Goal: Transaction & Acquisition: Purchase product/service

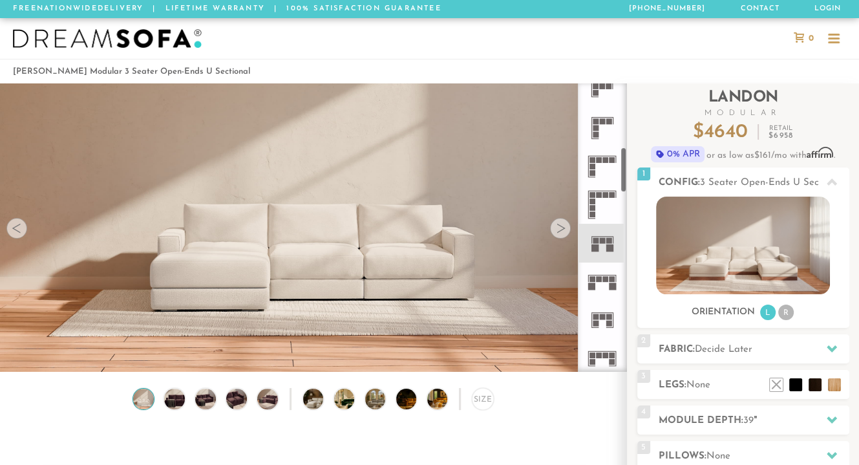
scroll to position [398, 0]
click at [604, 317] on rect at bounding box center [603, 315] width 6 height 6
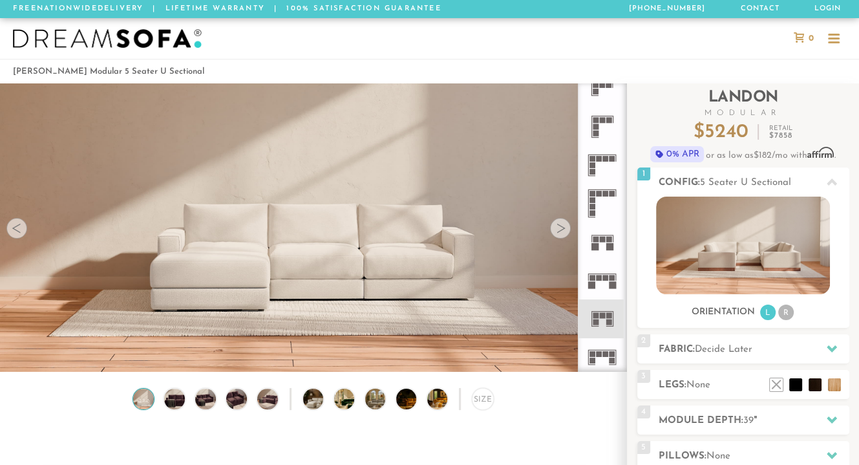
click at [480, 405] on div "Size" at bounding box center [482, 398] width 21 height 21
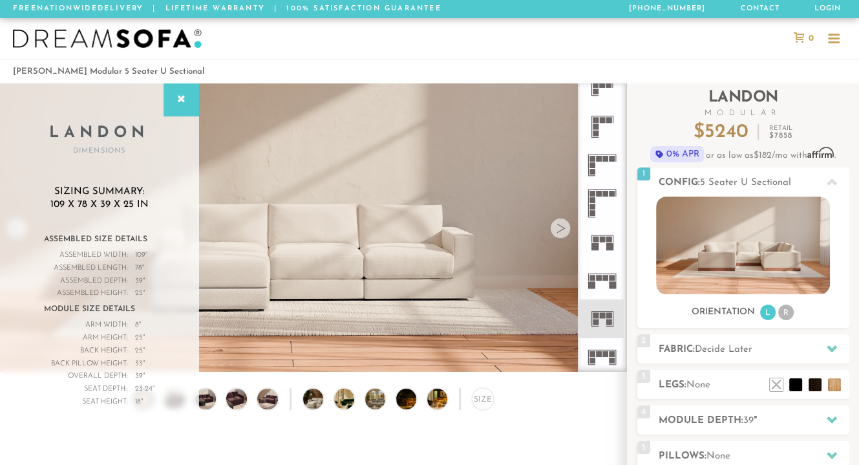
drag, startPoint x: 536, startPoint y: 441, endPoint x: 180, endPoint y: 103, distance: 491.0
click at [180, 103] on icon at bounding box center [181, 99] width 14 height 10
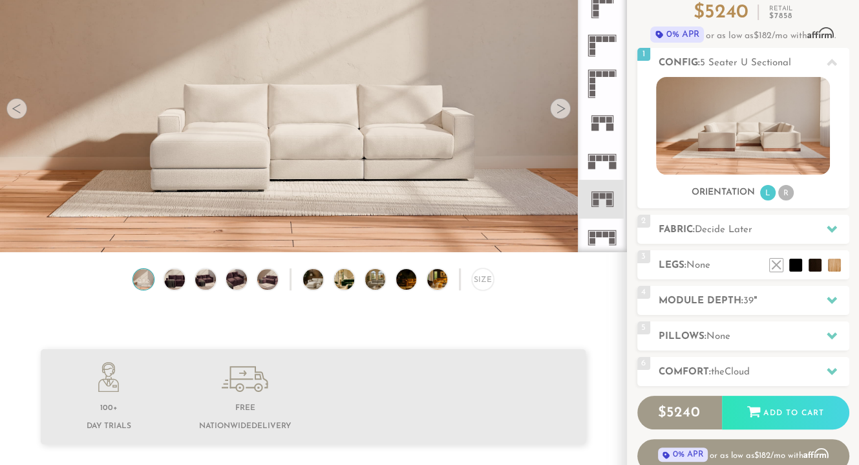
scroll to position [87, 0]
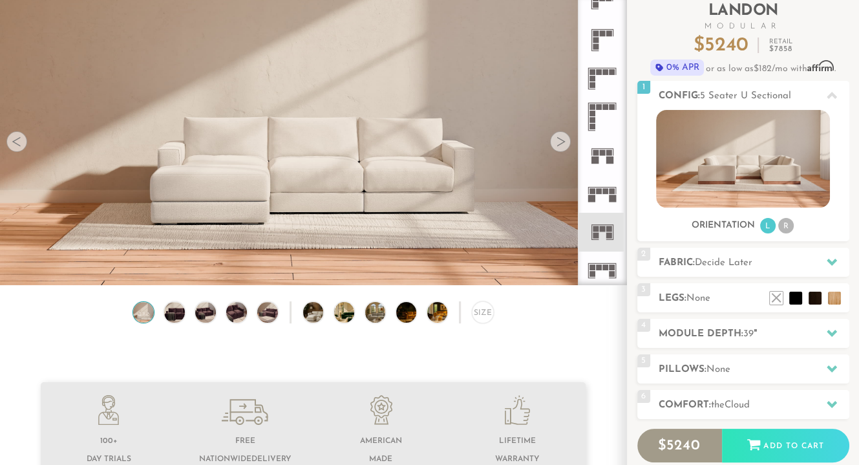
click at [833, 262] on icon at bounding box center [832, 262] width 10 height 7
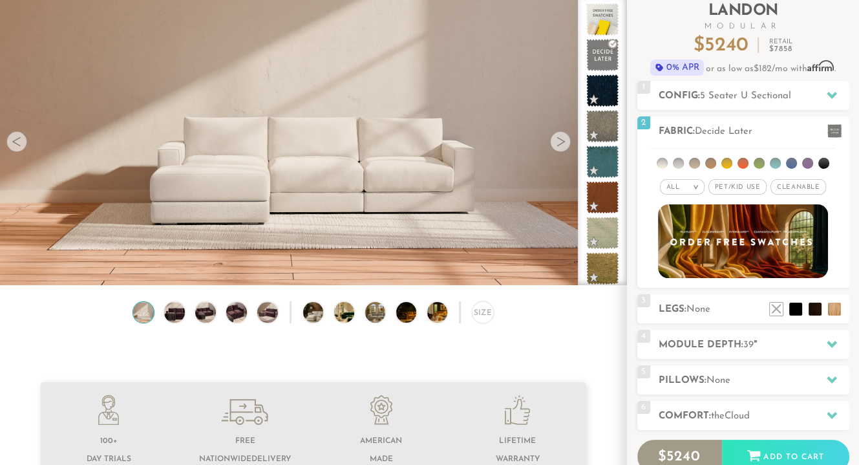
click at [659, 162] on li at bounding box center [662, 163] width 11 height 11
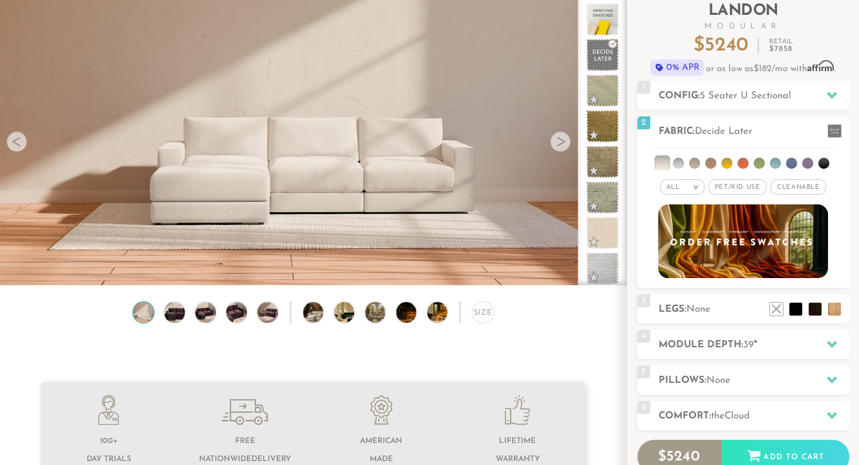
click at [665, 157] on li at bounding box center [661, 162] width 13 height 13
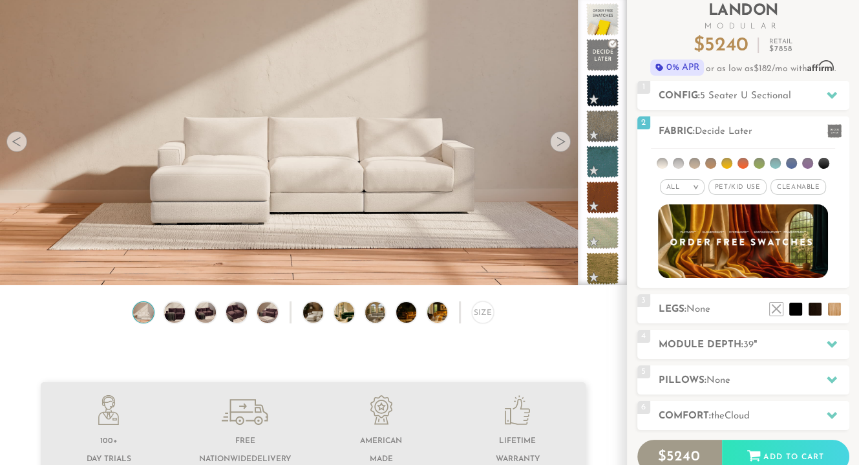
click at [659, 162] on li at bounding box center [662, 163] width 11 height 11
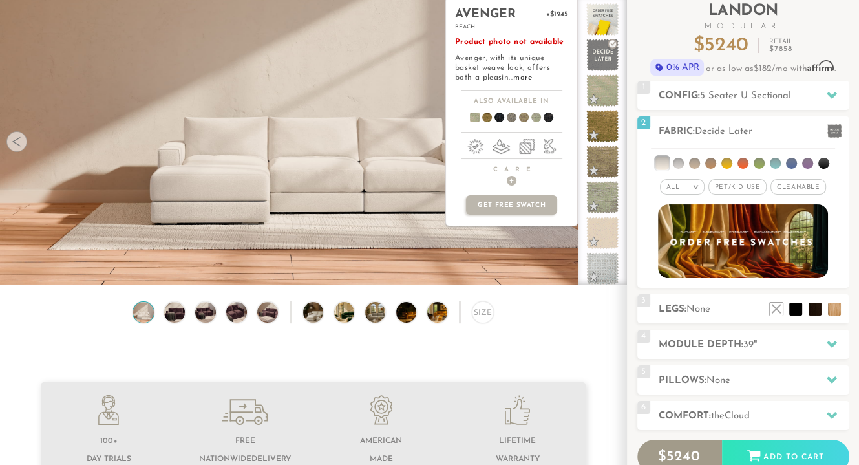
click at [599, 95] on span at bounding box center [602, 90] width 32 height 32
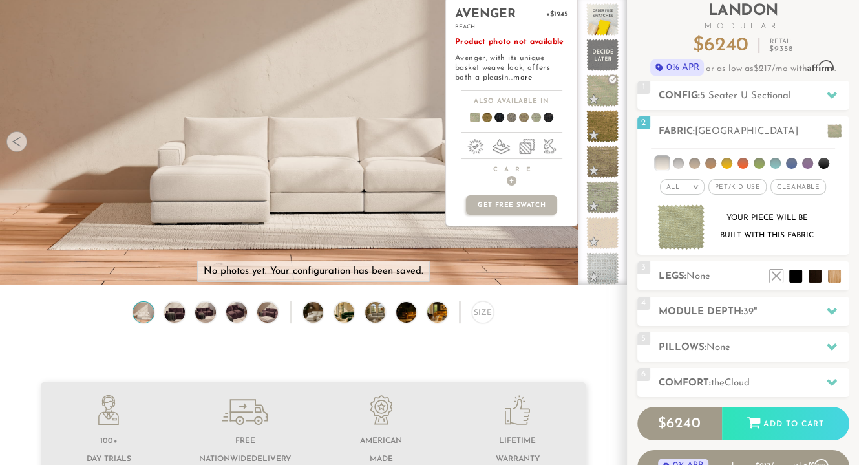
click at [599, 95] on span at bounding box center [602, 90] width 32 height 32
click at [606, 123] on span at bounding box center [602, 126] width 32 height 32
click at [607, 154] on span at bounding box center [602, 161] width 32 height 32
click at [610, 189] on span at bounding box center [602, 197] width 32 height 32
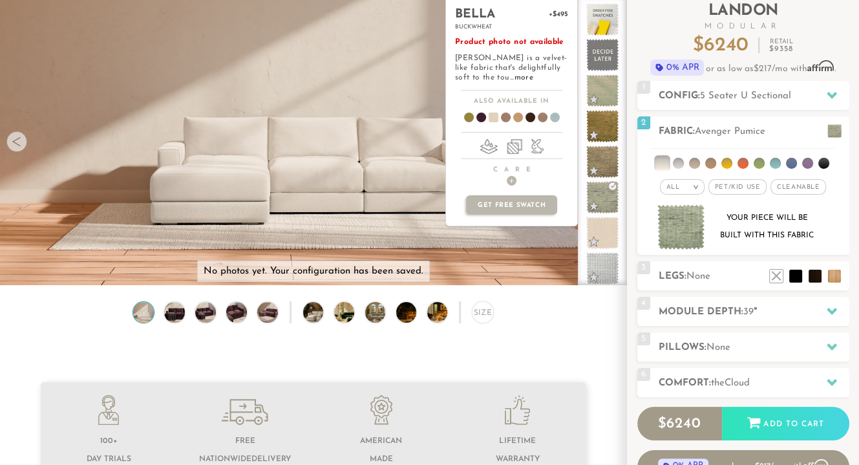
click at [610, 227] on span at bounding box center [602, 232] width 32 height 32
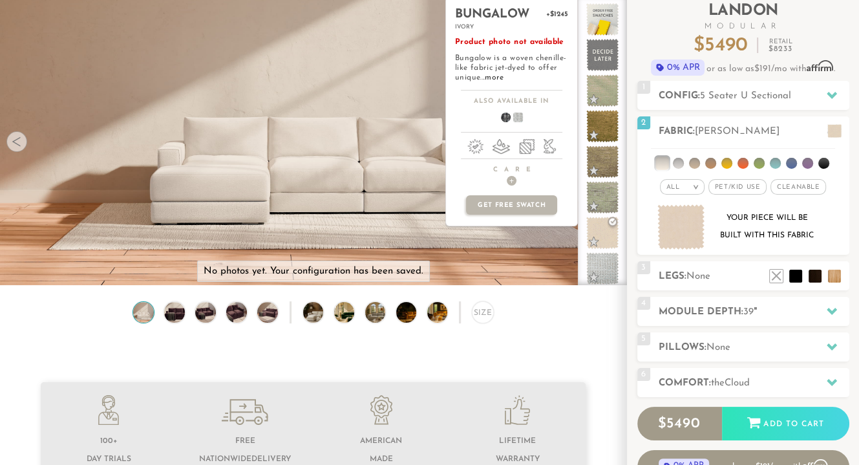
click at [610, 261] on span at bounding box center [602, 268] width 32 height 32
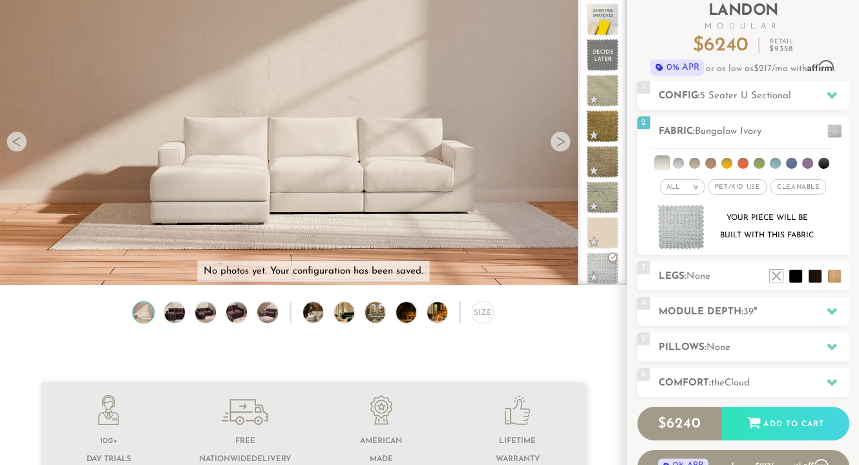
click at [679, 164] on li at bounding box center [678, 163] width 11 height 11
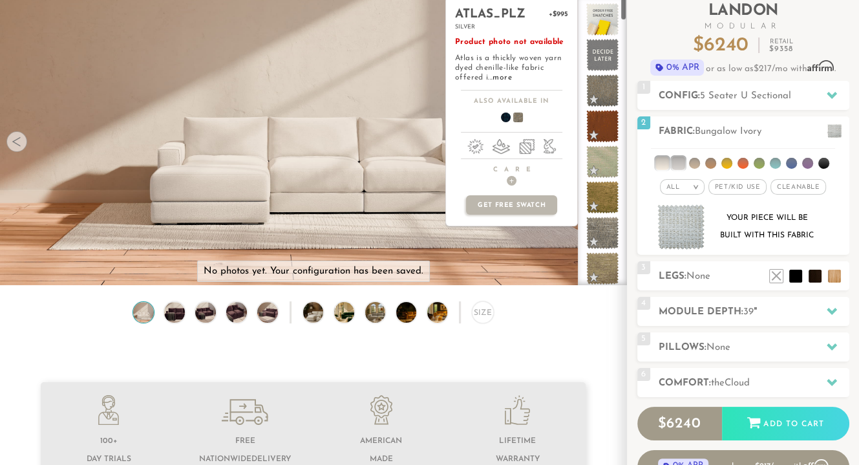
click at [603, 92] on span at bounding box center [602, 90] width 32 height 32
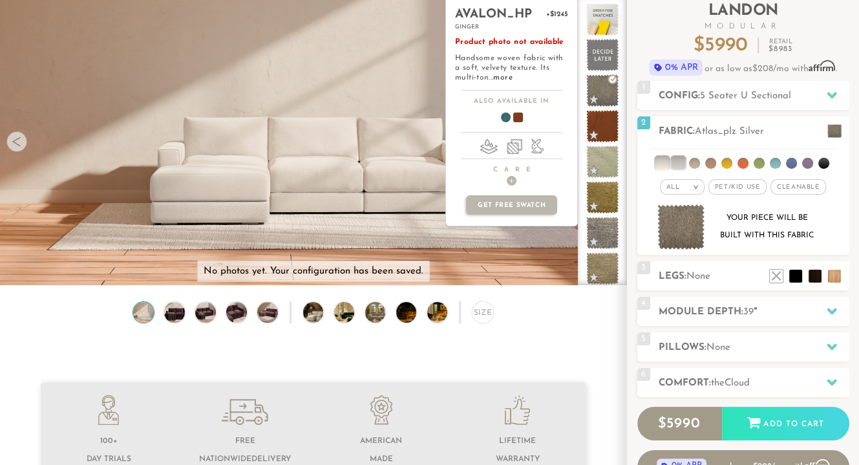
click at [605, 126] on span at bounding box center [602, 126] width 32 height 32
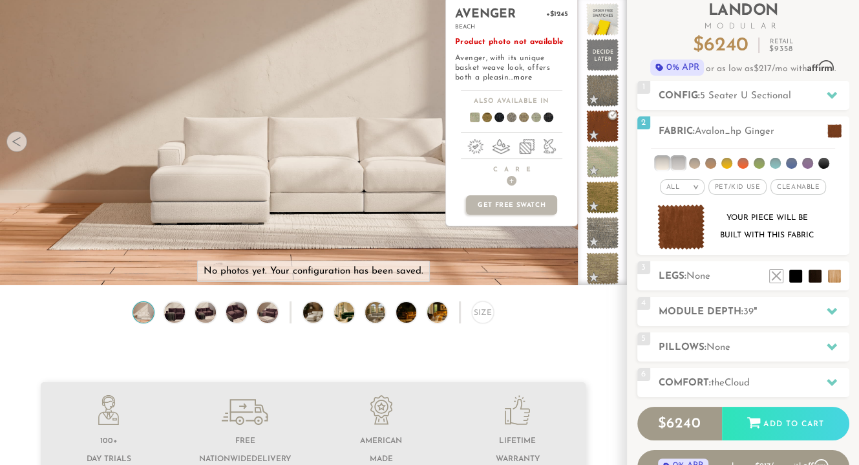
click at [607, 154] on span at bounding box center [602, 161] width 32 height 32
click at [612, 184] on span at bounding box center [602, 197] width 32 height 32
click at [610, 221] on span at bounding box center [602, 232] width 32 height 32
click at [604, 264] on span at bounding box center [602, 268] width 32 height 32
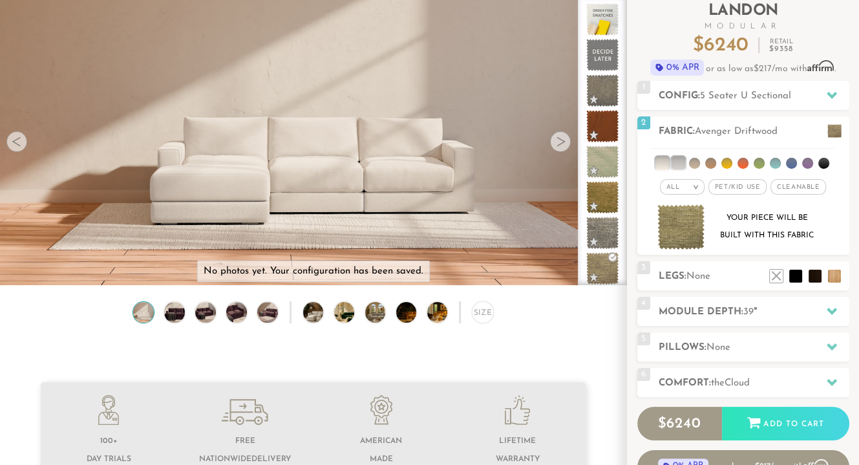
click at [694, 164] on li at bounding box center [694, 163] width 11 height 11
click at [694, 164] on li at bounding box center [694, 162] width 13 height 13
click at [694, 164] on li at bounding box center [694, 163] width 11 height 11
click at [662, 162] on li at bounding box center [661, 162] width 13 height 13
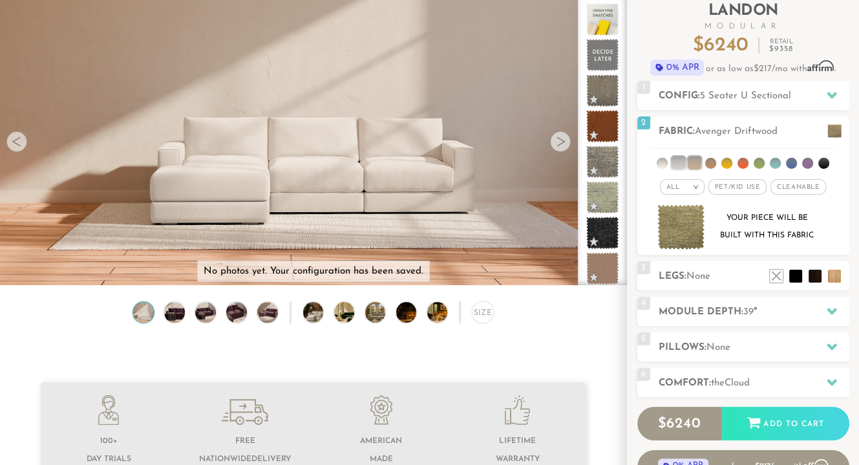
click at [677, 165] on li at bounding box center [677, 162] width 13 height 13
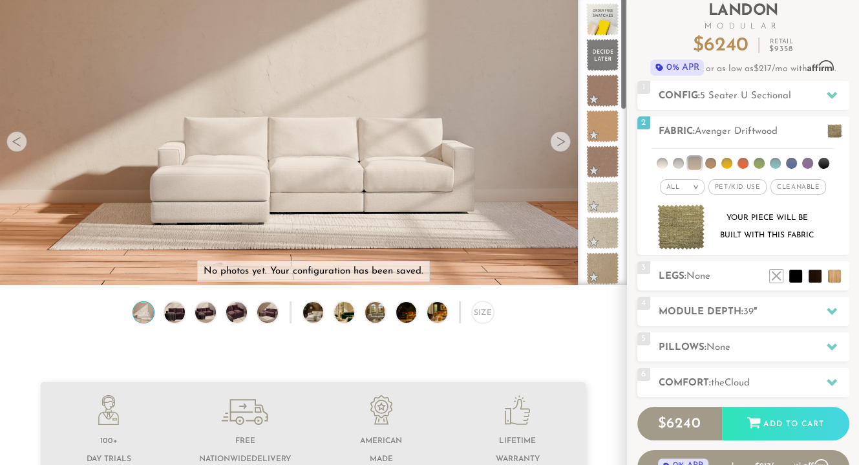
click at [658, 164] on li at bounding box center [662, 163] width 11 height 11
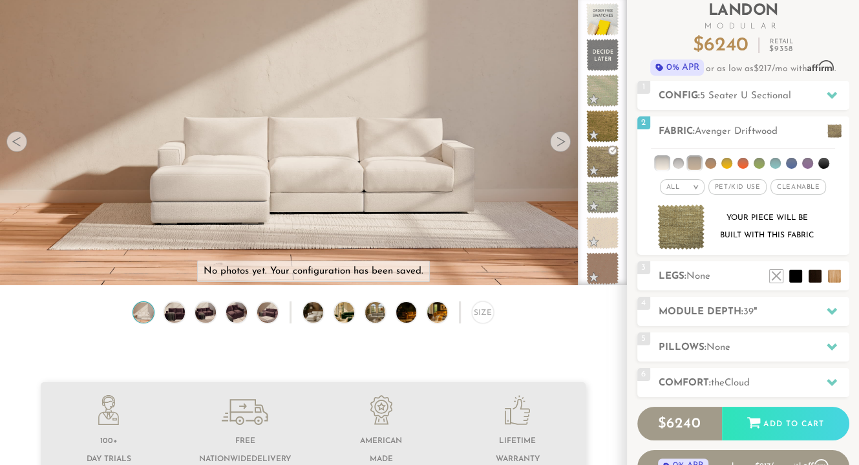
click at [690, 168] on li at bounding box center [694, 162] width 13 height 13
click at [738, 163] on li at bounding box center [742, 163] width 11 height 11
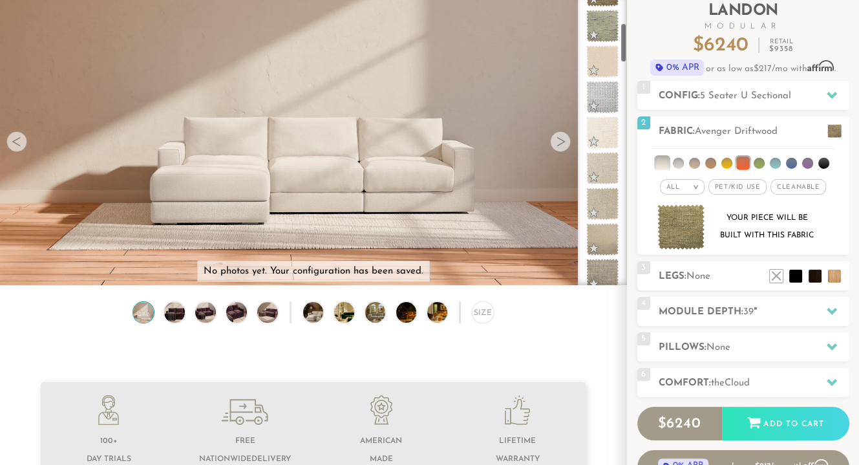
scroll to position [190, 0]
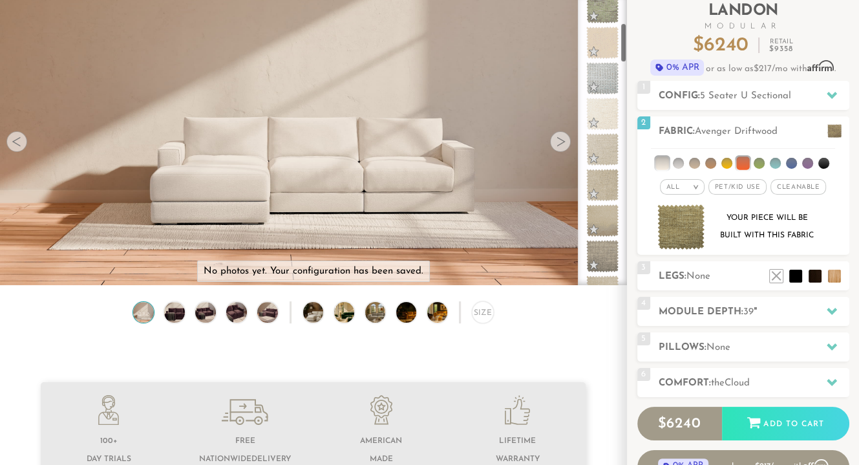
drag, startPoint x: 624, startPoint y: 23, endPoint x: 628, endPoint y: 49, distance: 26.9
click at [628, 49] on div "Introducing Landon Modular $ 6240 Retail $ 9358 $ 6240 Retail $ 9358 0% APR or …" at bounding box center [743, 245] width 232 height 496
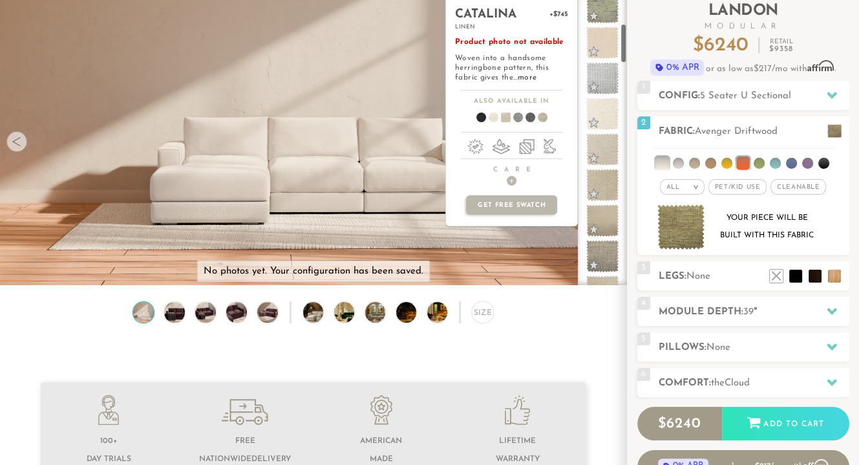
click at [595, 143] on span at bounding box center [602, 149] width 32 height 32
click at [602, 107] on span at bounding box center [602, 114] width 32 height 32
click at [606, 154] on span at bounding box center [602, 149] width 32 height 32
click at [611, 183] on span at bounding box center [602, 185] width 32 height 32
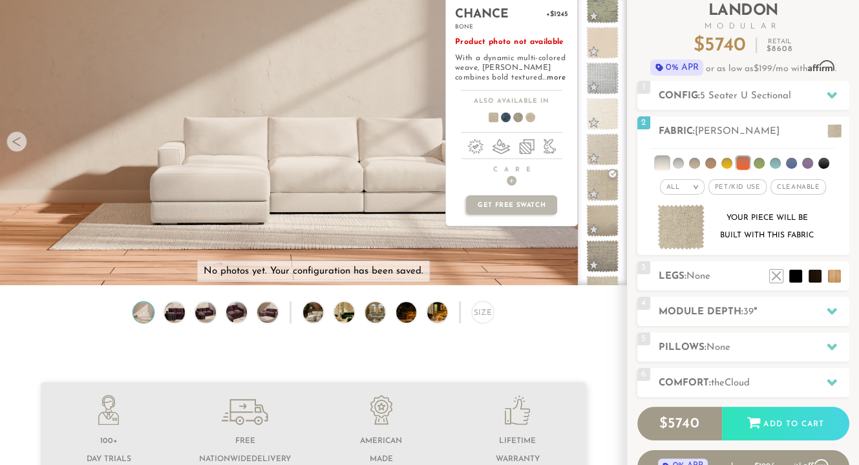
click at [611, 209] on span at bounding box center [602, 220] width 32 height 32
click at [609, 245] on span at bounding box center [602, 256] width 32 height 32
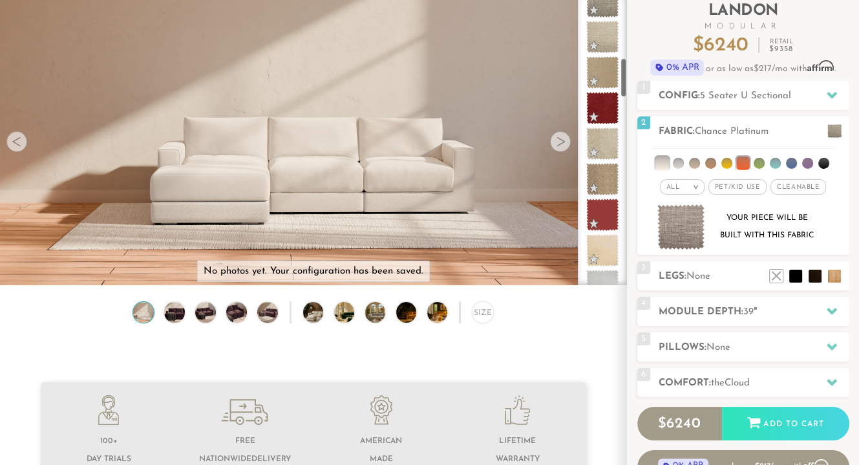
drag, startPoint x: 625, startPoint y: 34, endPoint x: 633, endPoint y: 72, distance: 38.9
click at [633, 72] on div "Introducing Landon Modular $ 6240 Retail $ 9358 $ 6240 Retail $ 9358 0% APR or …" at bounding box center [743, 245] width 232 height 496
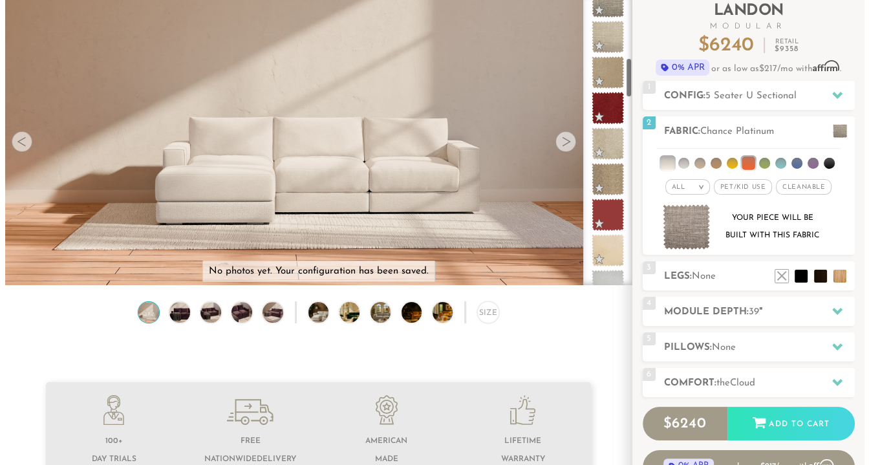
scroll to position [459, 0]
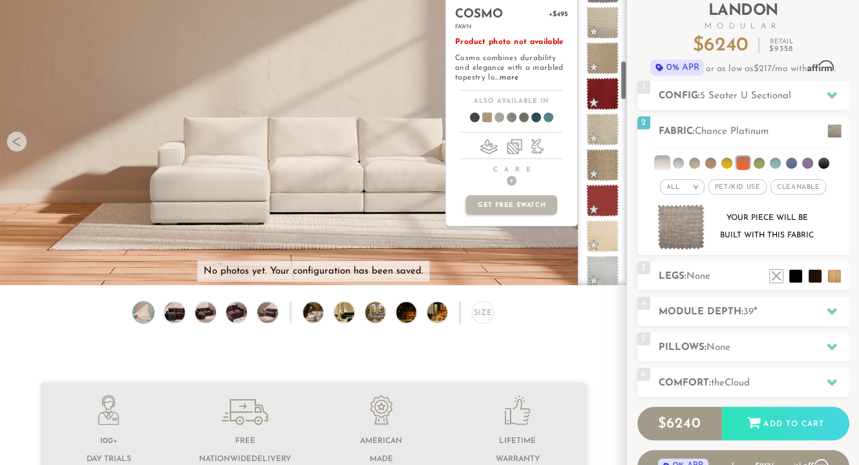
click at [606, 56] on span at bounding box center [602, 58] width 32 height 32
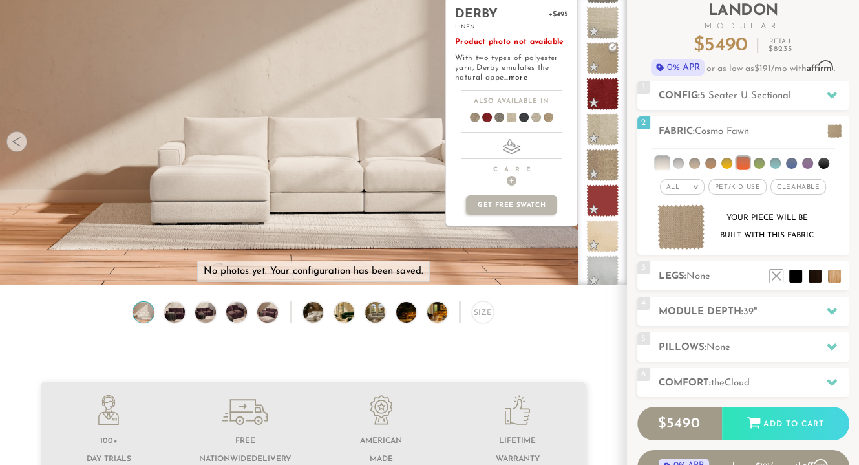
click at [609, 126] on span at bounding box center [602, 129] width 32 height 32
click at [615, 171] on span at bounding box center [602, 165] width 32 height 32
click at [520, 78] on link "more" at bounding box center [517, 78] width 19 height 8
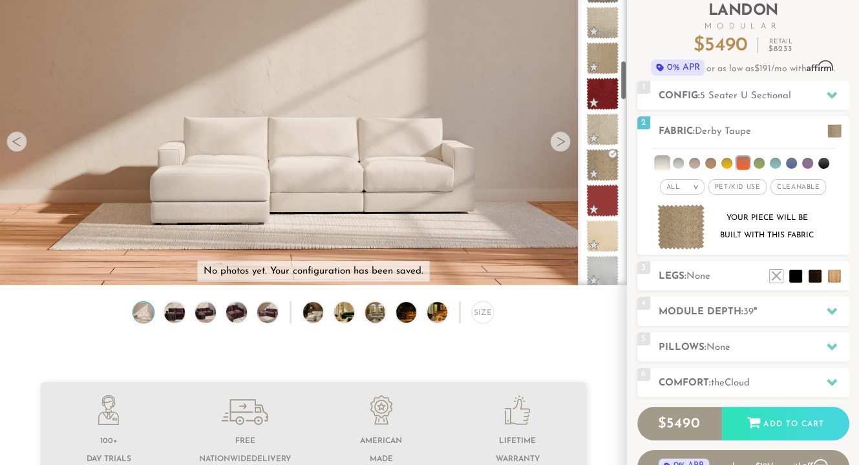
click at [677, 229] on img at bounding box center [681, 227] width 48 height 46
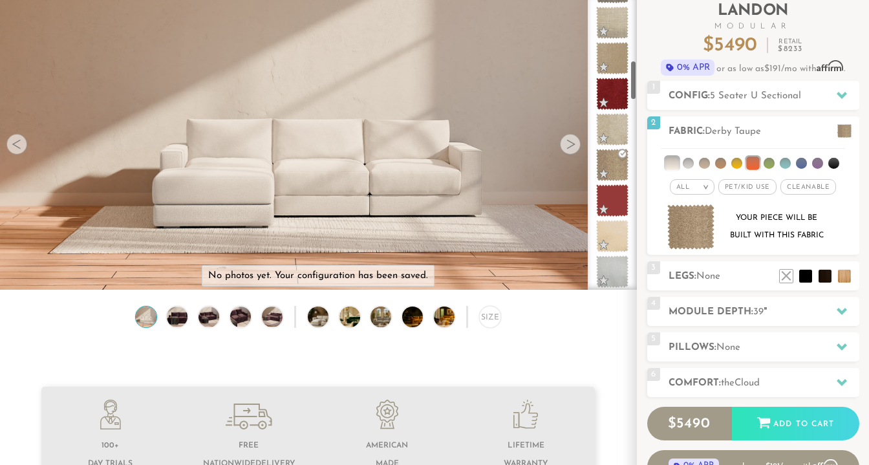
scroll to position [13991, 858]
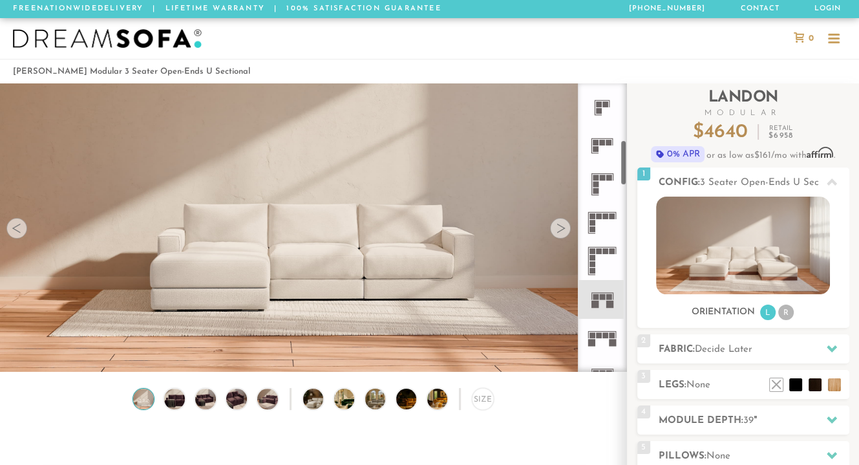
scroll to position [353, 0]
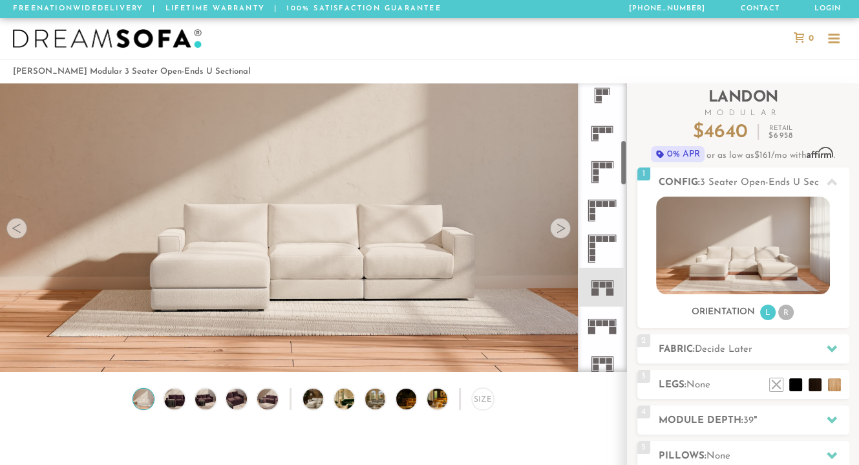
drag, startPoint x: 623, startPoint y: 114, endPoint x: 623, endPoint y: 170, distance: 56.2
click at [623, 170] on div at bounding box center [602, 227] width 49 height 288
click at [598, 363] on icon at bounding box center [602, 363] width 38 height 38
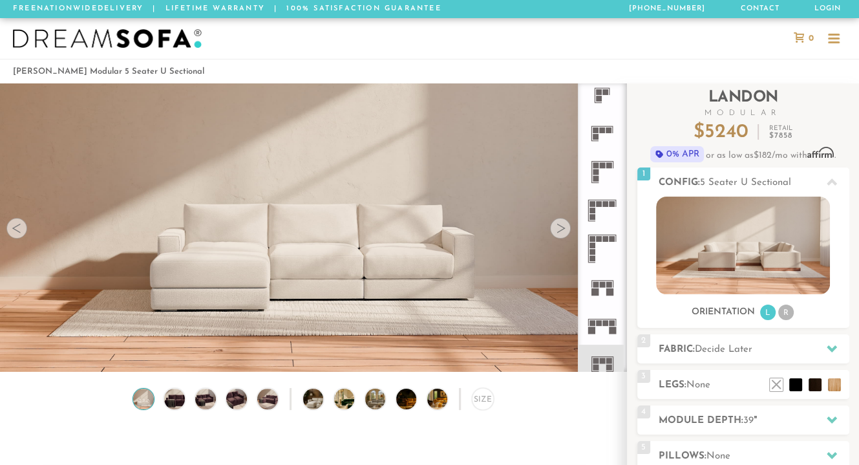
click at [825, 348] on div at bounding box center [831, 348] width 27 height 26
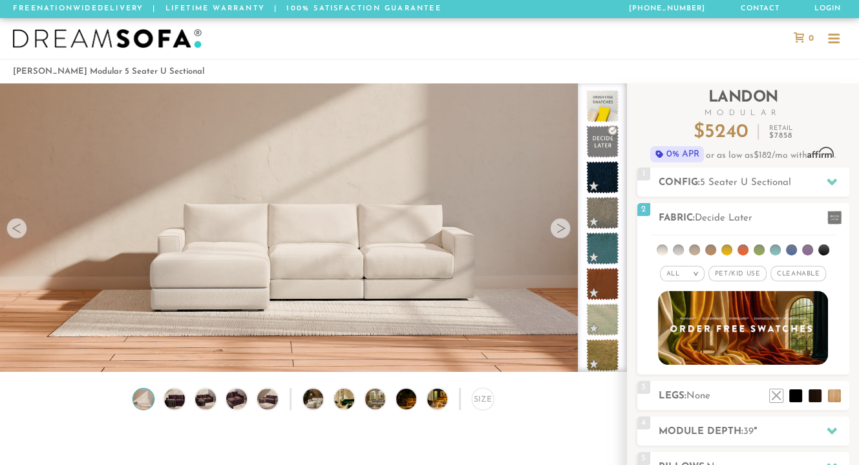
click at [694, 277] on div "All >" at bounding box center [682, 274] width 45 height 16
click at [739, 273] on span "Pet/Kid Use x" at bounding box center [737, 274] width 58 height 16
click at [802, 272] on span "Cleanable x" at bounding box center [803, 274] width 56 height 16
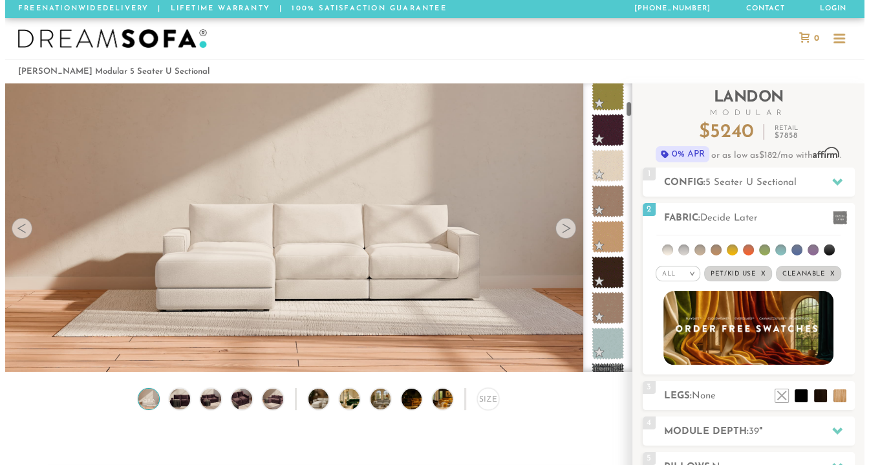
scroll to position [542, 0]
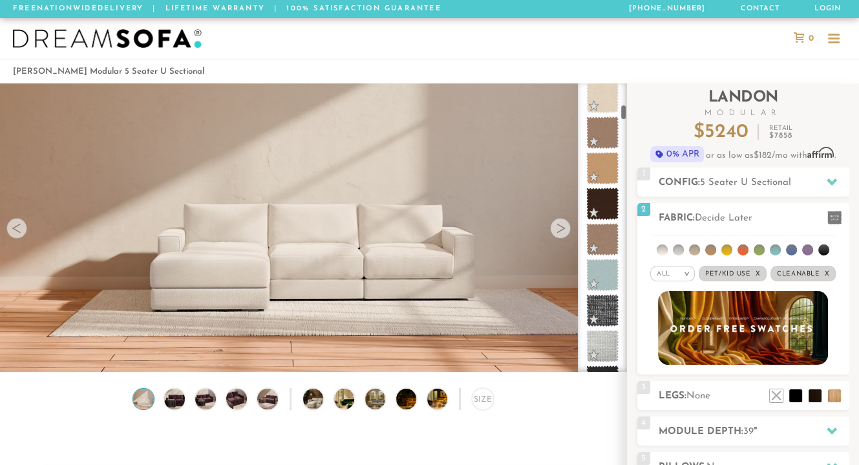
drag, startPoint x: 621, startPoint y: 94, endPoint x: 626, endPoint y: 114, distance: 21.2
click at [626, 114] on div at bounding box center [602, 227] width 49 height 288
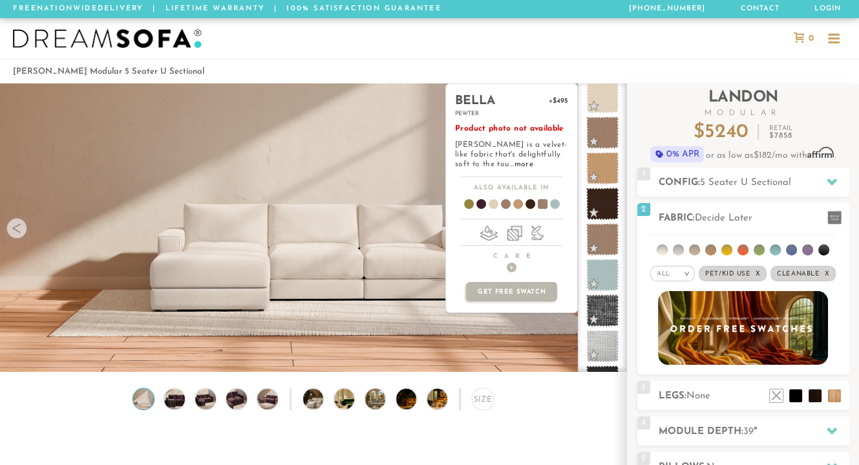
click at [609, 229] on span at bounding box center [602, 239] width 32 height 32
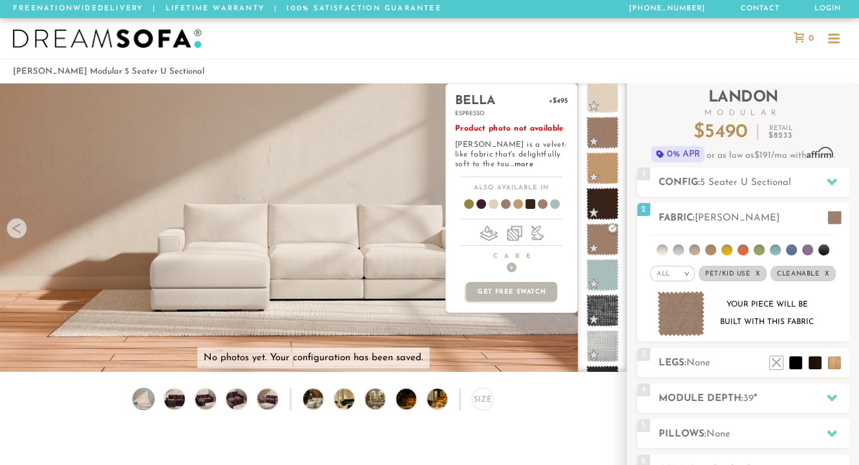
click at [494, 204] on span at bounding box center [488, 206] width 50 height 48
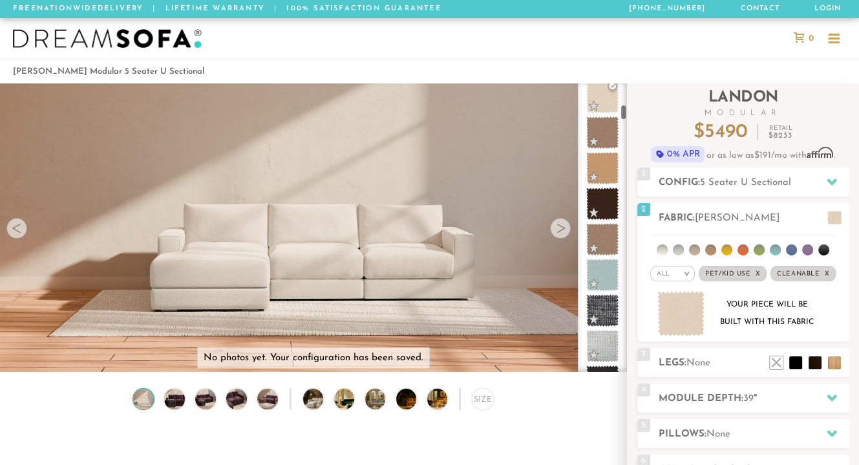
click at [693, 310] on img at bounding box center [681, 314] width 48 height 46
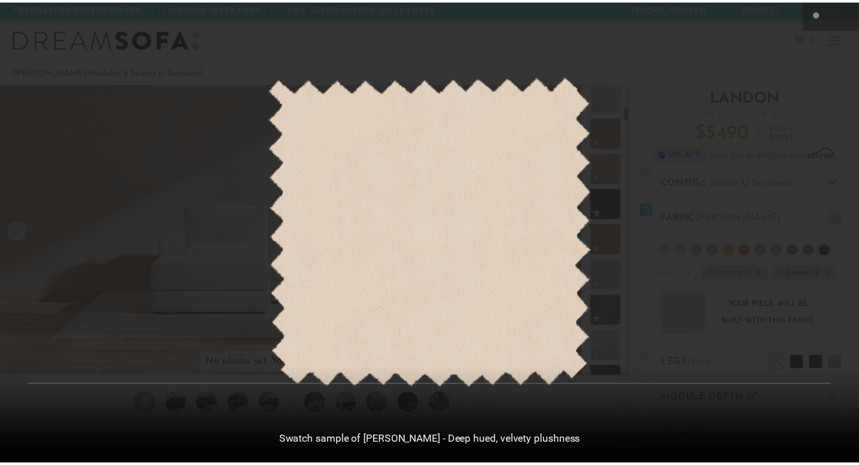
scroll to position [13991, 858]
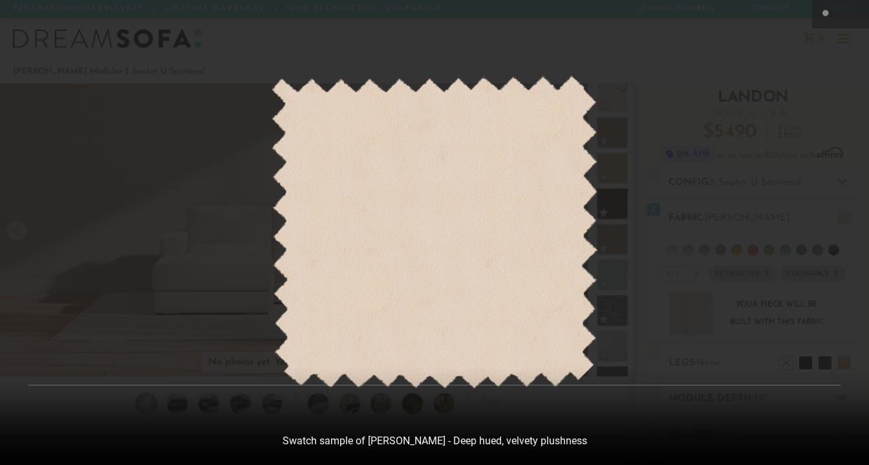
click at [447, 166] on img at bounding box center [434, 232] width 327 height 313
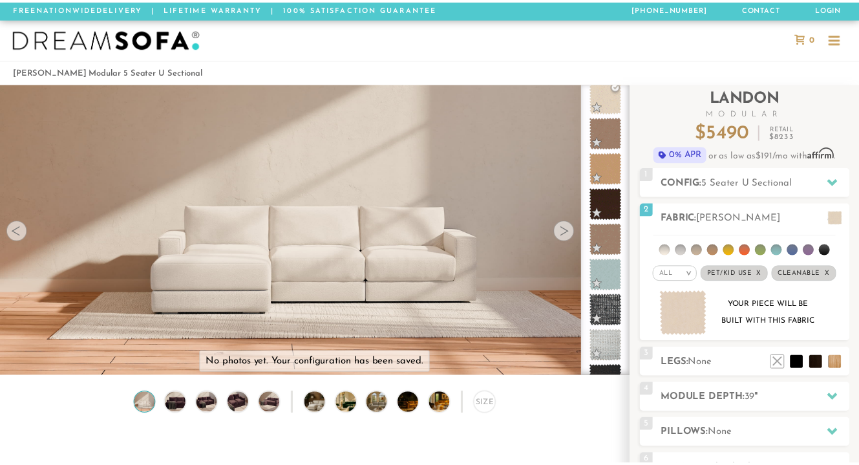
scroll to position [10, 10]
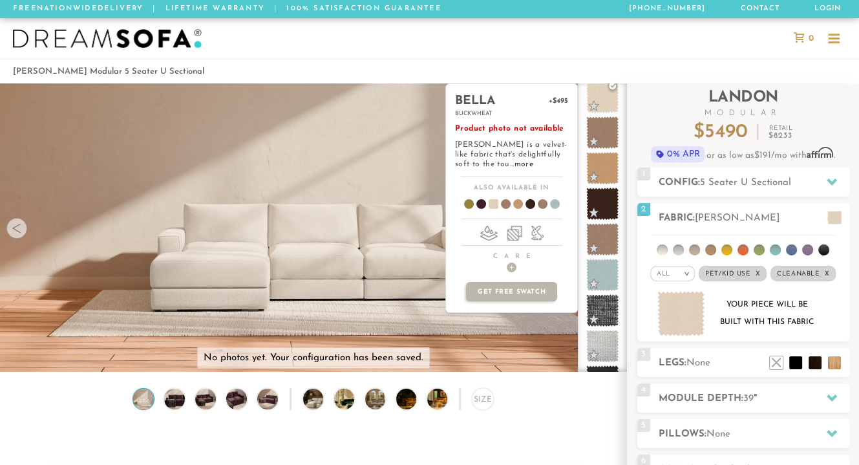
click at [604, 95] on span at bounding box center [602, 97] width 32 height 32
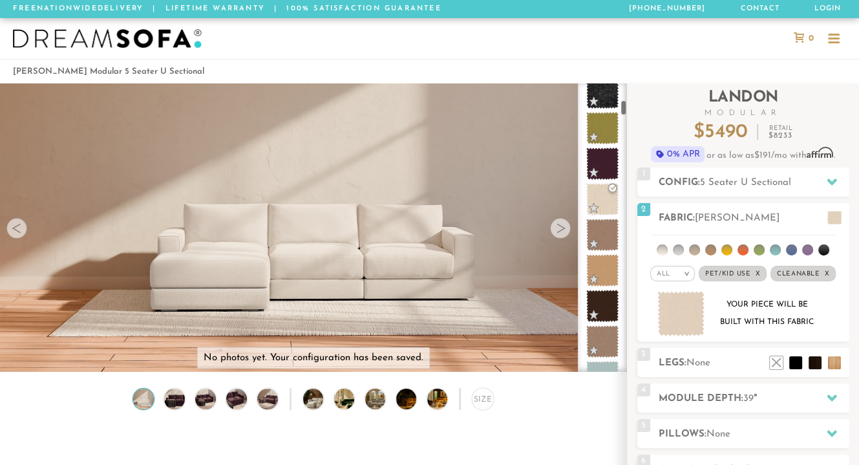
scroll to position [372, 0]
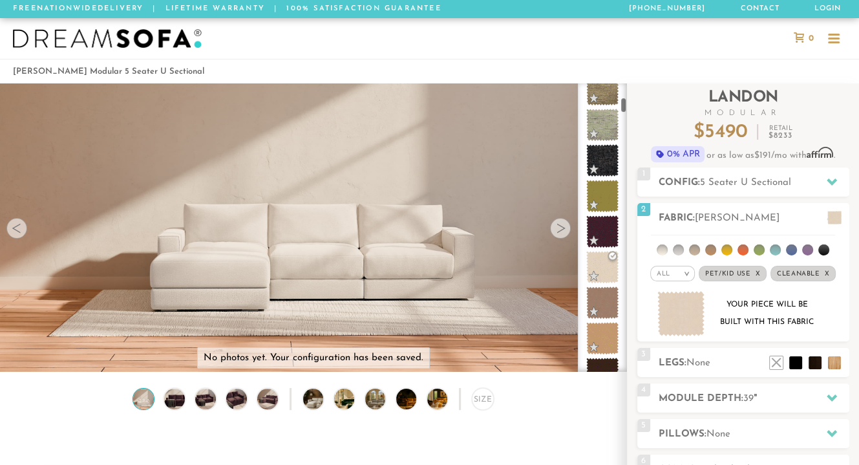
drag, startPoint x: 623, startPoint y: 117, endPoint x: 622, endPoint y: 111, distance: 6.6
click at [622, 111] on div at bounding box center [602, 227] width 49 height 288
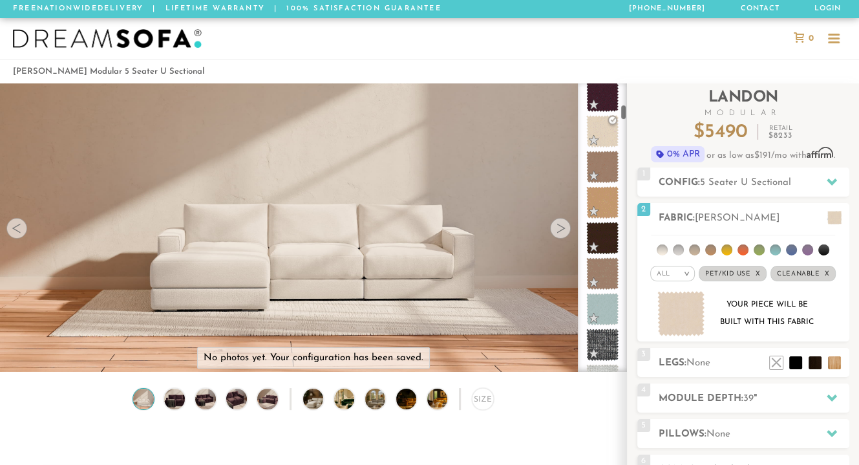
scroll to position [542, 0]
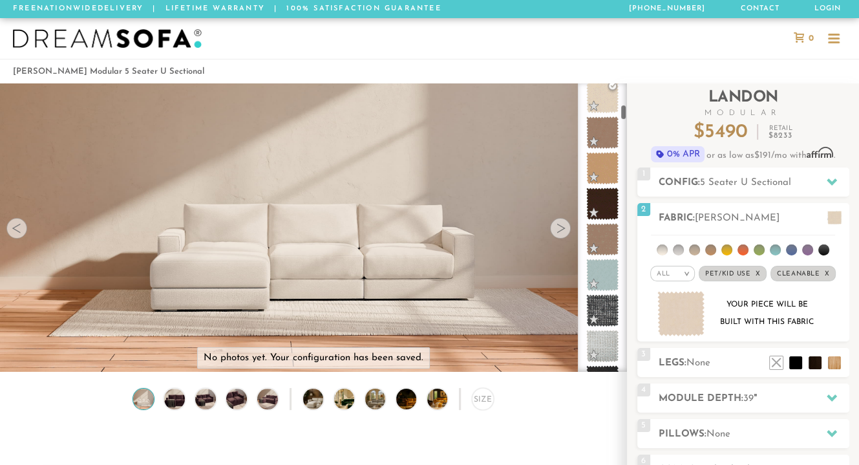
drag, startPoint x: 622, startPoint y: 111, endPoint x: 622, endPoint y: 118, distance: 7.1
click at [622, 118] on div at bounding box center [602, 227] width 49 height 288
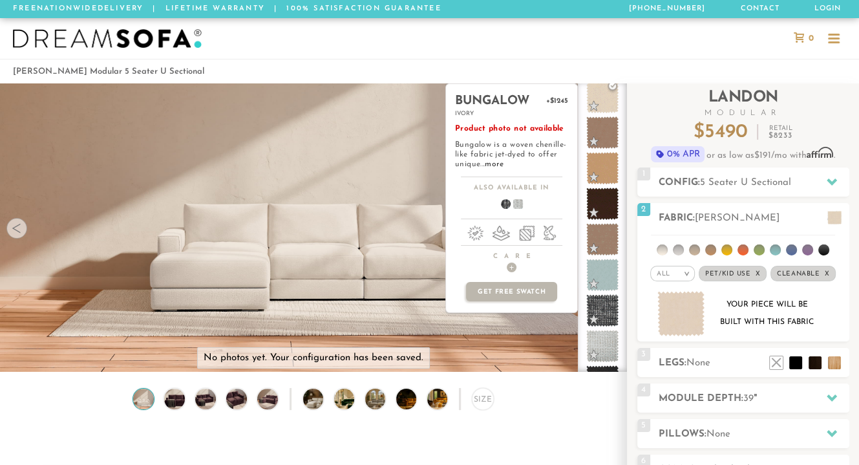
click at [600, 346] on span at bounding box center [602, 346] width 32 height 32
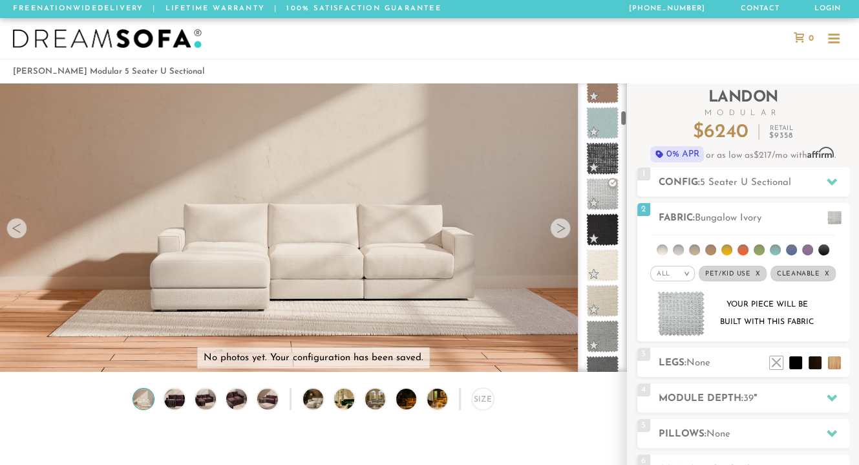
scroll to position [711, 0]
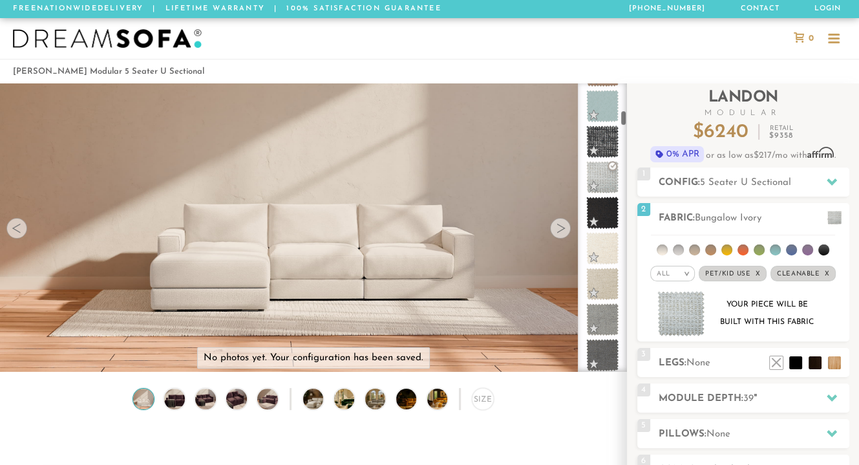
drag, startPoint x: 623, startPoint y: 115, endPoint x: 624, endPoint y: 121, distance: 6.5
click at [624, 121] on div at bounding box center [602, 227] width 49 height 288
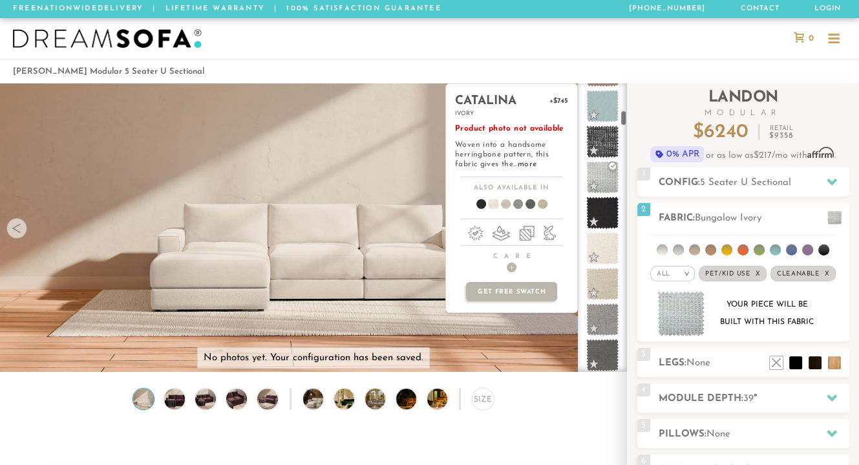
click at [607, 249] on span at bounding box center [602, 248] width 32 height 32
click at [607, 320] on span at bounding box center [602, 319] width 32 height 32
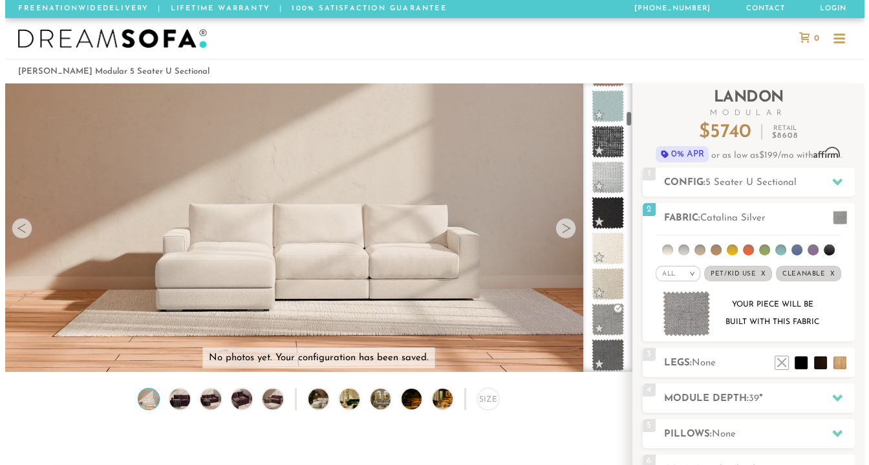
scroll to position [830, 0]
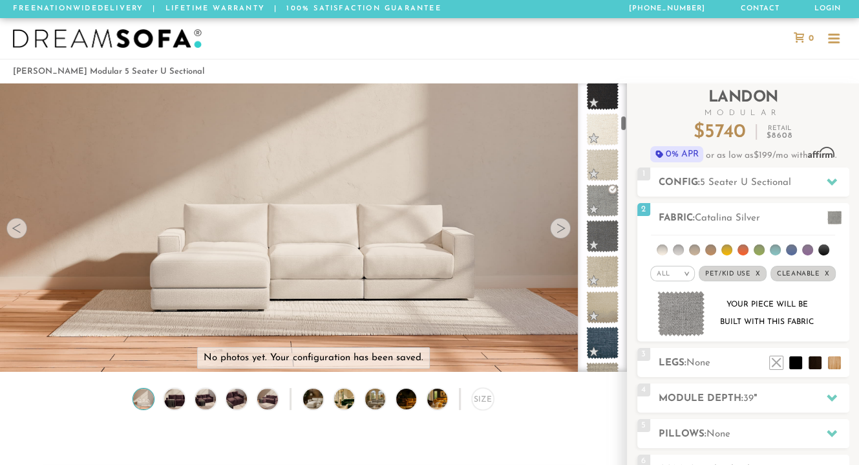
click at [623, 123] on div at bounding box center [602, 227] width 49 height 288
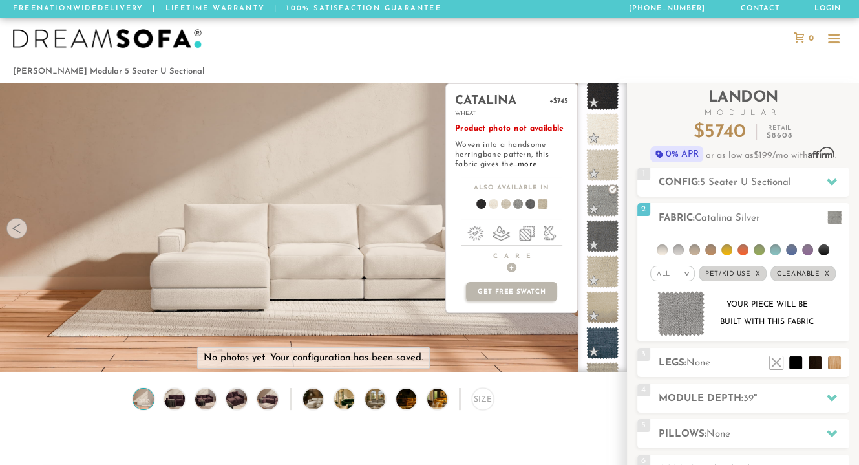
click at [604, 260] on span at bounding box center [602, 271] width 32 height 32
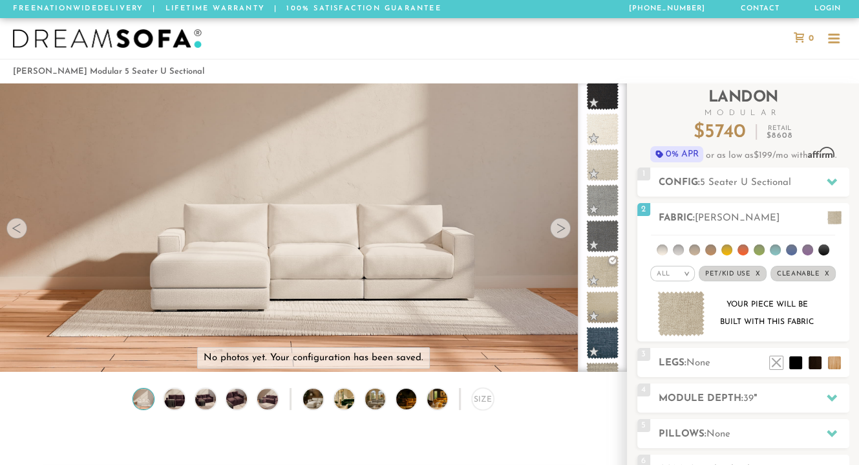
click at [682, 315] on img at bounding box center [681, 314] width 48 height 46
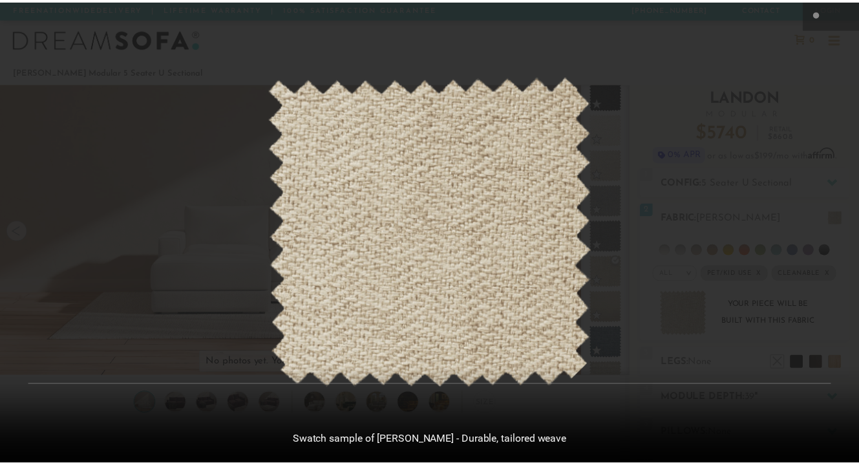
scroll to position [13991, 858]
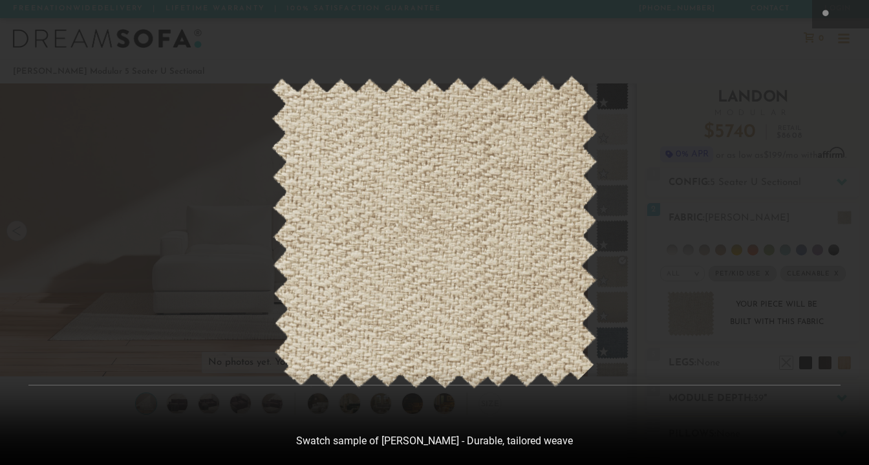
click at [519, 191] on img at bounding box center [434, 232] width 327 height 313
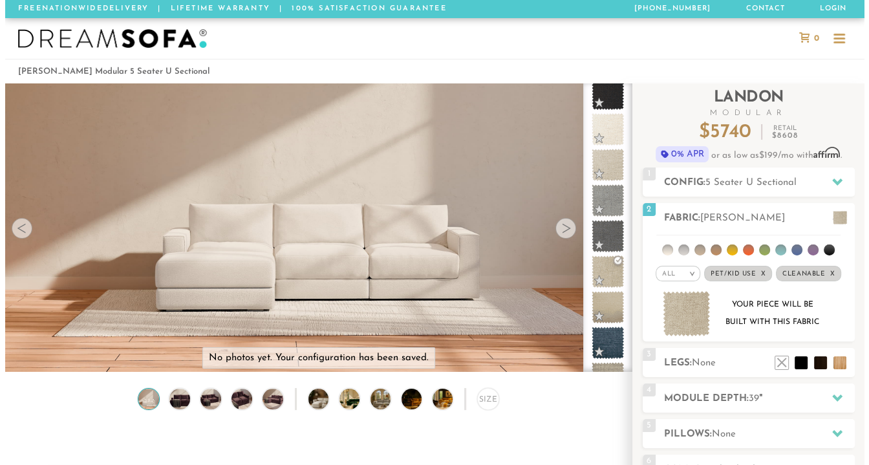
scroll to position [10, 10]
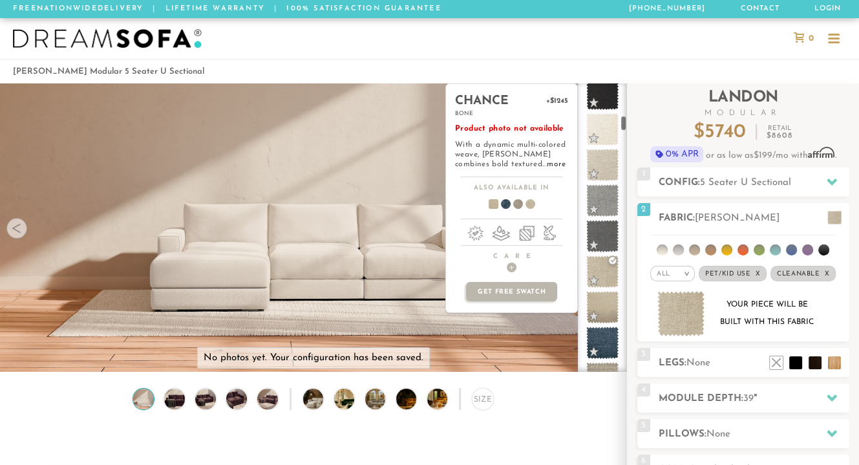
click at [602, 299] on span at bounding box center [602, 307] width 32 height 32
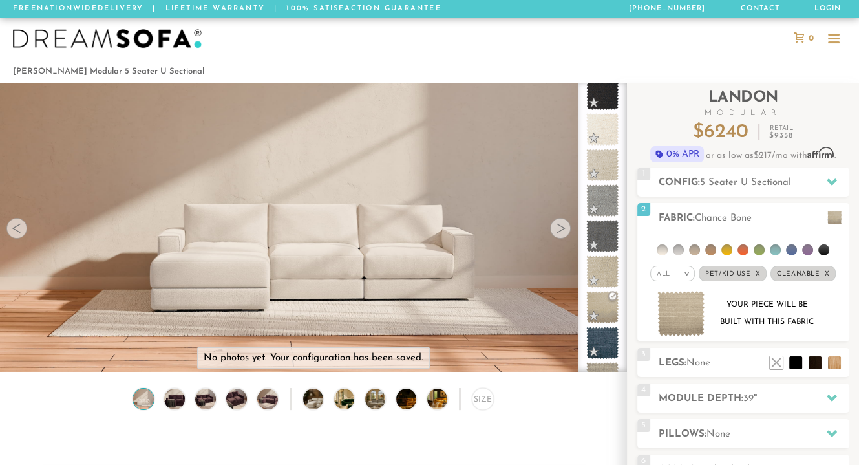
click at [675, 302] on img at bounding box center [681, 314] width 48 height 46
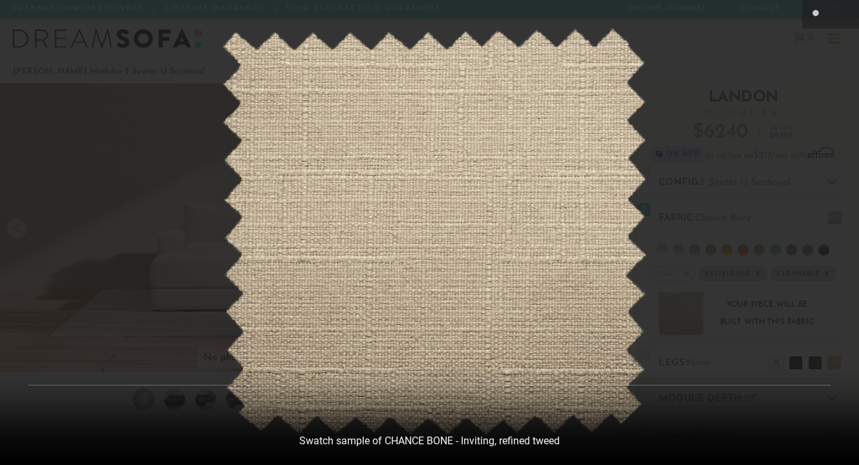
scroll to position [13991, 858]
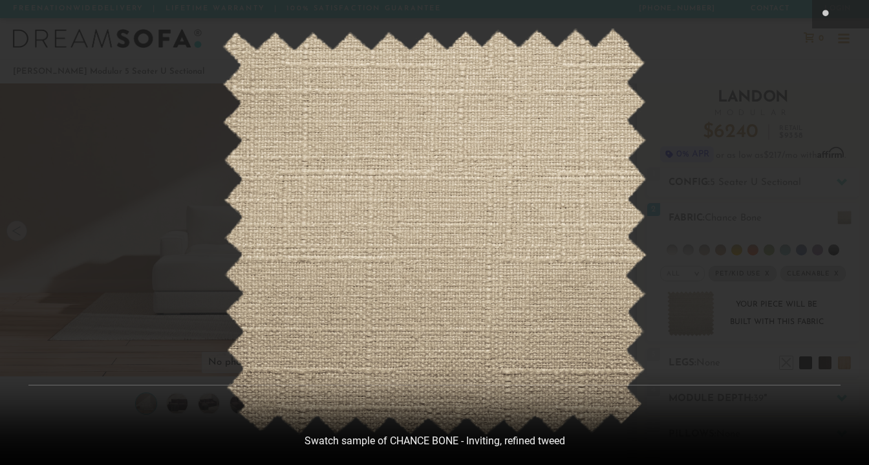
click at [571, 259] on img at bounding box center [434, 231] width 425 height 407
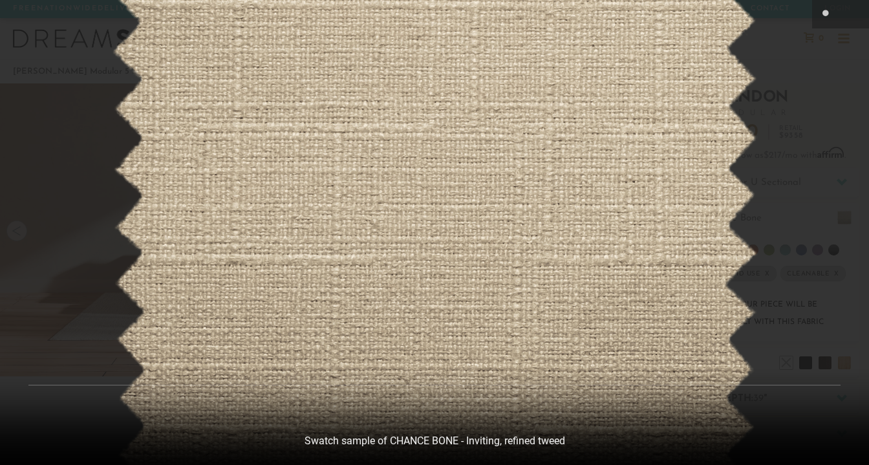
click at [571, 259] on img at bounding box center [434, 218] width 646 height 619
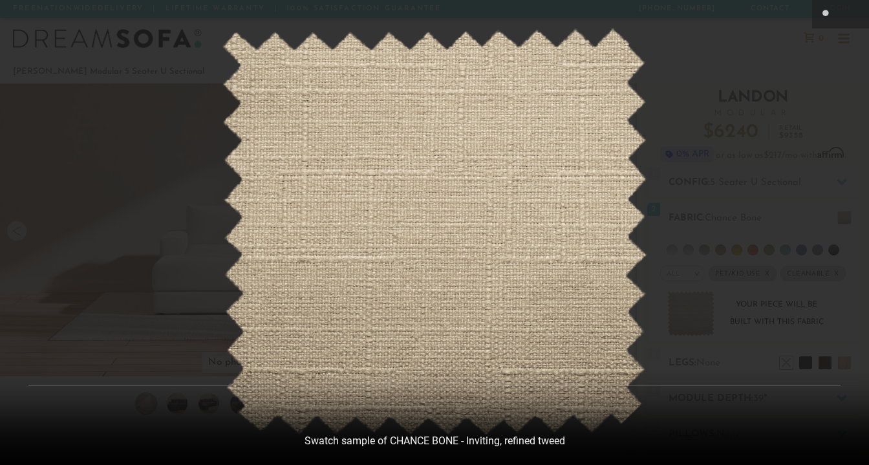
click at [744, 234] on div at bounding box center [434, 232] width 869 height 465
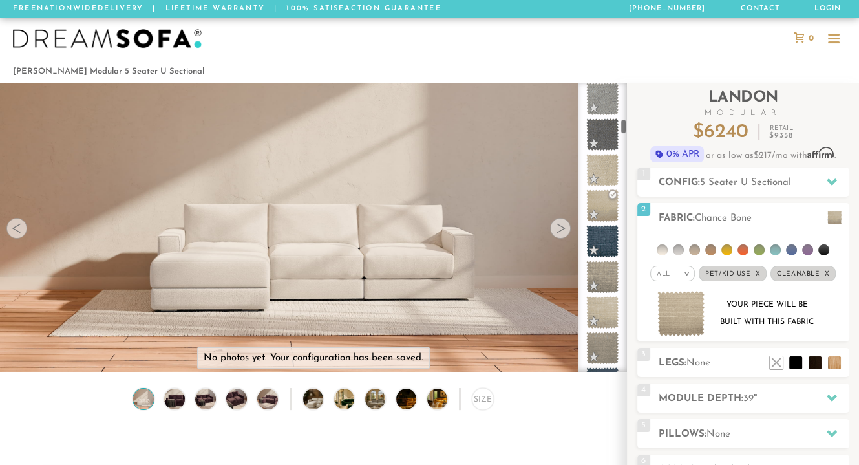
scroll to position [949, 0]
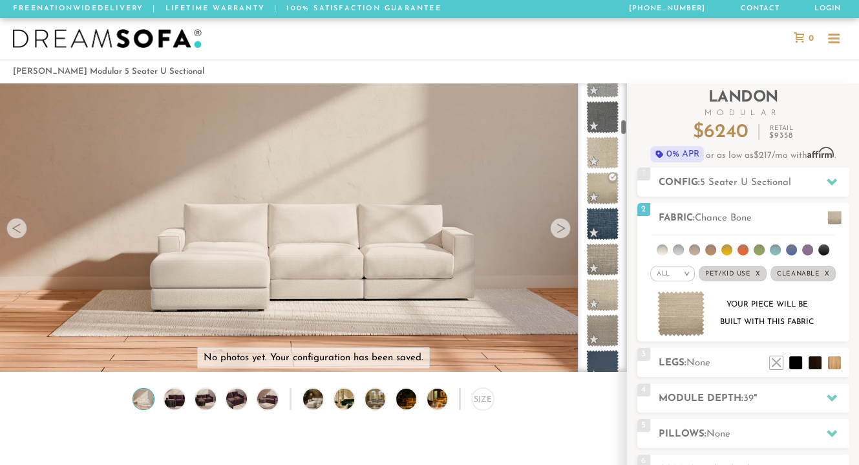
click at [622, 123] on div at bounding box center [602, 227] width 49 height 288
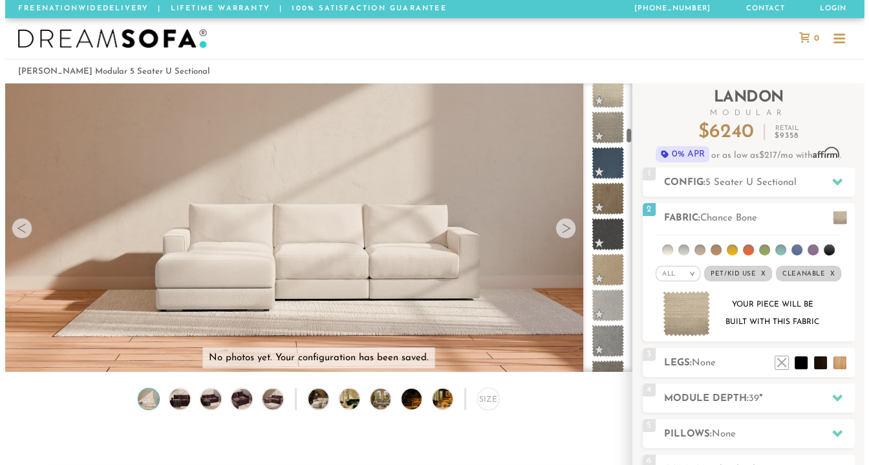
scroll to position [1168, 0]
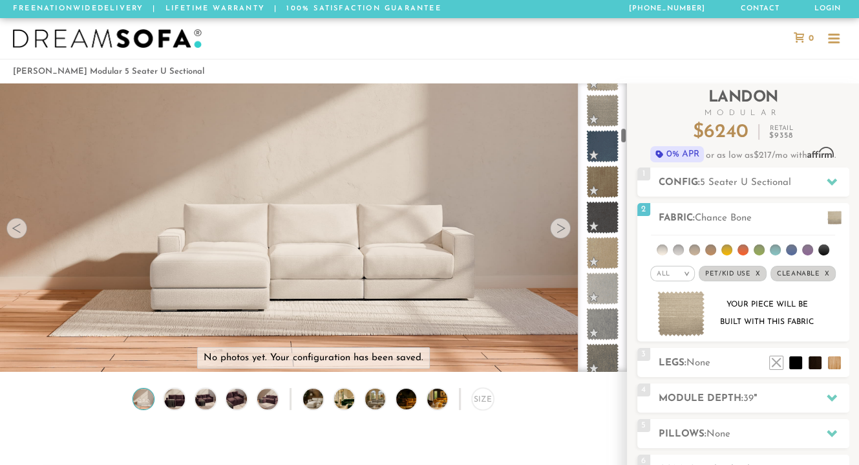
drag, startPoint x: 623, startPoint y: 130, endPoint x: 624, endPoint y: 139, distance: 9.1
click at [624, 139] on div at bounding box center [602, 227] width 49 height 288
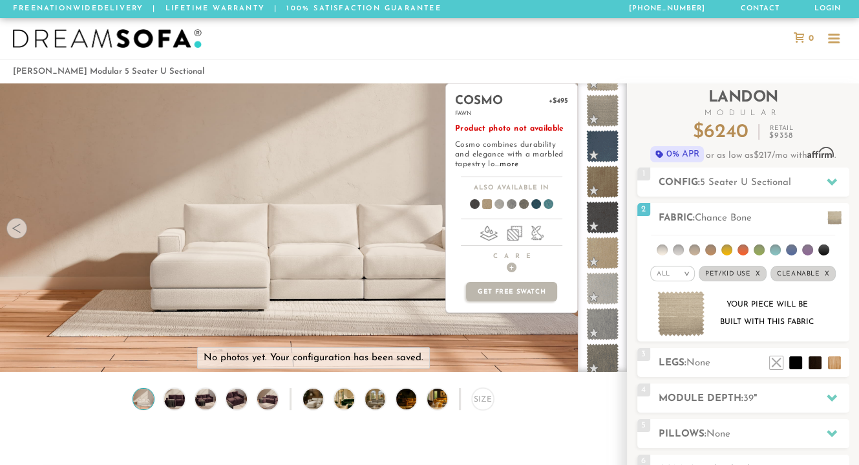
click at [601, 250] on span at bounding box center [602, 253] width 32 height 32
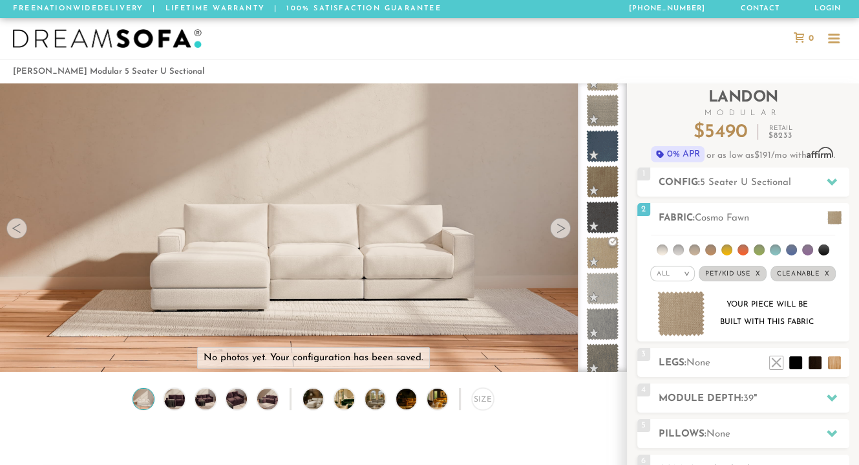
click at [690, 314] on img at bounding box center [681, 314] width 48 height 46
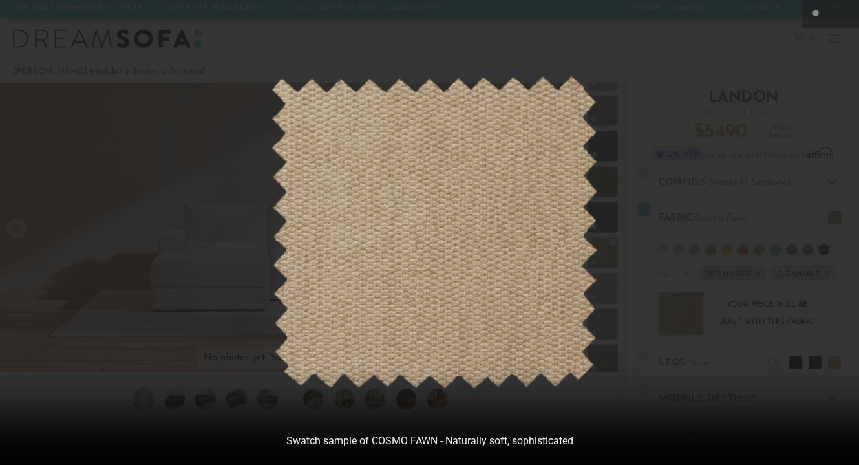
scroll to position [13991, 858]
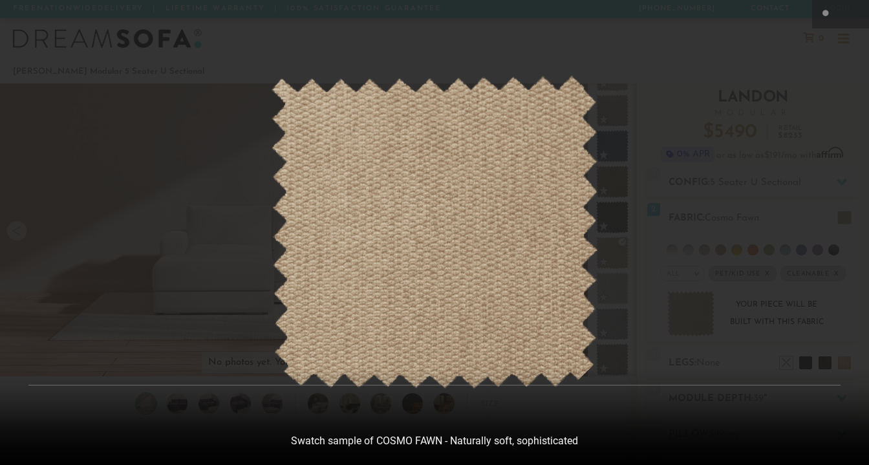
click at [724, 113] on div at bounding box center [434, 232] width 869 height 465
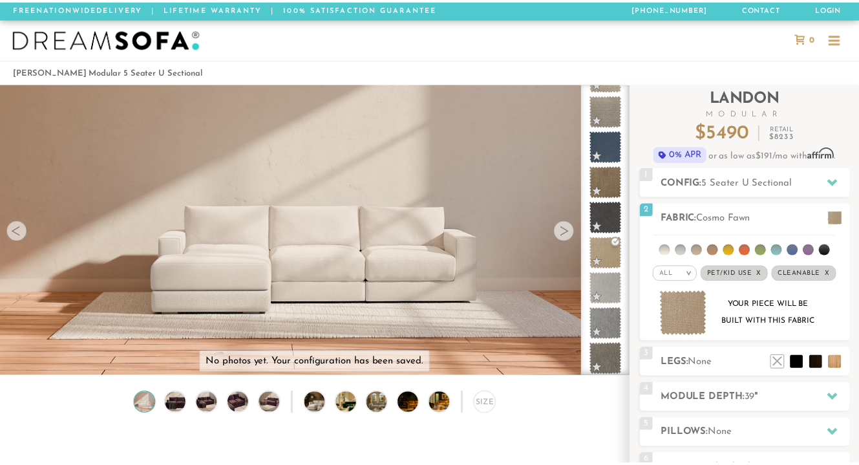
scroll to position [10, 10]
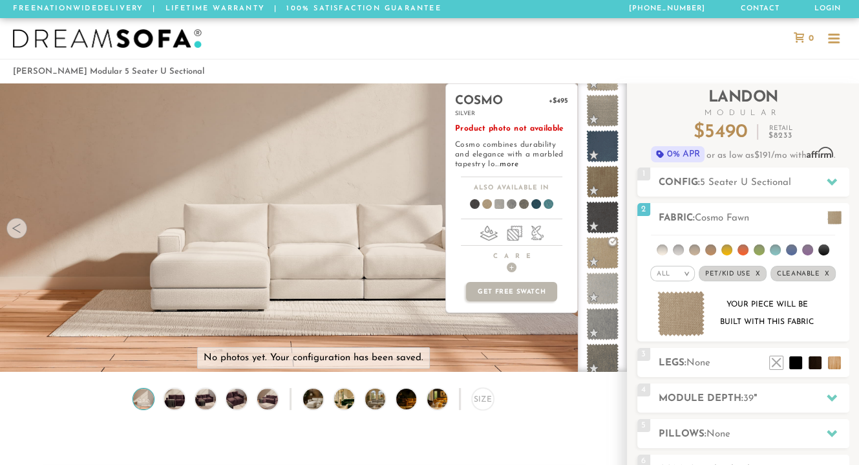
click at [595, 284] on span at bounding box center [602, 288] width 32 height 32
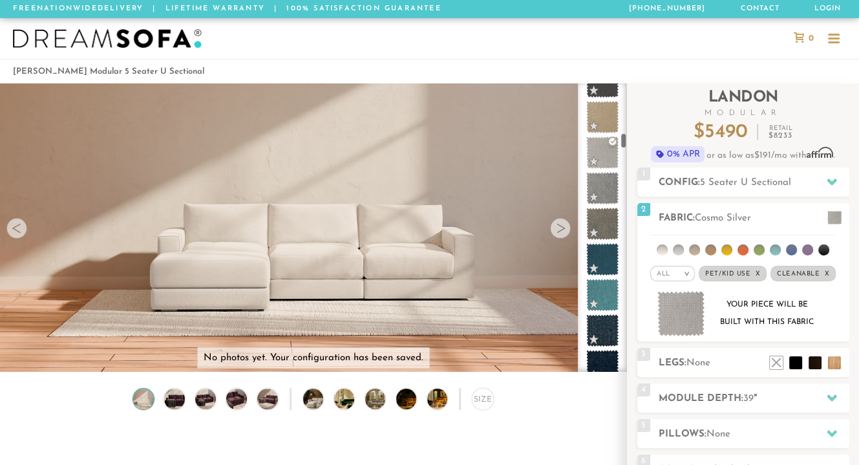
scroll to position [1321, 0]
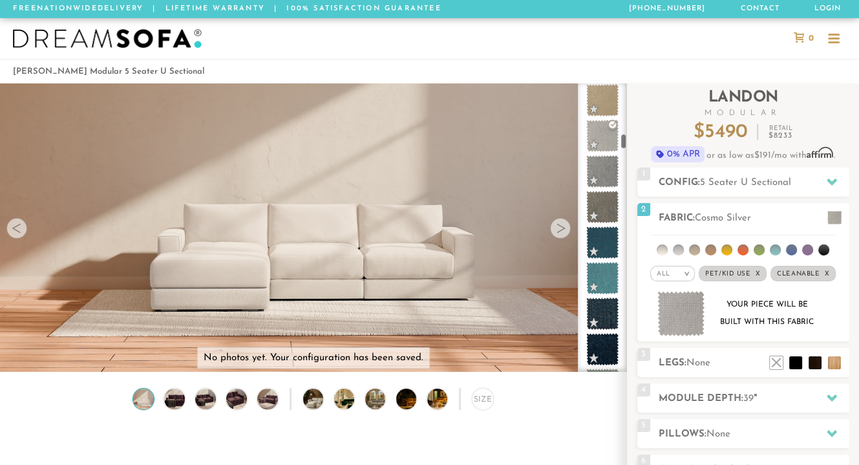
click at [623, 138] on div at bounding box center [602, 227] width 49 height 288
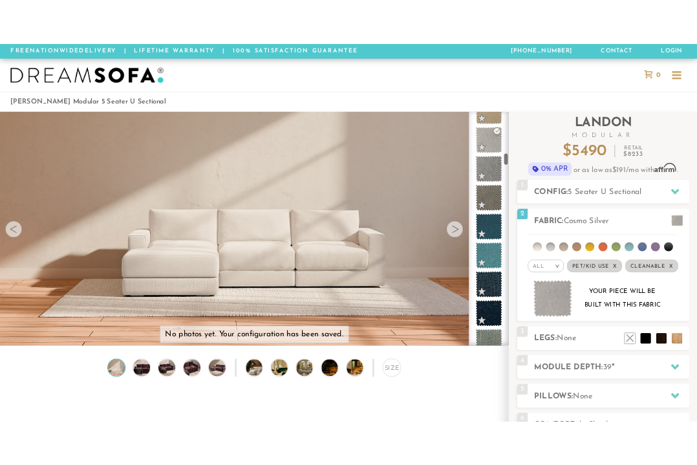
scroll to position [1422, 0]
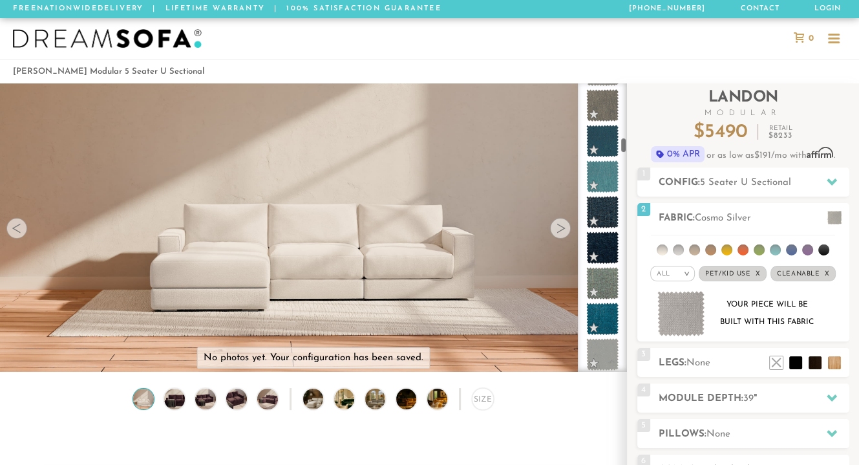
click at [623, 143] on div at bounding box center [602, 227] width 49 height 288
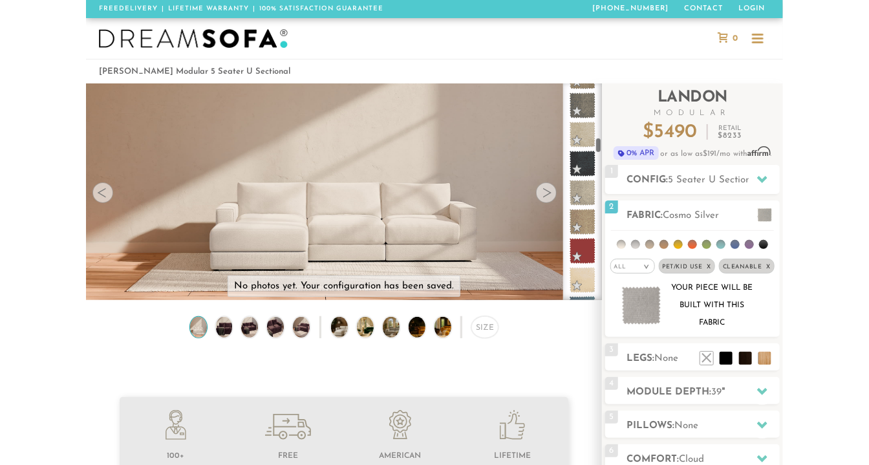
scroll to position [13973, 849]
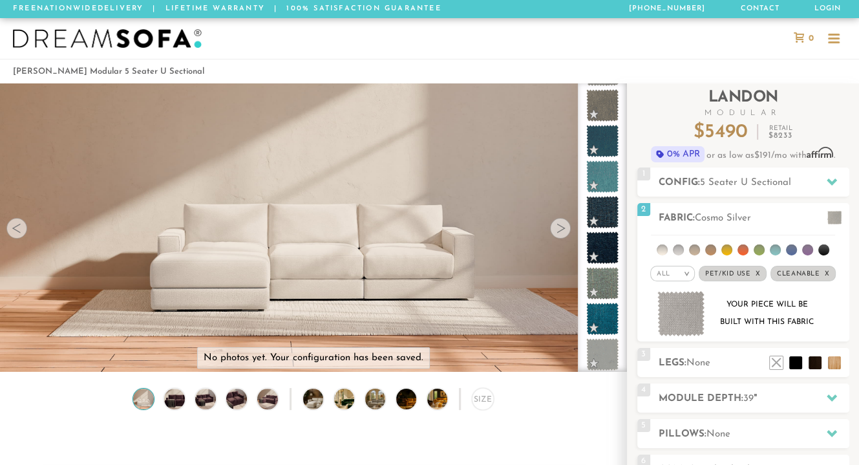
click at [682, 307] on img at bounding box center [681, 314] width 48 height 46
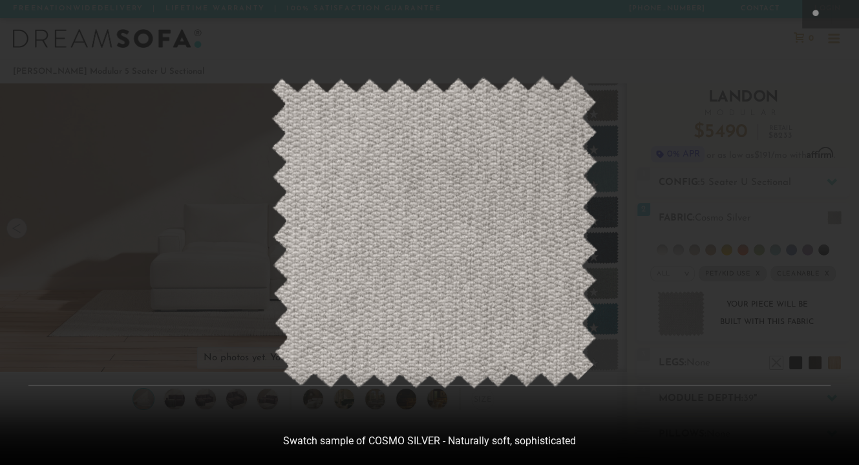
scroll to position [13991, 858]
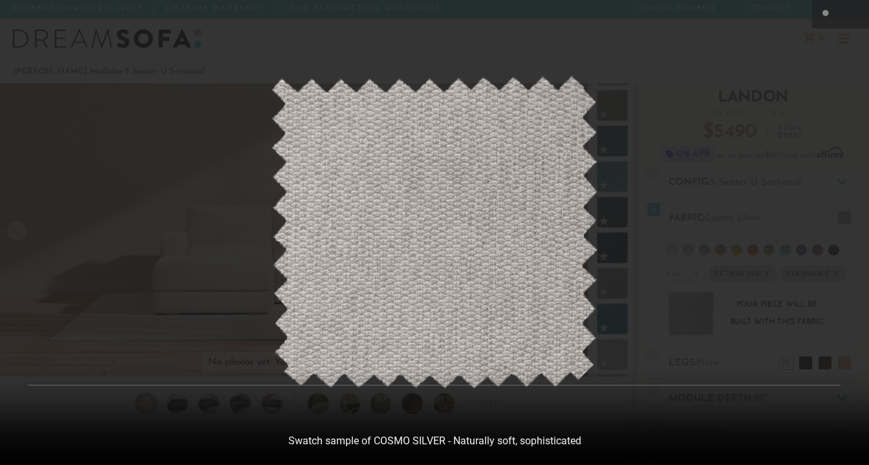
click at [776, 137] on div at bounding box center [434, 232] width 869 height 465
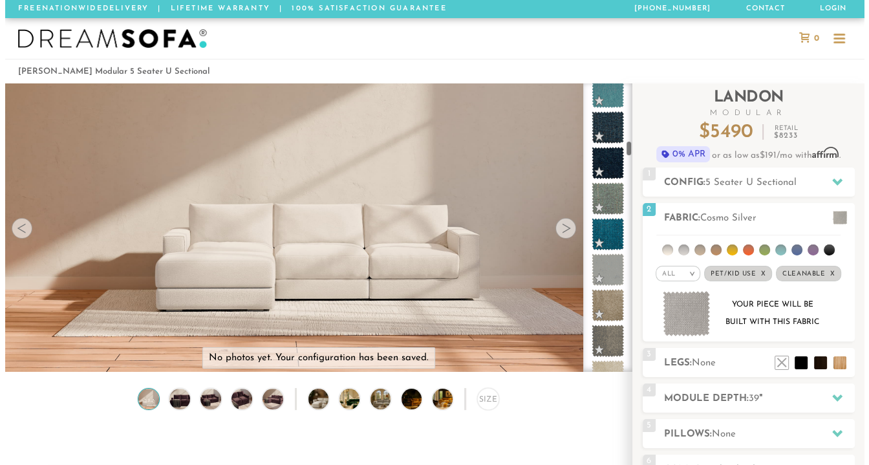
scroll to position [1541, 0]
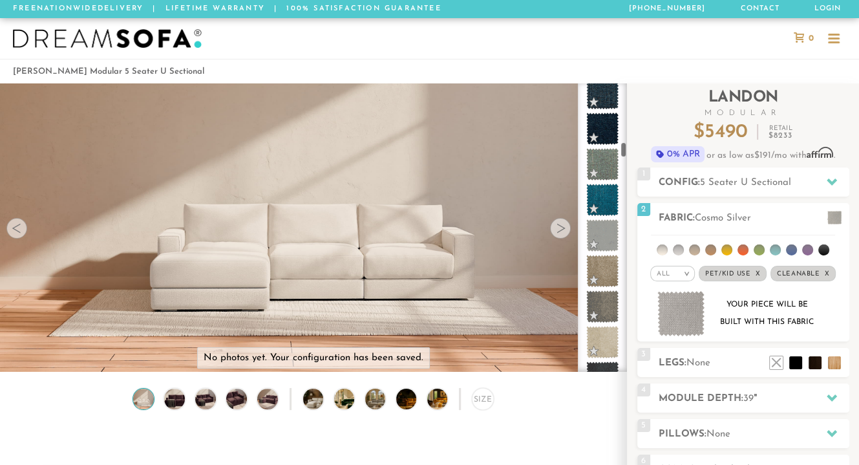
click at [624, 152] on div at bounding box center [602, 227] width 49 height 288
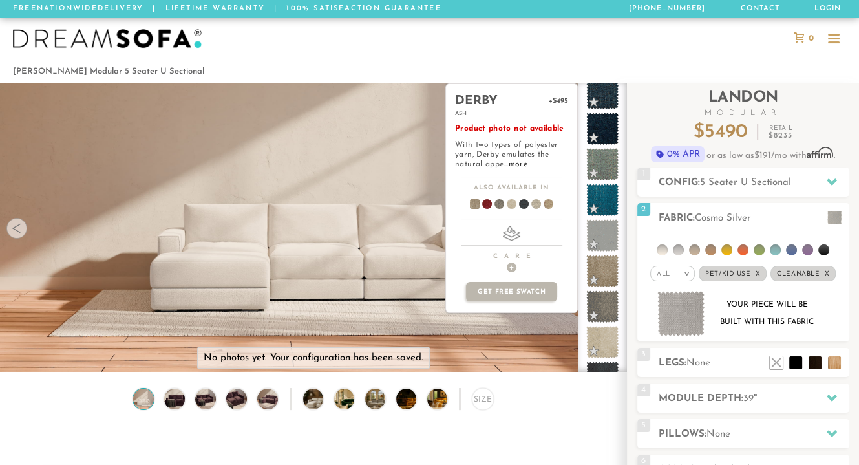
click at [605, 273] on span at bounding box center [602, 271] width 32 height 32
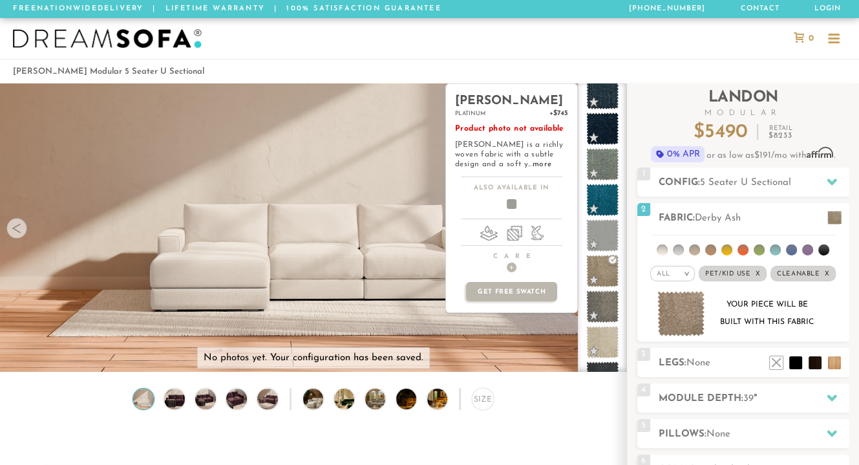
click at [604, 227] on span at bounding box center [602, 235] width 32 height 32
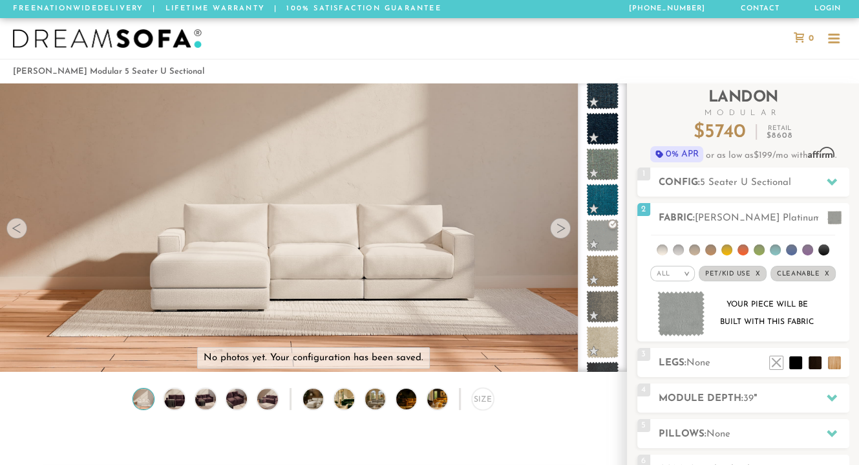
click at [677, 310] on img at bounding box center [681, 314] width 48 height 46
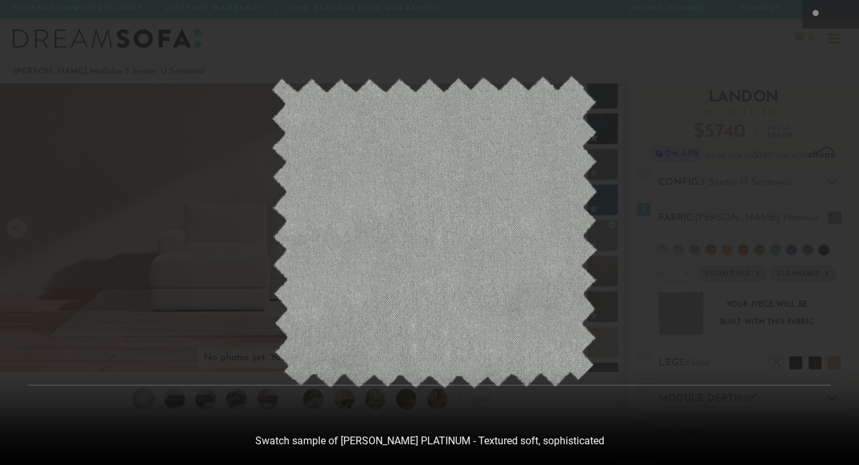
scroll to position [13991, 858]
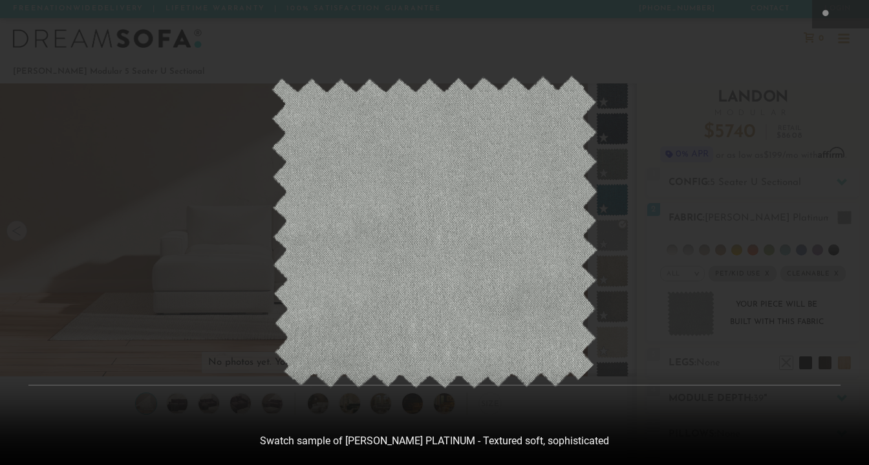
click at [797, 48] on div at bounding box center [434, 232] width 869 height 465
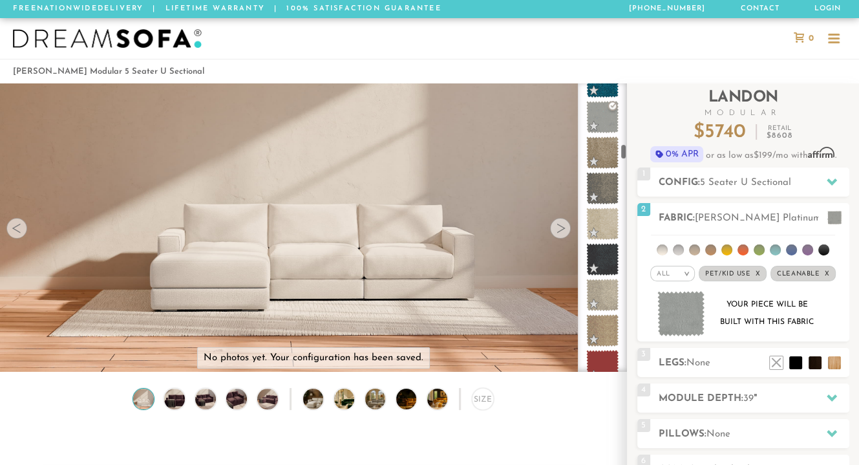
scroll to position [1727, 0]
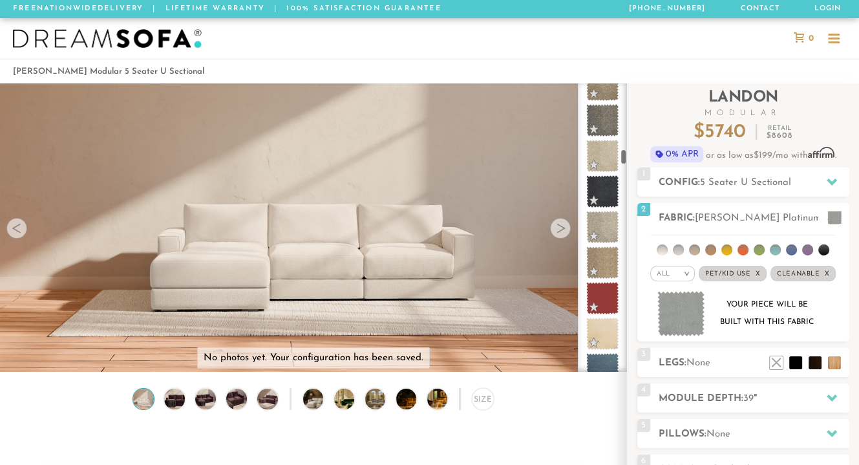
drag, startPoint x: 622, startPoint y: 144, endPoint x: 622, endPoint y: 152, distance: 7.8
click at [622, 152] on div at bounding box center [602, 227] width 49 height 288
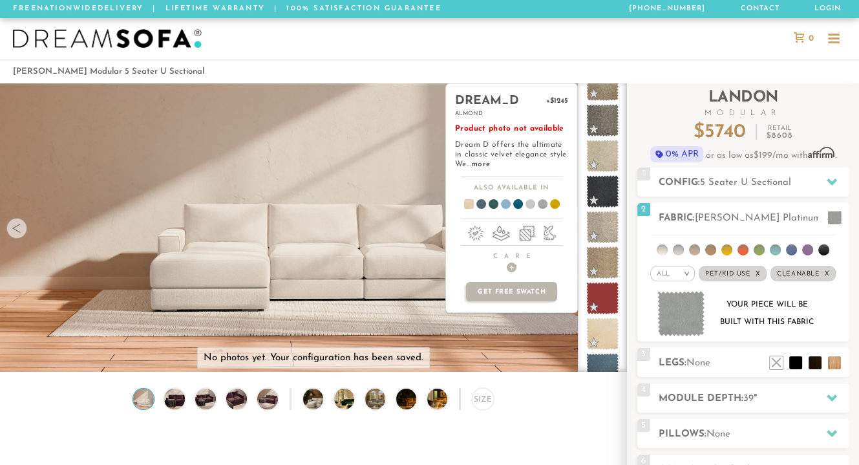
drag, startPoint x: 598, startPoint y: 324, endPoint x: 604, endPoint y: 339, distance: 16.3
click at [604, 339] on span at bounding box center [602, 333] width 32 height 32
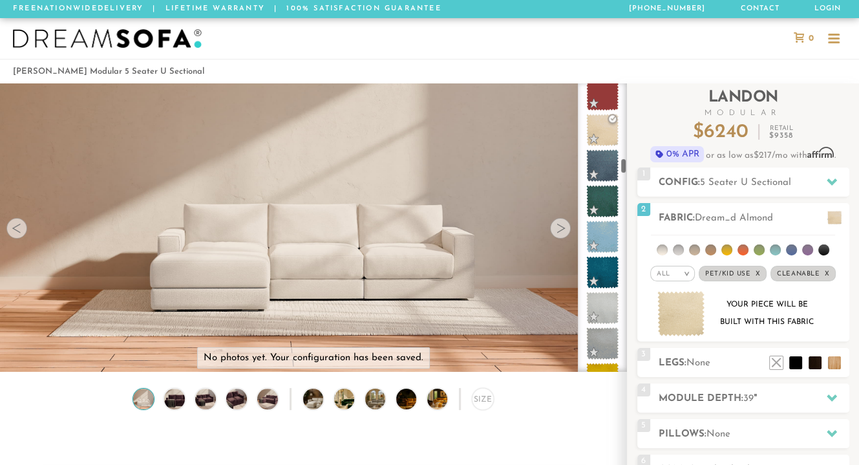
scroll to position [1982, 0]
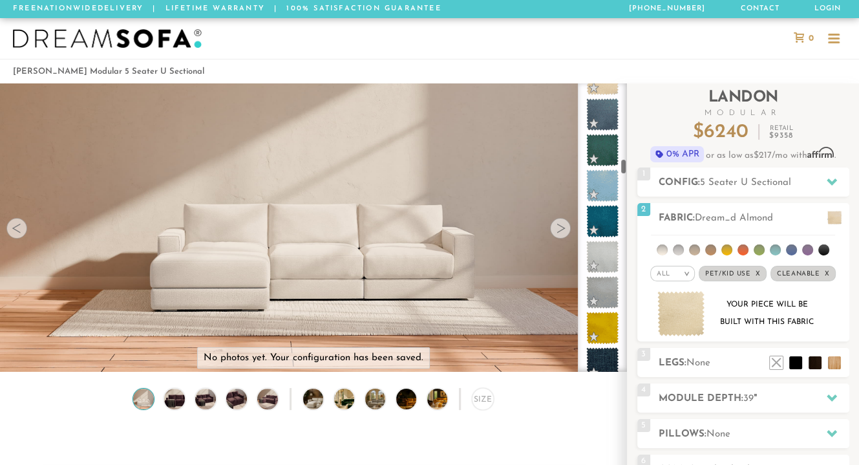
drag, startPoint x: 623, startPoint y: 156, endPoint x: 624, endPoint y: 167, distance: 10.4
click at [624, 167] on div at bounding box center [602, 227] width 49 height 288
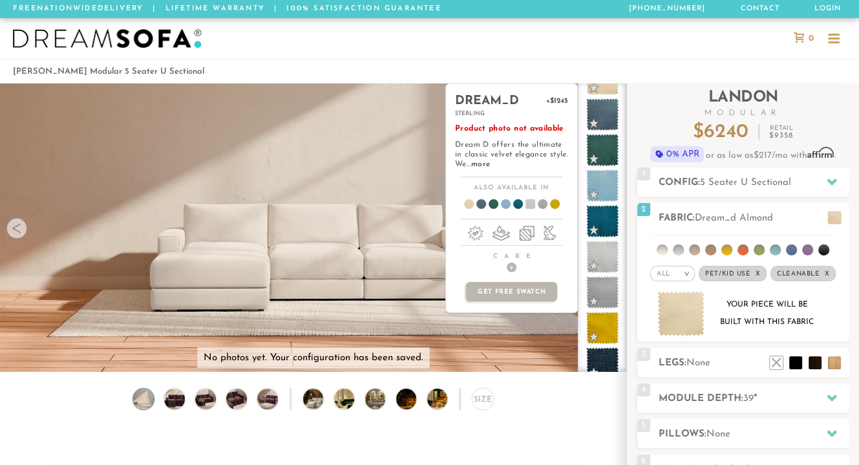
click at [604, 256] on span at bounding box center [602, 256] width 32 height 32
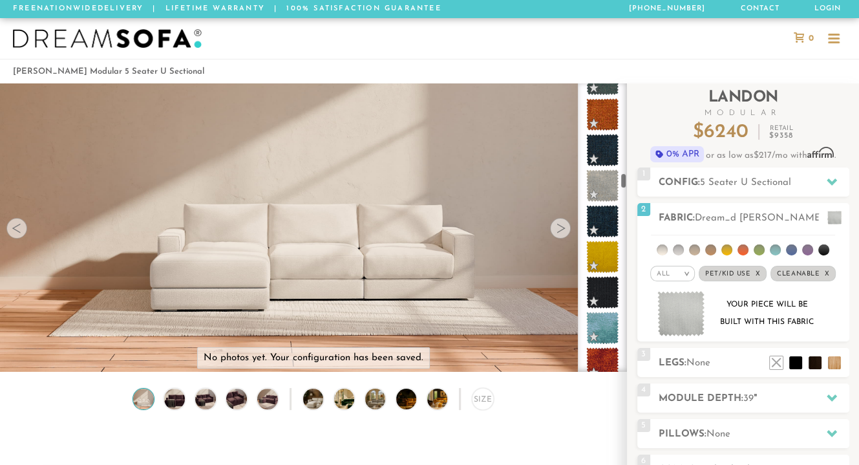
scroll to position [2355, 0]
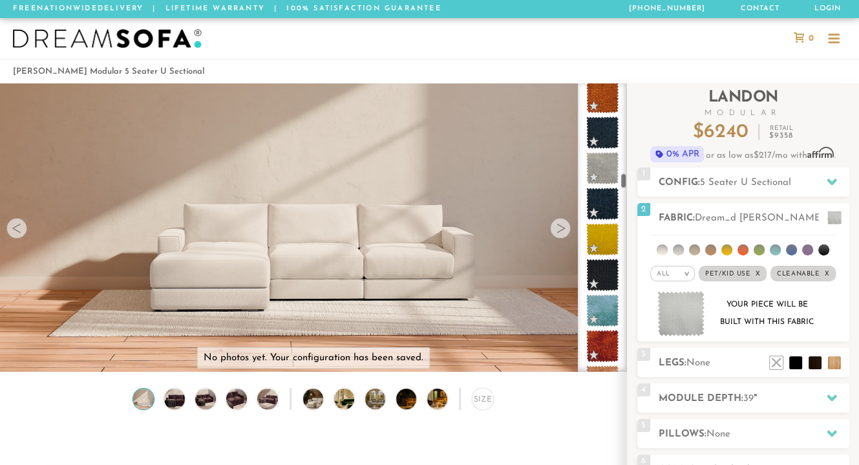
drag, startPoint x: 624, startPoint y: 166, endPoint x: 624, endPoint y: 181, distance: 14.9
click at [624, 181] on div at bounding box center [602, 227] width 49 height 288
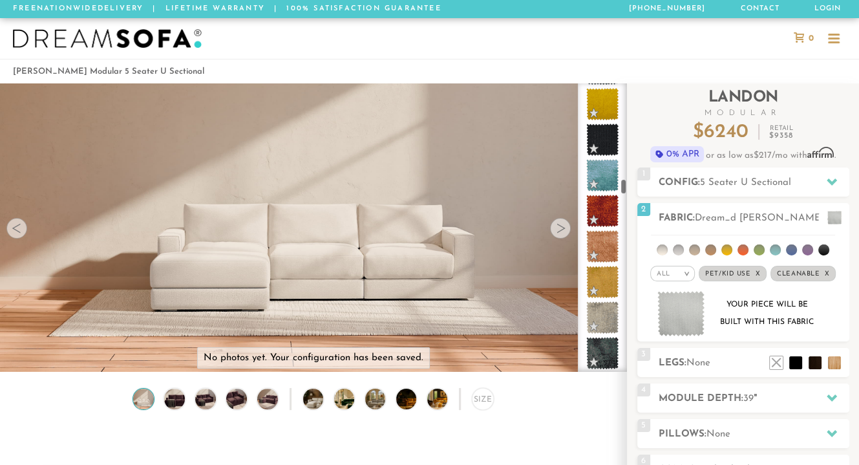
scroll to position [2507, 0]
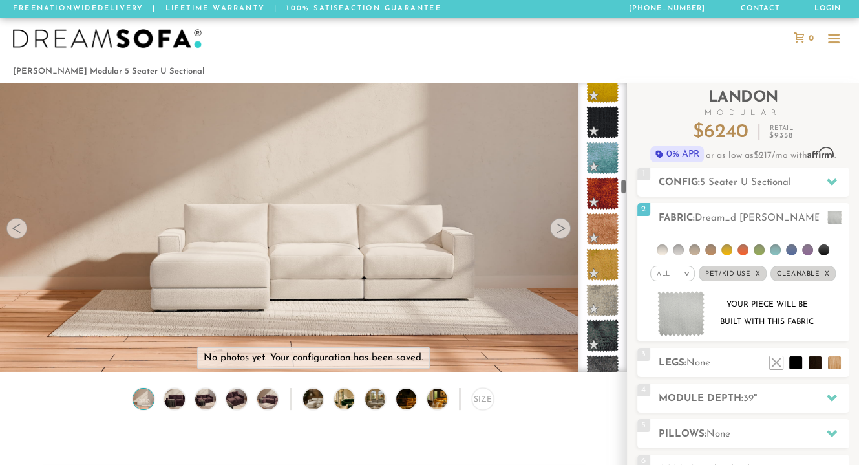
click at [623, 185] on div at bounding box center [602, 227] width 49 height 288
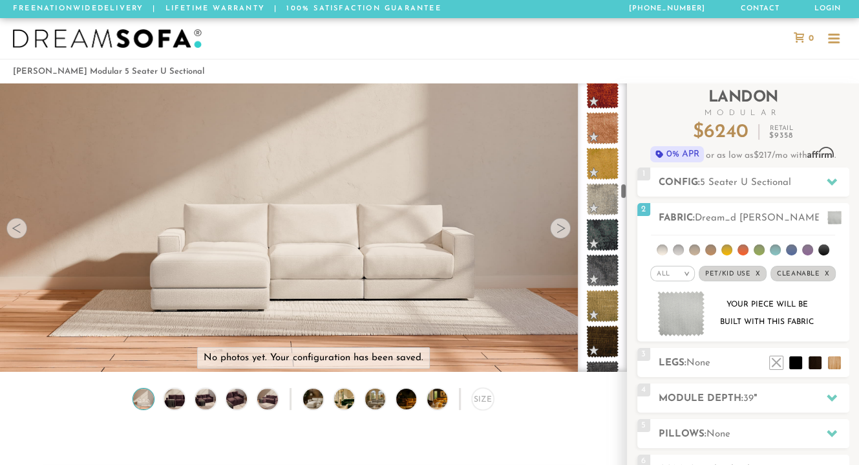
scroll to position [2626, 0]
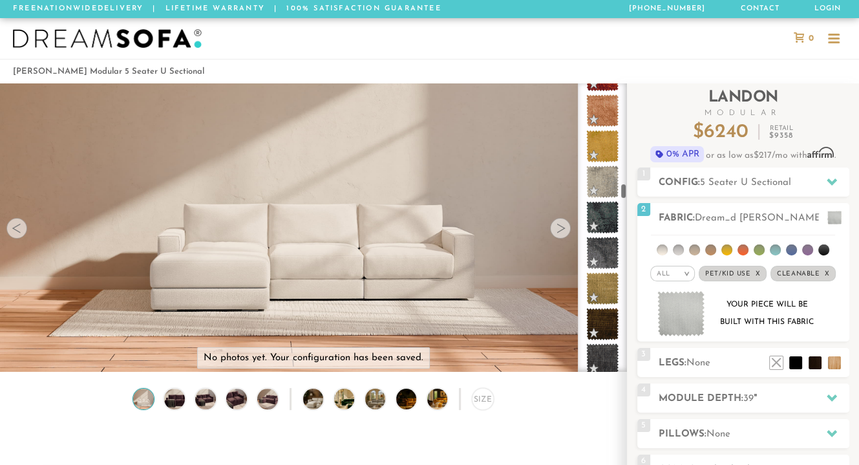
click at [622, 193] on div at bounding box center [602, 227] width 49 height 288
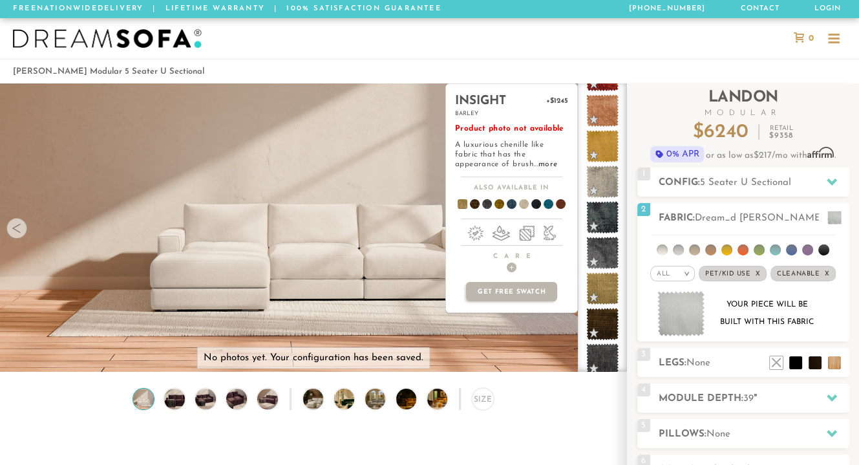
drag, startPoint x: 602, startPoint y: 291, endPoint x: 600, endPoint y: 299, distance: 7.9
click at [600, 299] on span at bounding box center [602, 288] width 32 height 32
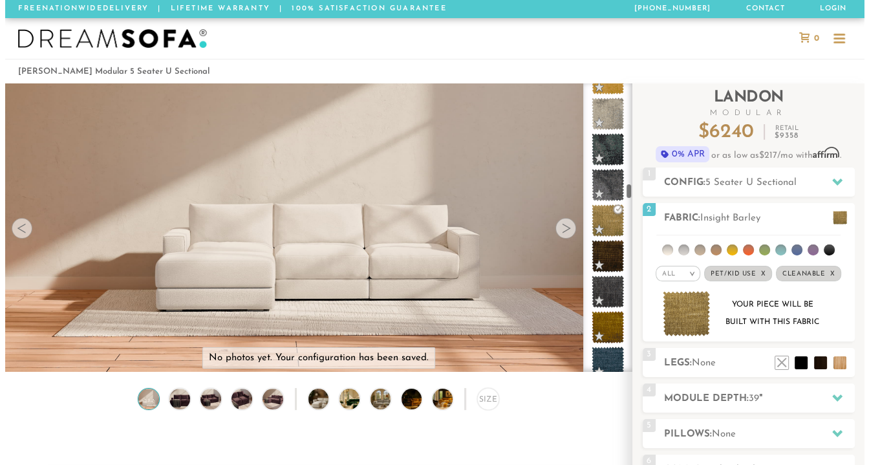
scroll to position [2744, 0]
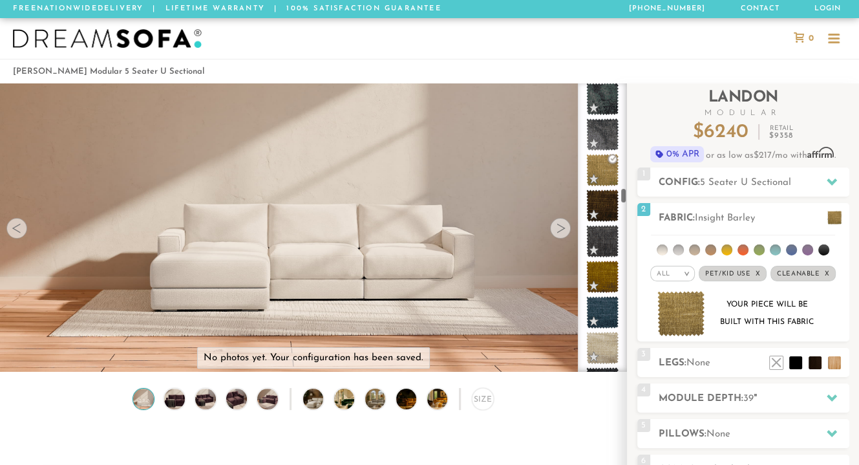
click at [623, 195] on div at bounding box center [602, 227] width 49 height 288
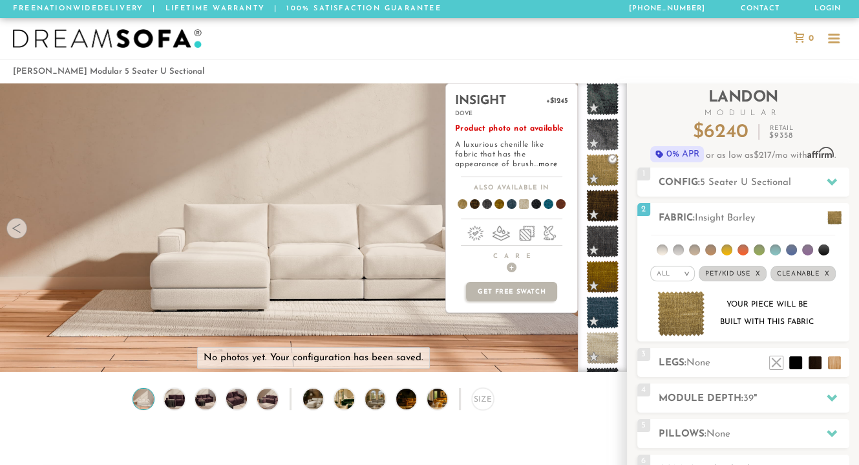
click at [598, 341] on span at bounding box center [602, 348] width 32 height 32
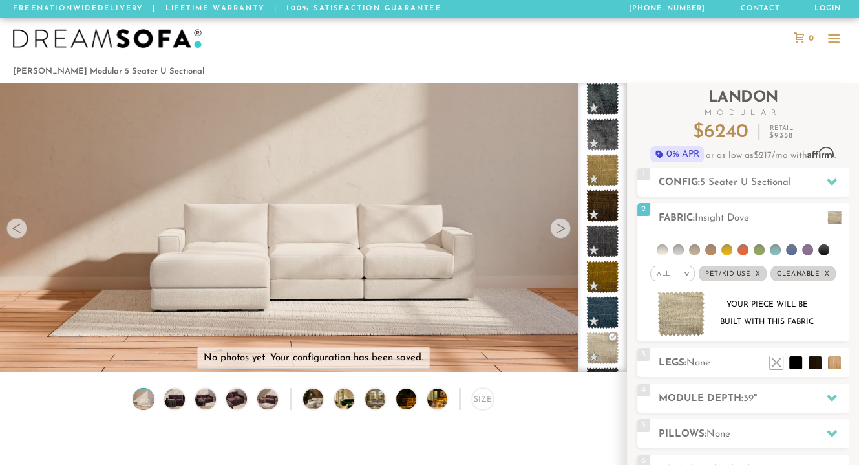
click at [686, 313] on img at bounding box center [681, 314] width 48 height 46
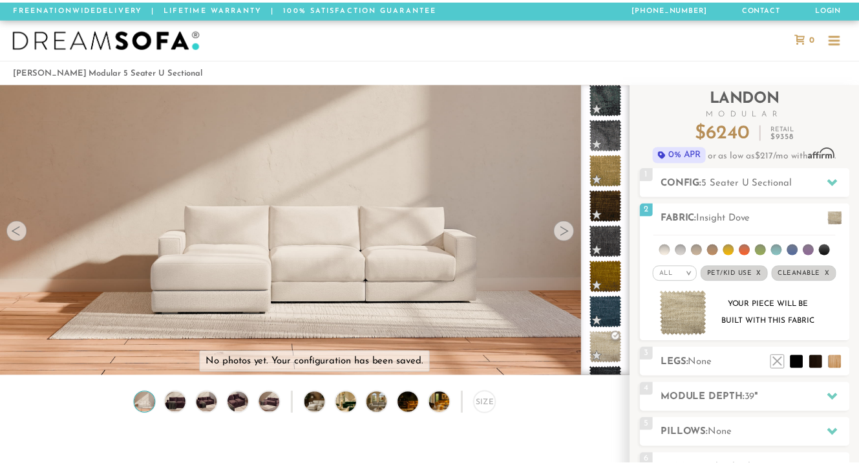
scroll to position [13991, 858]
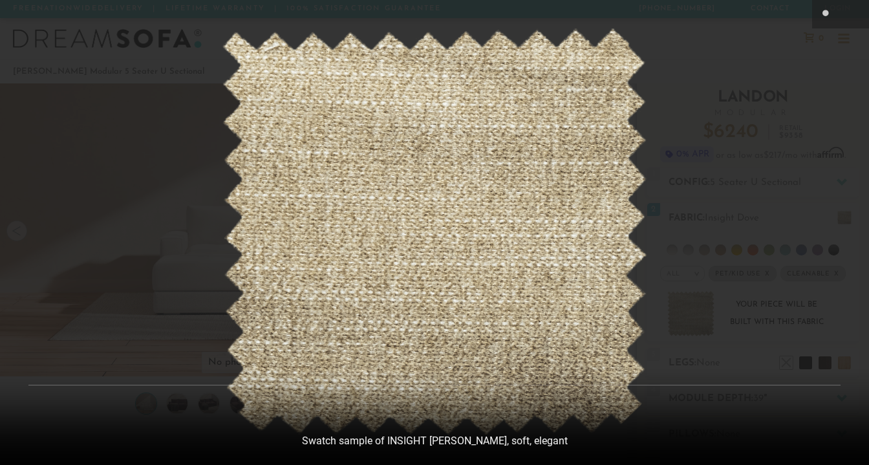
click at [759, 188] on div at bounding box center [434, 232] width 869 height 465
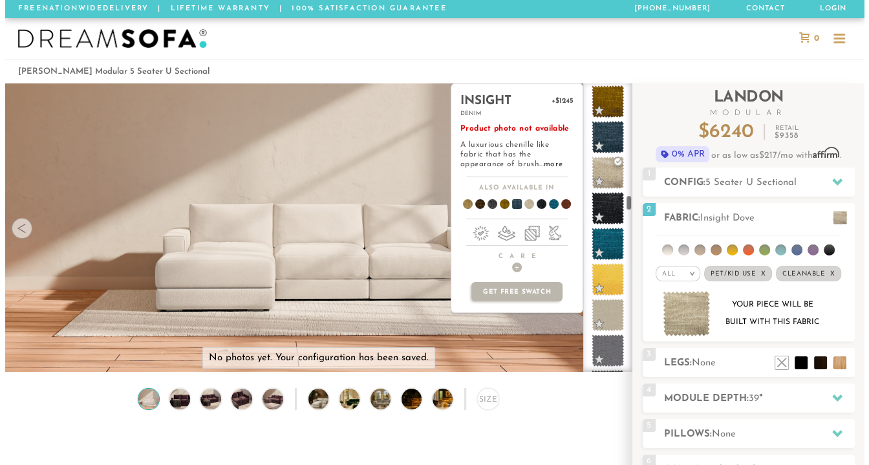
scroll to position [2925, 0]
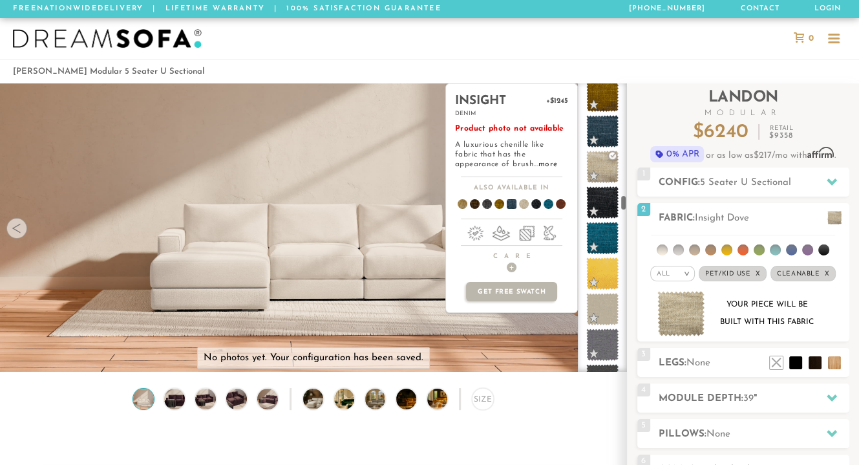
click at [607, 306] on span at bounding box center [602, 309] width 32 height 32
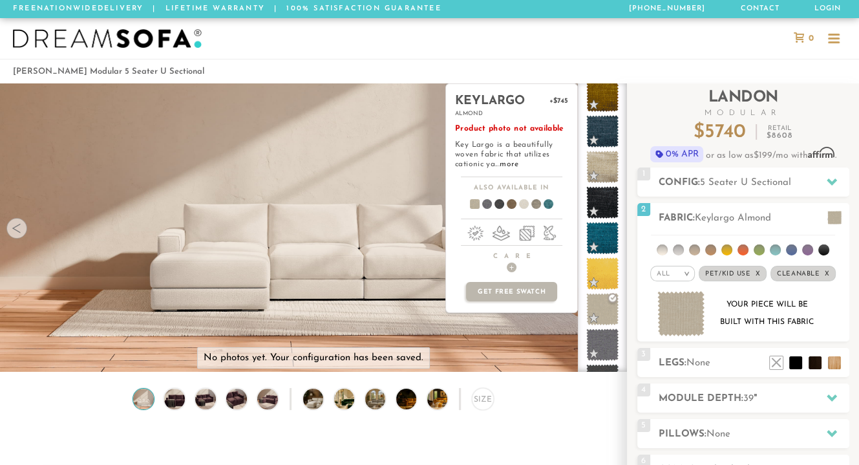
click at [511, 160] on link "more" at bounding box center [509, 164] width 19 height 8
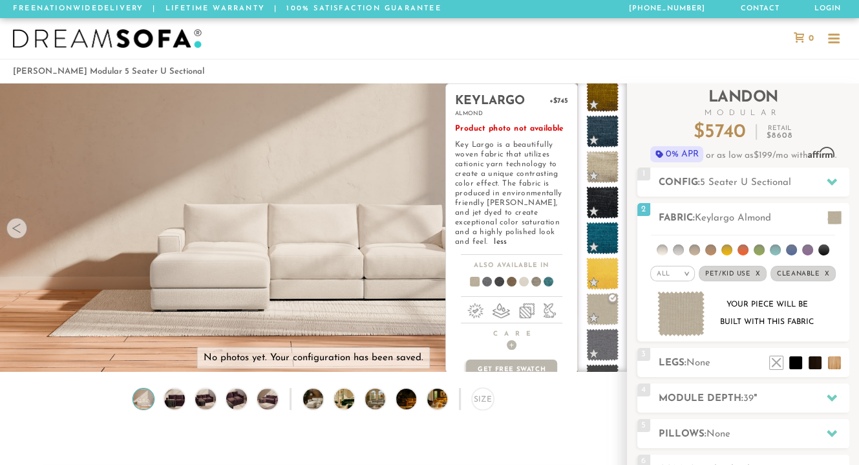
click at [683, 319] on img at bounding box center [681, 314] width 48 height 46
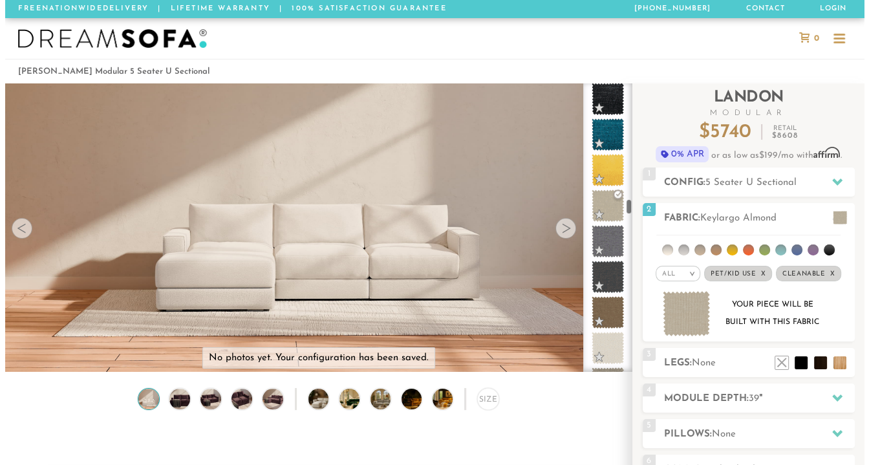
scroll to position [3029, 0]
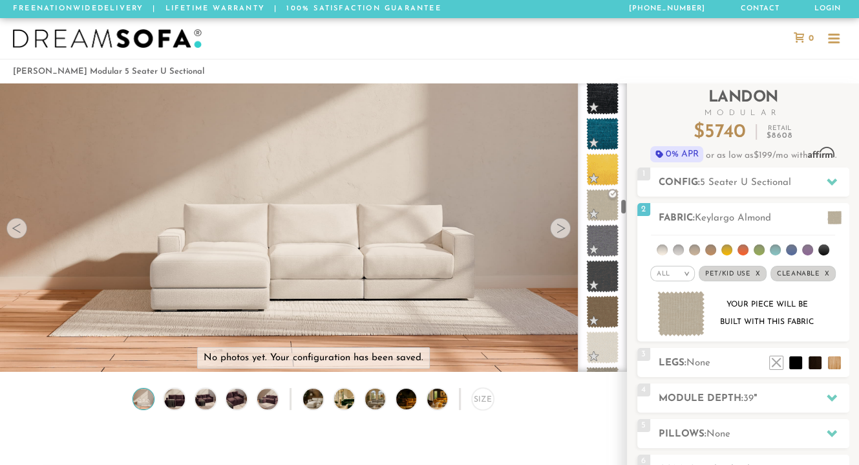
click at [607, 352] on span at bounding box center [602, 347] width 32 height 32
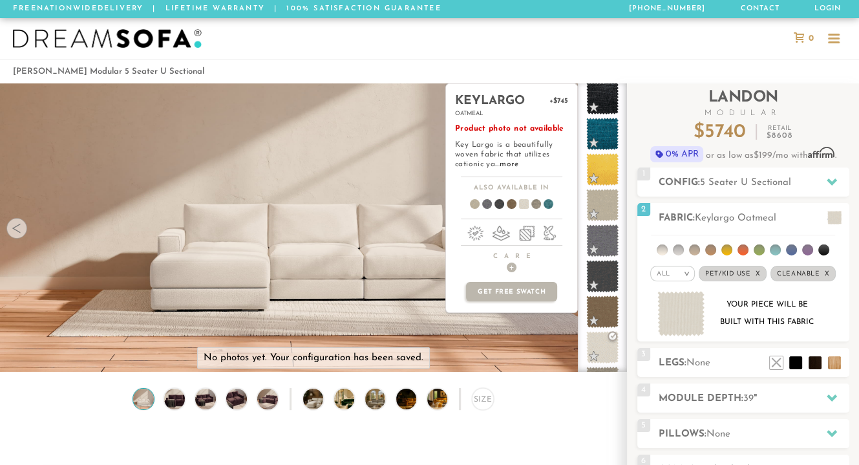
click at [680, 324] on img at bounding box center [681, 314] width 48 height 46
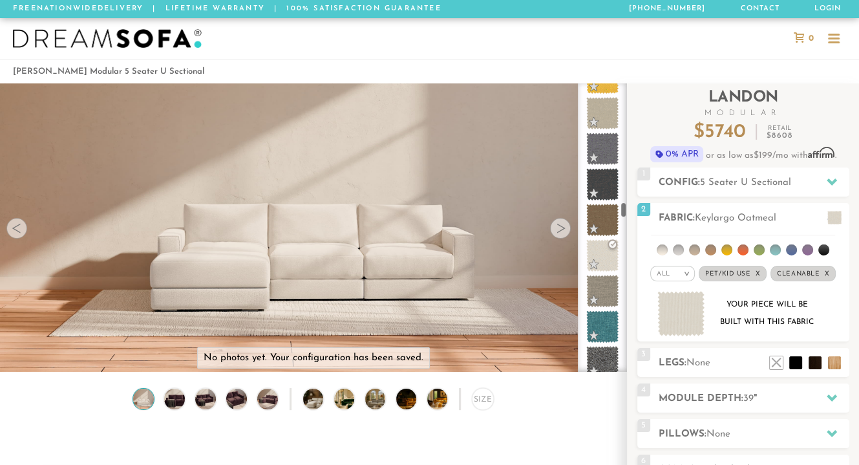
scroll to position [3121, 0]
click at [607, 287] on span at bounding box center [602, 290] width 32 height 32
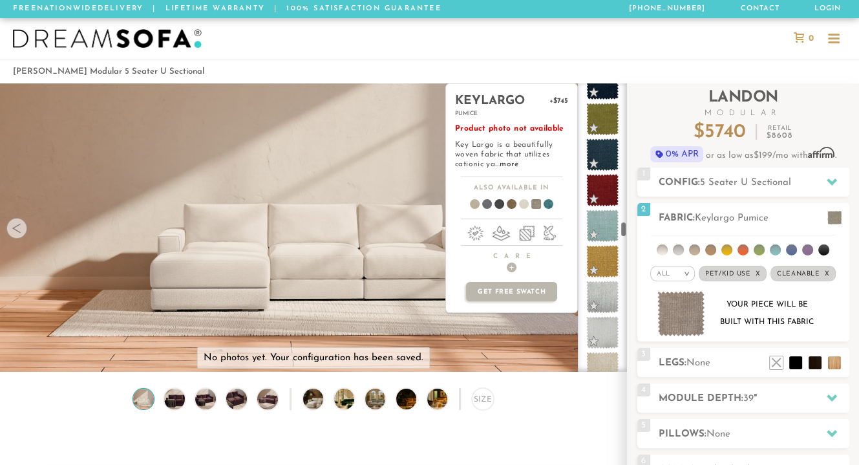
scroll to position [3614, 0]
click at [602, 297] on span at bounding box center [602, 295] width 32 height 32
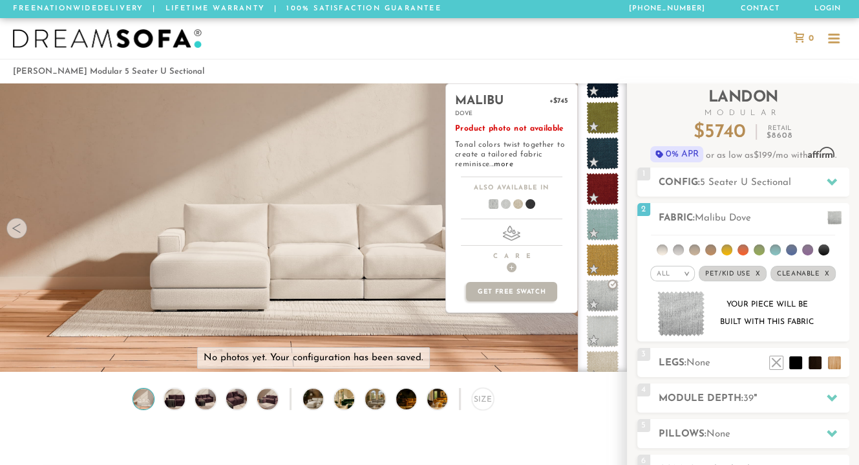
click at [611, 326] on span at bounding box center [602, 331] width 32 height 32
click at [507, 164] on link "more" at bounding box center [503, 164] width 19 height 8
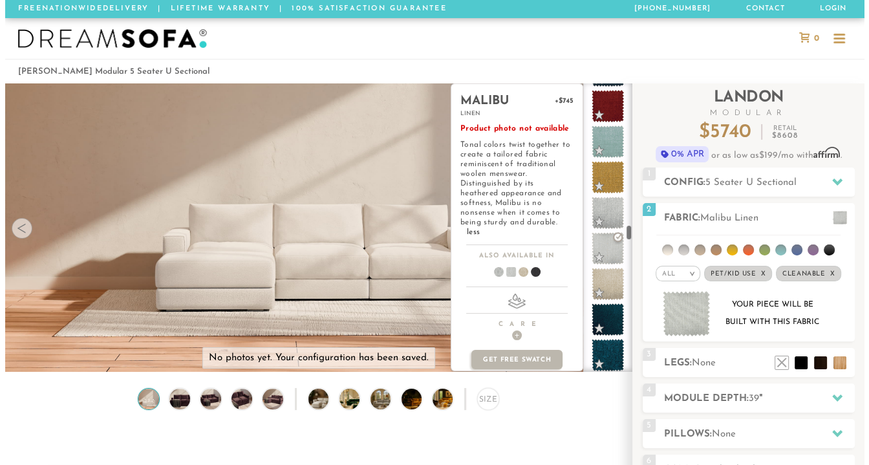
scroll to position [3705, 0]
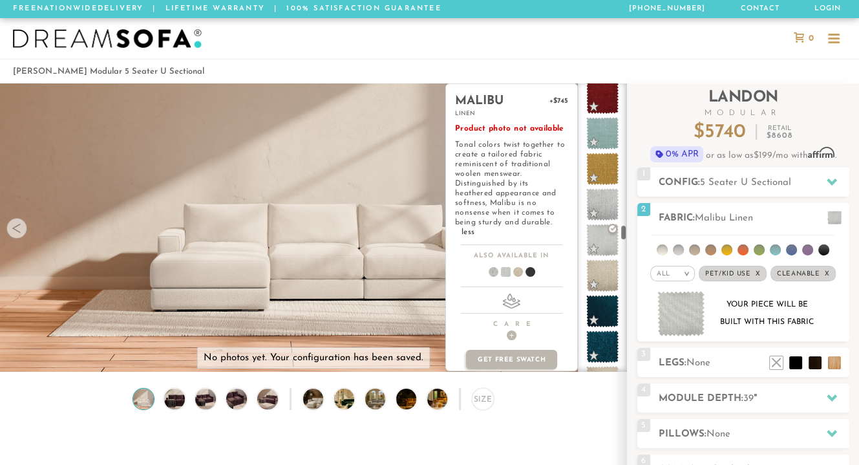
click at [611, 275] on span at bounding box center [602, 275] width 32 height 32
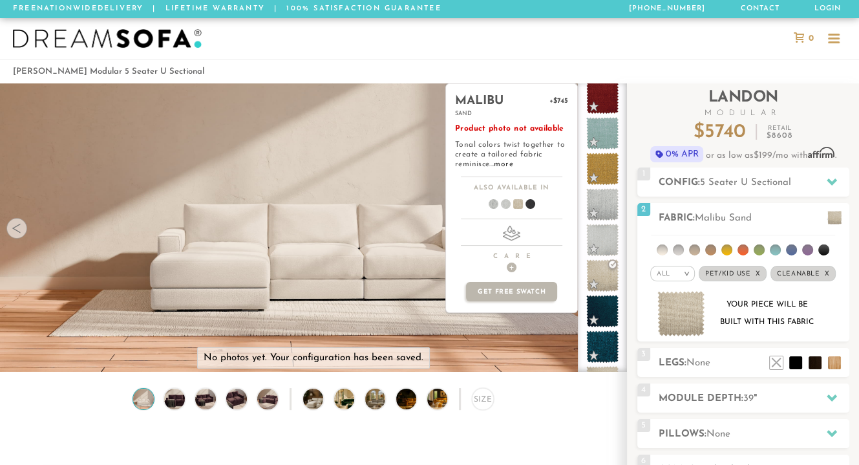
click at [690, 308] on img at bounding box center [681, 314] width 48 height 46
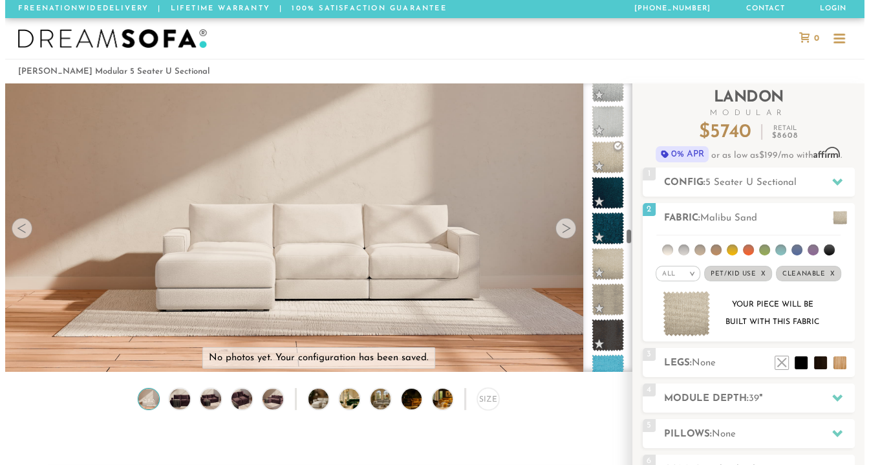
scroll to position [3828, 0]
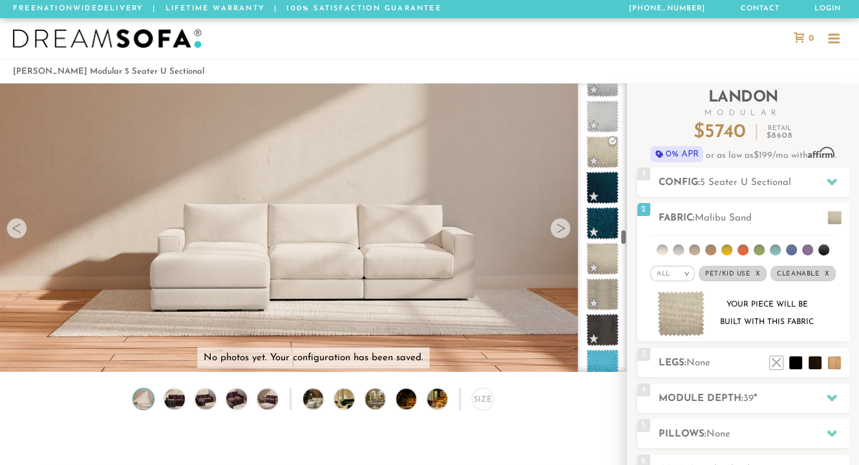
click at [608, 257] on span at bounding box center [602, 258] width 32 height 32
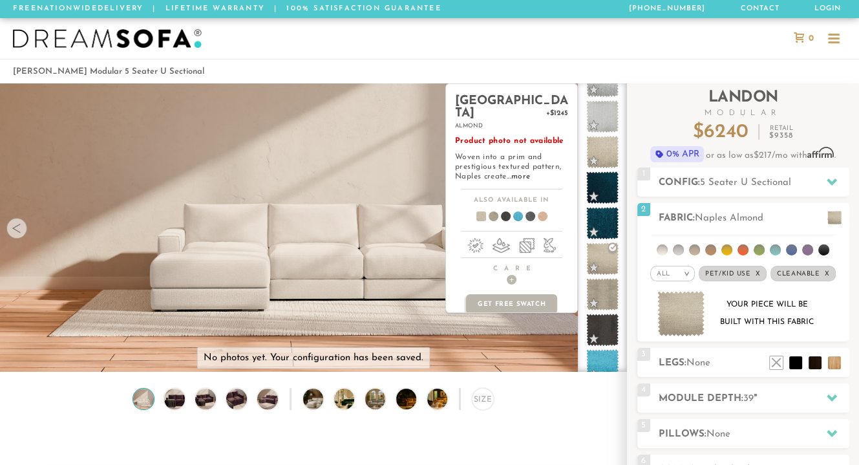
click at [678, 324] on img at bounding box center [681, 314] width 48 height 46
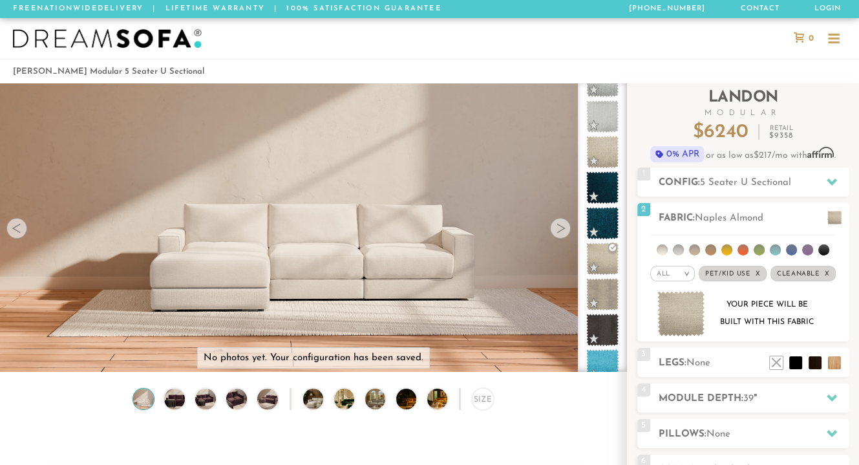
scroll to position [10, 10]
click at [610, 352] on span at bounding box center [602, 365] width 32 height 32
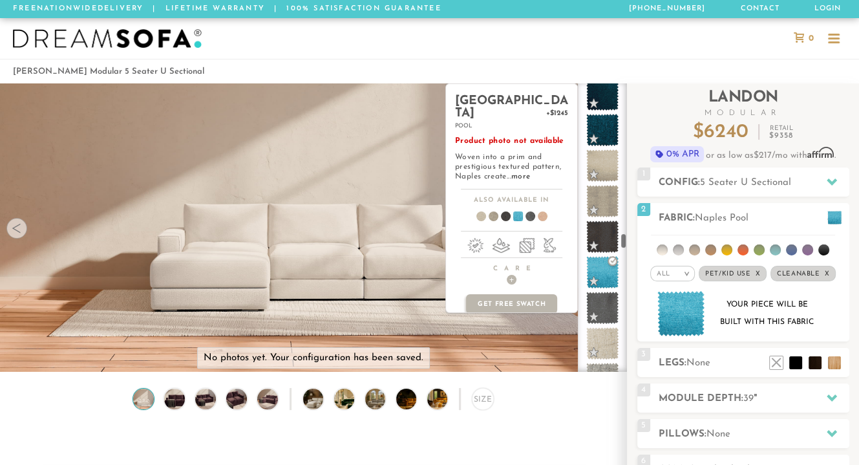
scroll to position [3922, 0]
click at [606, 271] on span at bounding box center [602, 271] width 32 height 32
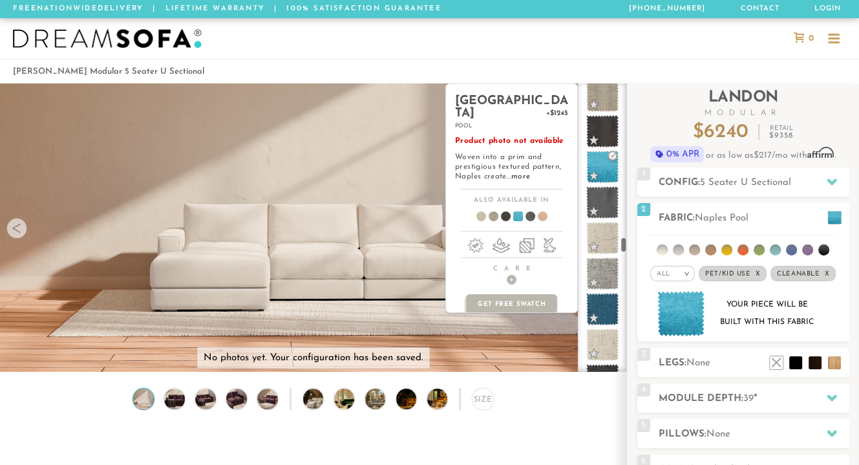
scroll to position [4034, 0]
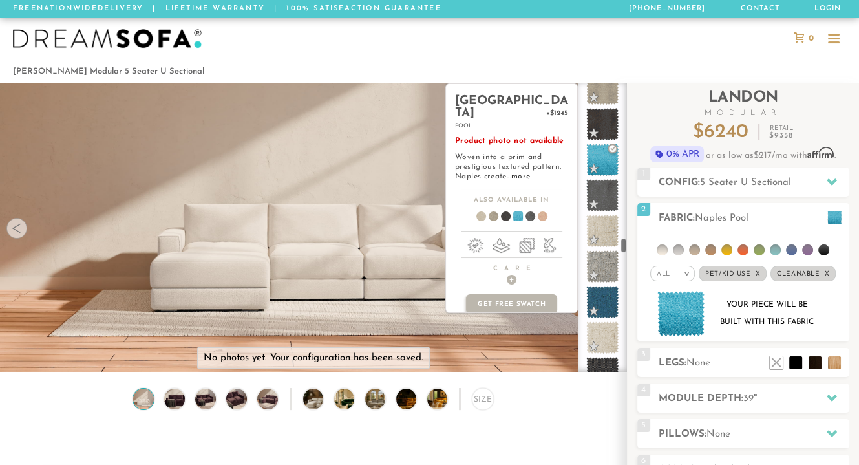
click at [610, 235] on span at bounding box center [602, 231] width 32 height 32
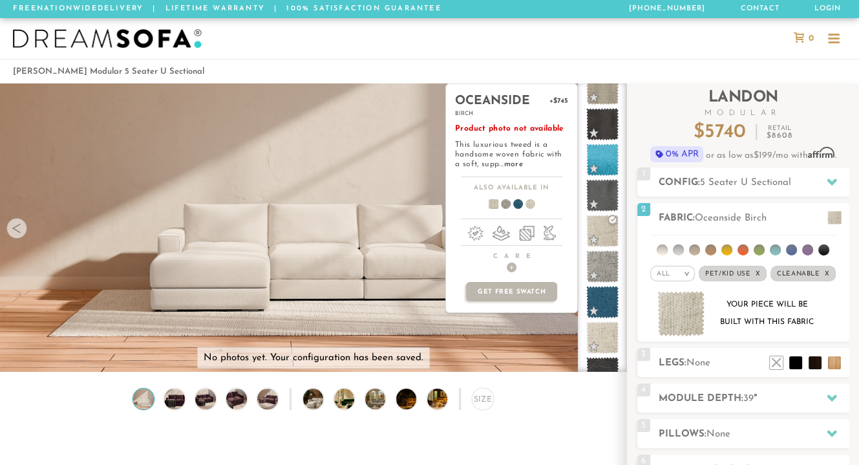
click at [606, 270] on span at bounding box center [602, 266] width 32 height 32
click at [610, 333] on span at bounding box center [602, 337] width 32 height 32
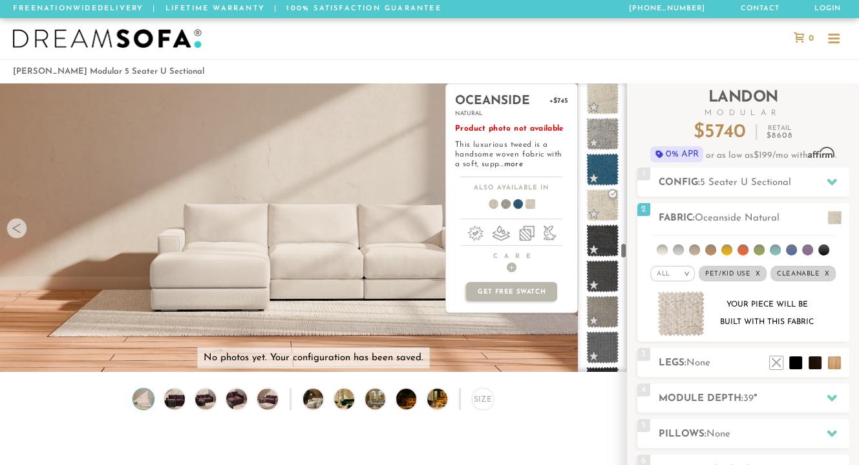
scroll to position [4215, 0]
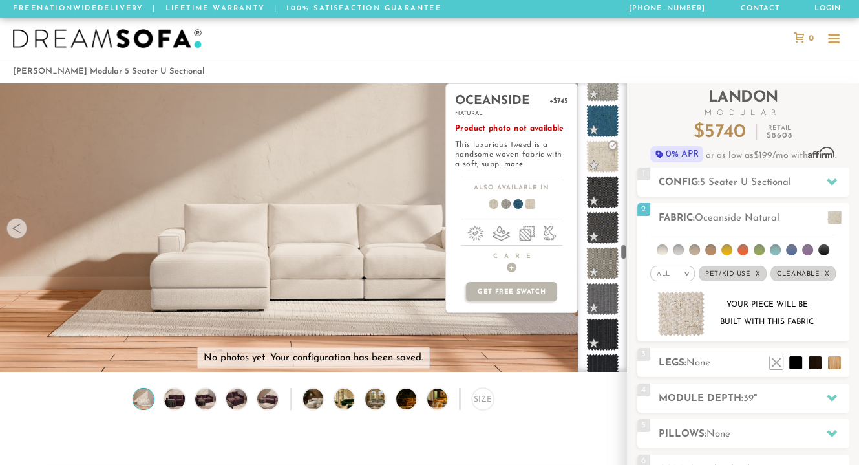
click at [612, 256] on span at bounding box center [602, 263] width 32 height 32
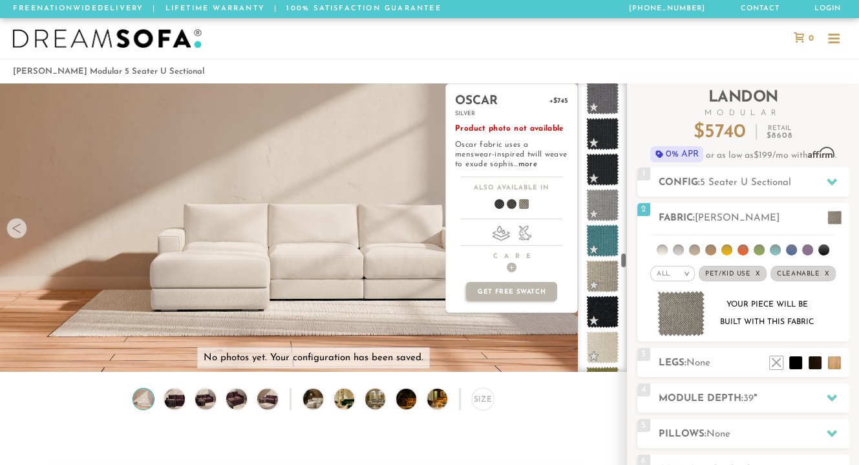
scroll to position [4455, 0]
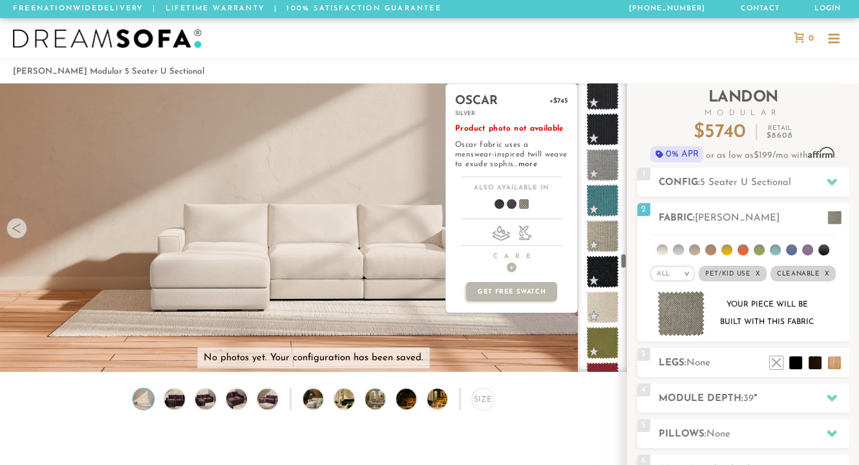
click at [611, 303] on span at bounding box center [602, 307] width 32 height 32
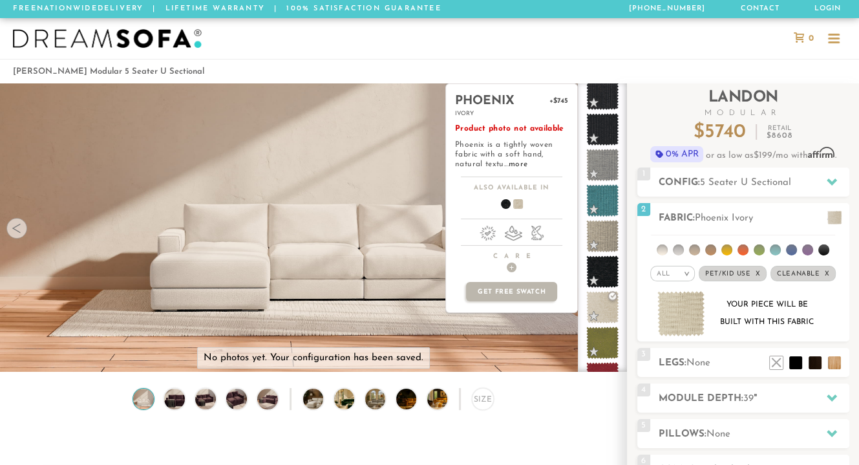
click at [521, 163] on link "more" at bounding box center [518, 164] width 19 height 8
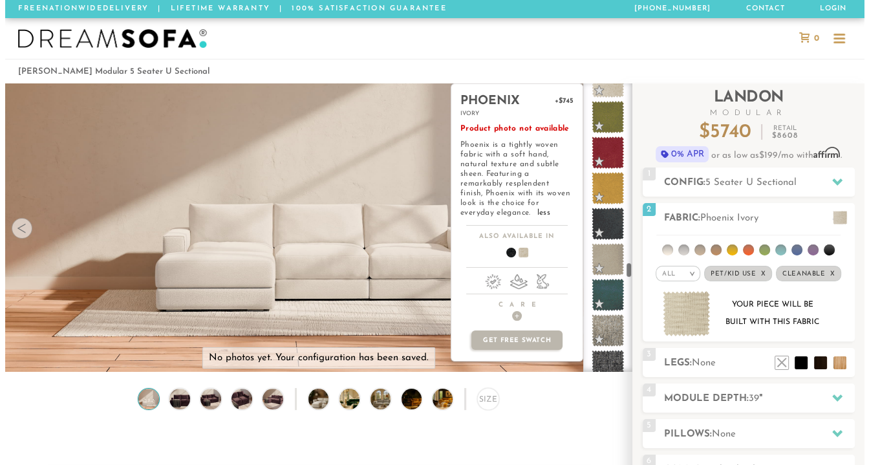
scroll to position [4682, 0]
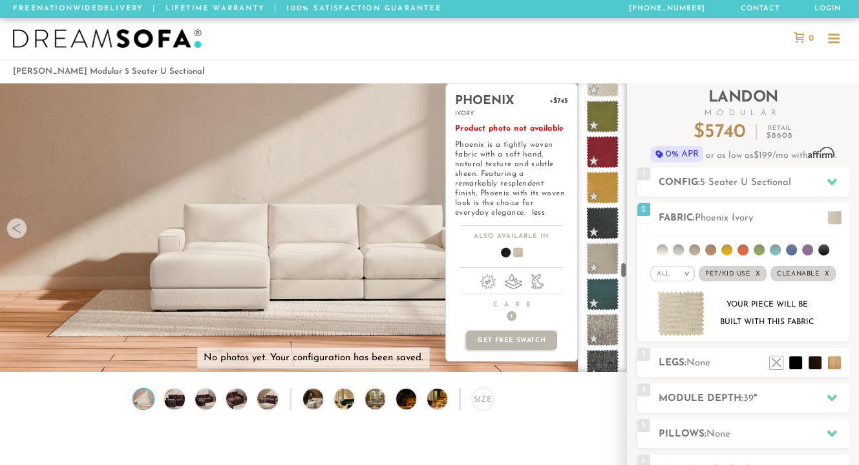
click at [608, 261] on span at bounding box center [602, 258] width 32 height 32
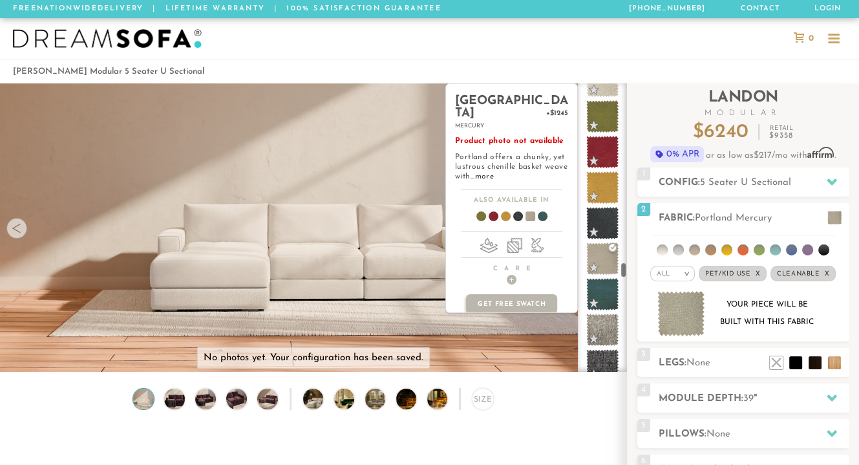
click at [606, 257] on span at bounding box center [602, 258] width 32 height 32
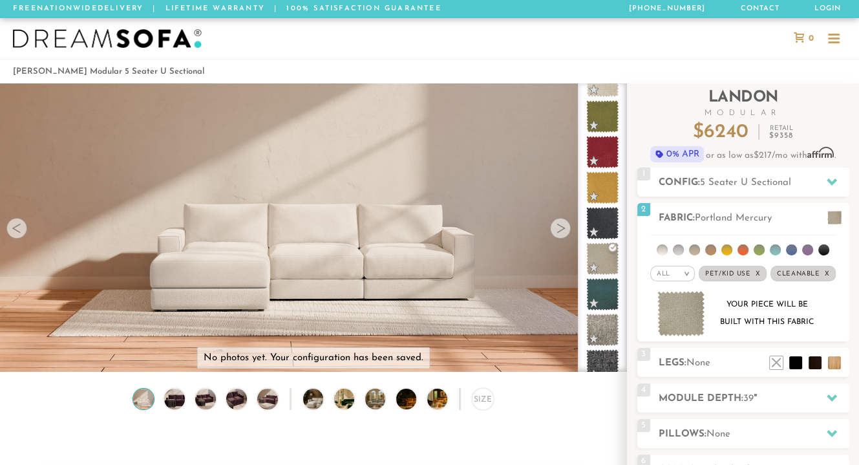
click at [679, 307] on img at bounding box center [681, 314] width 48 height 46
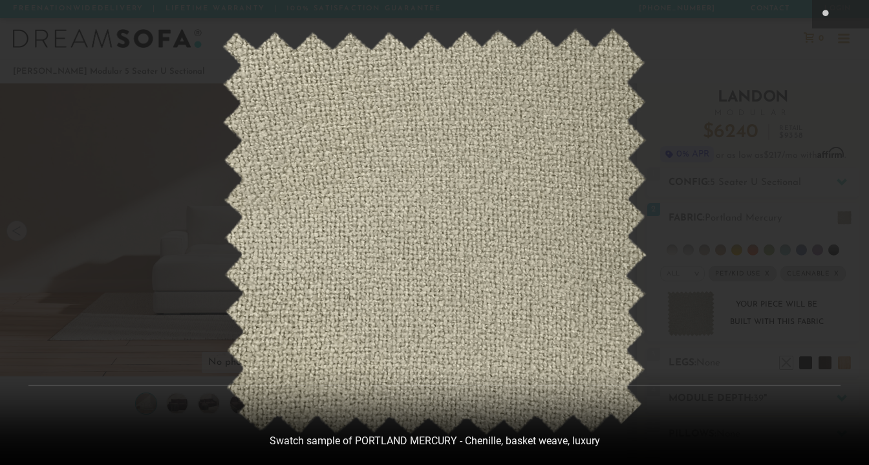
click at [742, 63] on div at bounding box center [434, 232] width 869 height 465
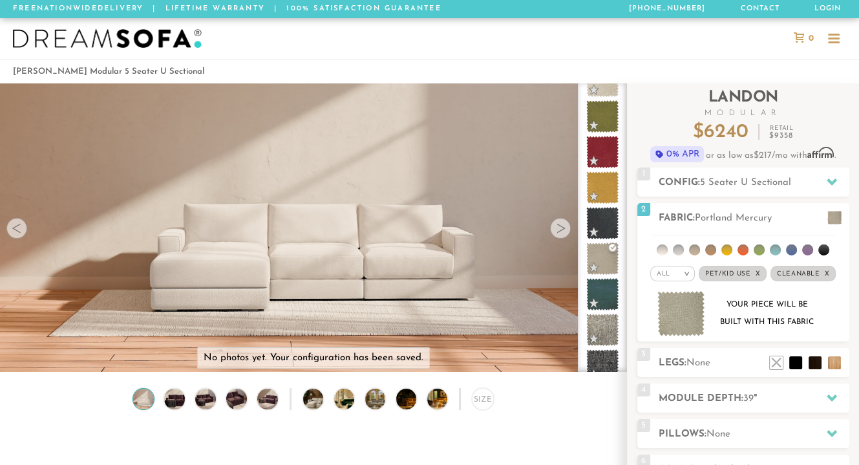
scroll to position [10, 10]
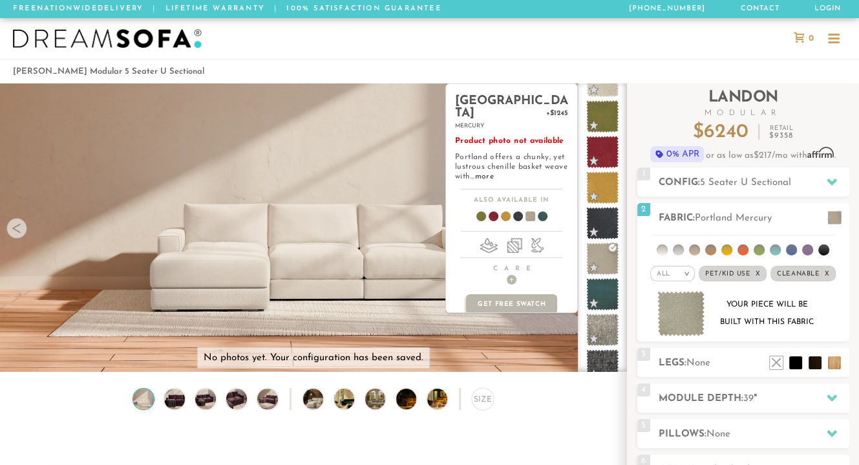
click at [480, 173] on link "more" at bounding box center [484, 177] width 19 height 8
click at [485, 173] on link "more" at bounding box center [484, 177] width 19 height 8
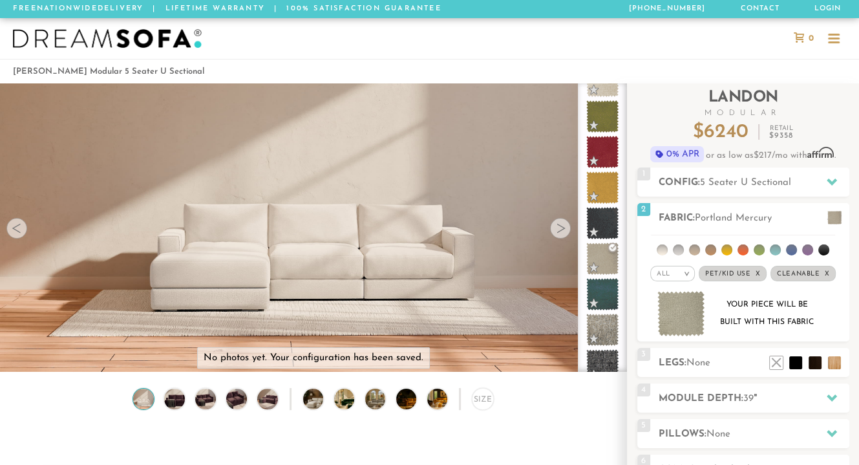
click at [608, 328] on span at bounding box center [602, 329] width 32 height 32
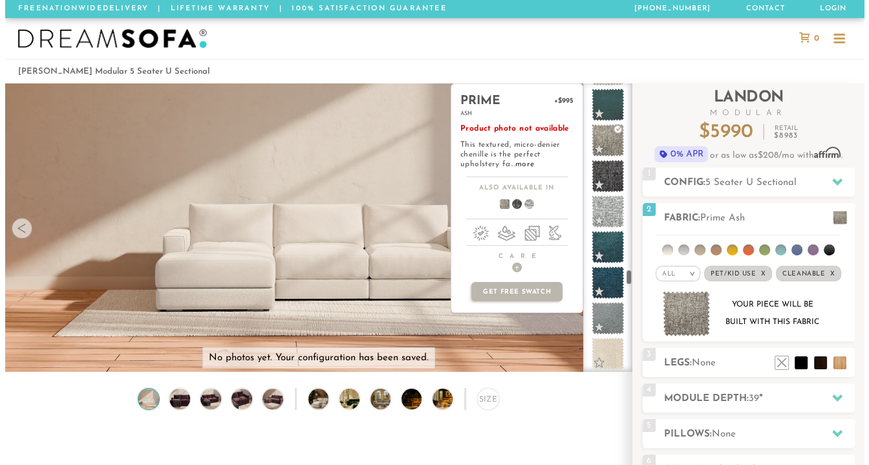
scroll to position [4872, 0]
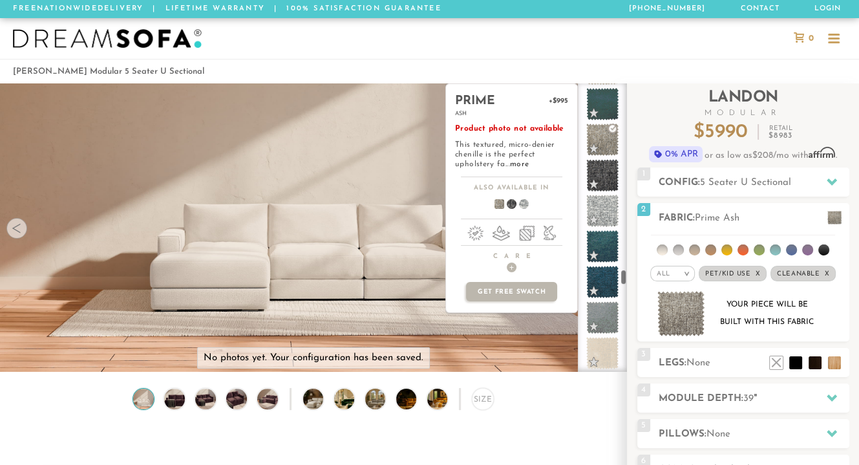
click at [611, 360] on span at bounding box center [602, 353] width 32 height 32
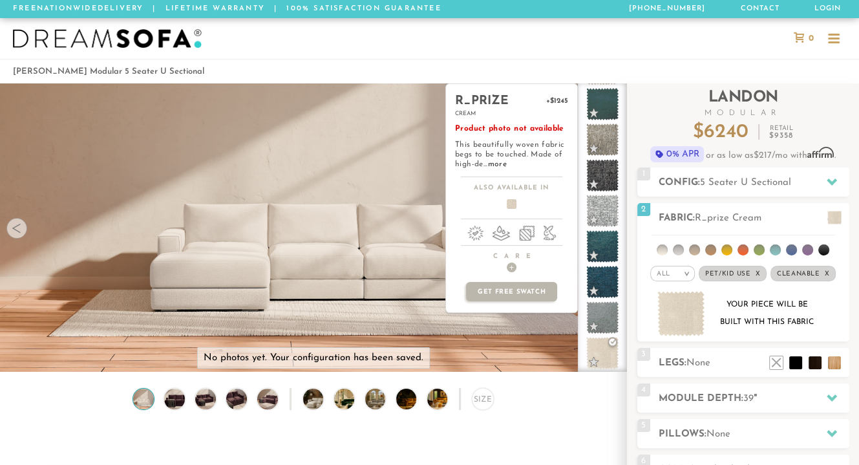
click at [679, 326] on img at bounding box center [681, 314] width 48 height 46
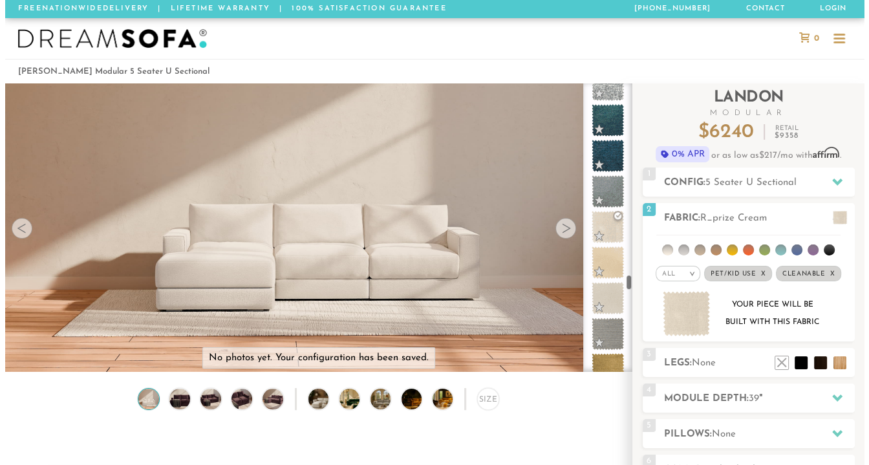
scroll to position [4999, 0]
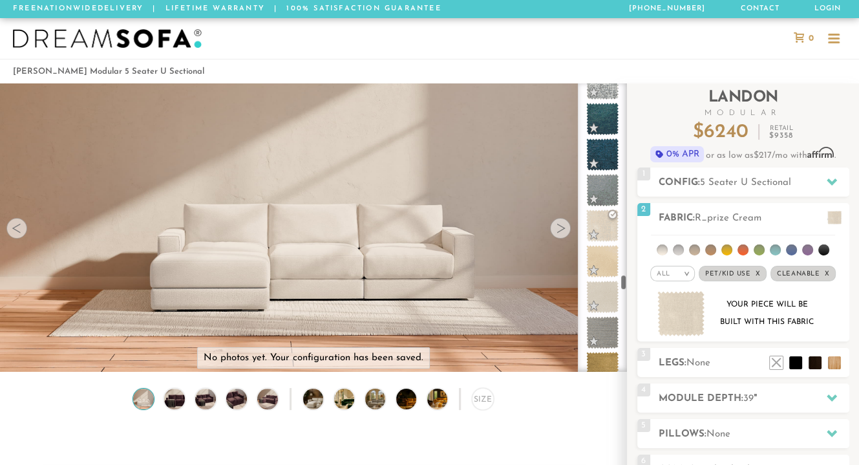
click at [608, 301] on span at bounding box center [602, 296] width 32 height 32
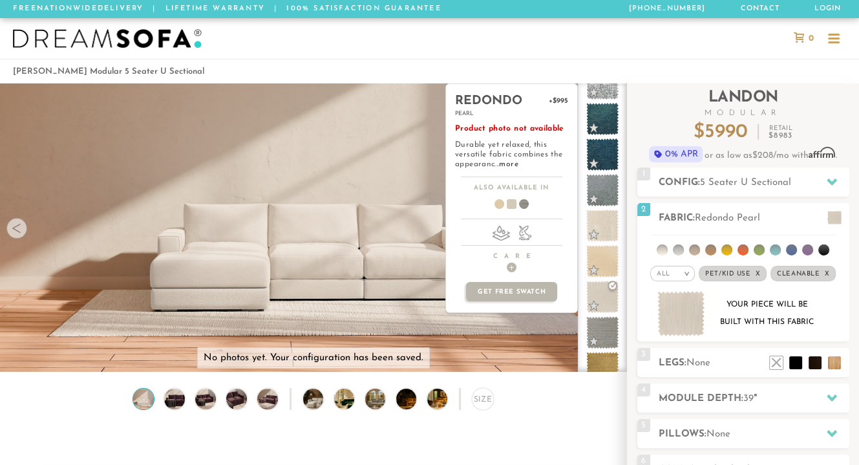
click at [677, 321] on img at bounding box center [681, 314] width 48 height 46
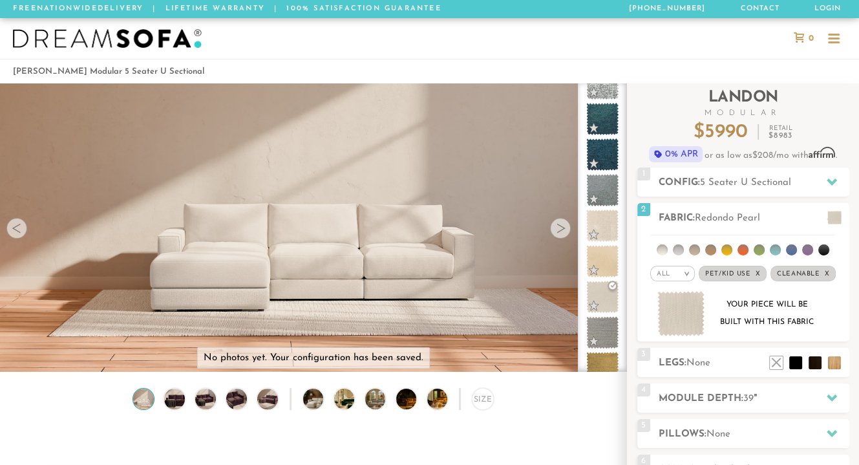
scroll to position [10, 10]
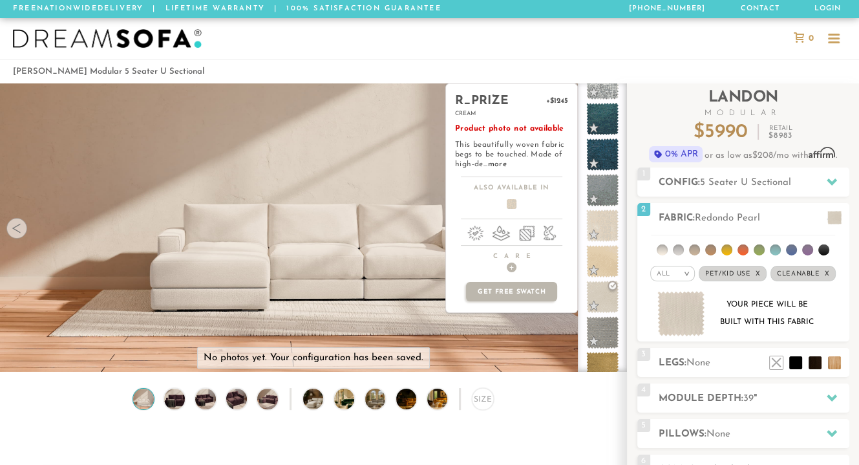
click at [496, 162] on link "more" at bounding box center [497, 164] width 19 height 8
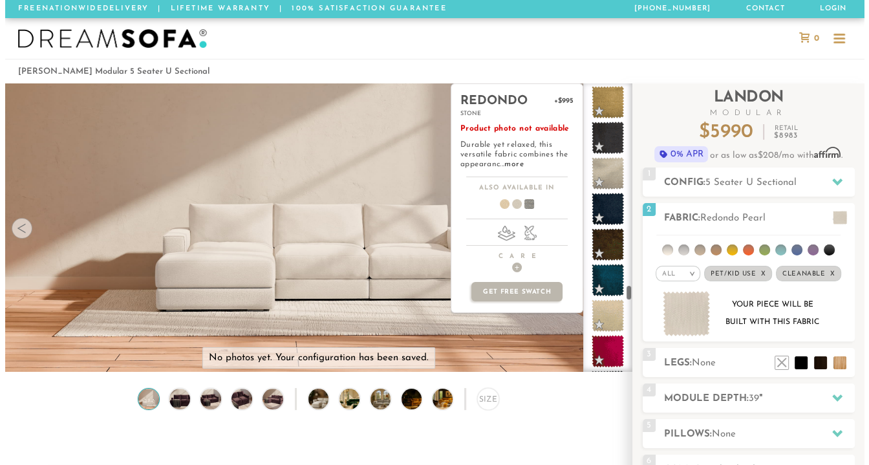
scroll to position [5270, 0]
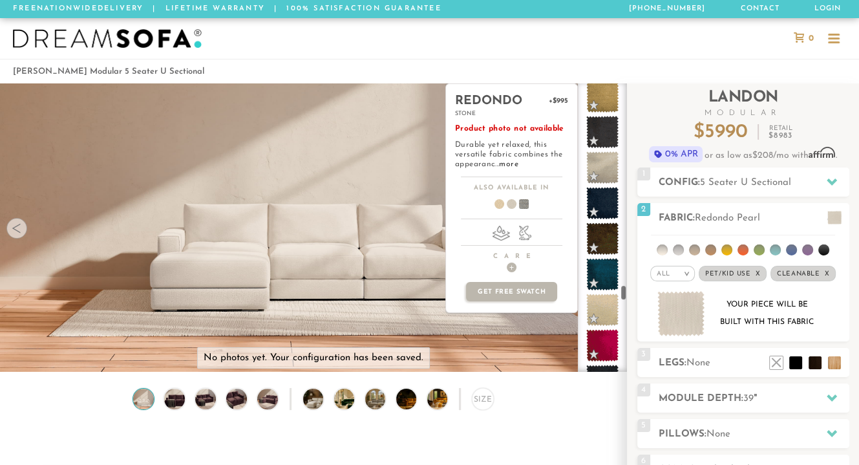
click at [602, 163] on span at bounding box center [602, 167] width 32 height 32
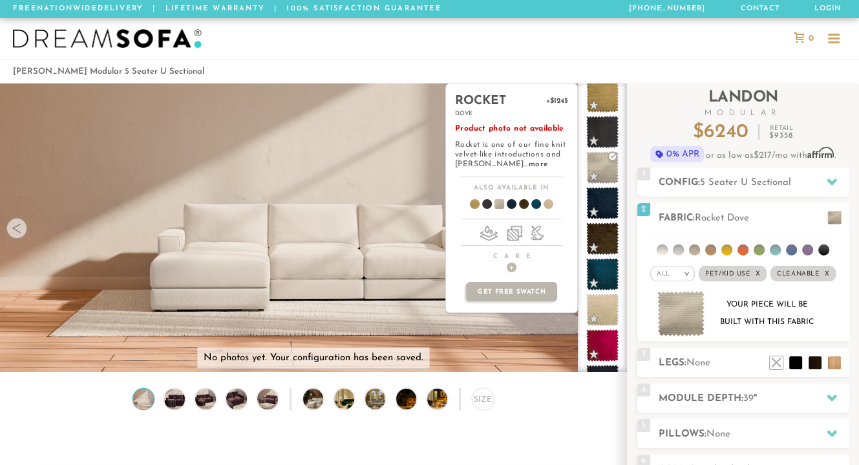
click at [529, 162] on link "more" at bounding box center [538, 164] width 19 height 8
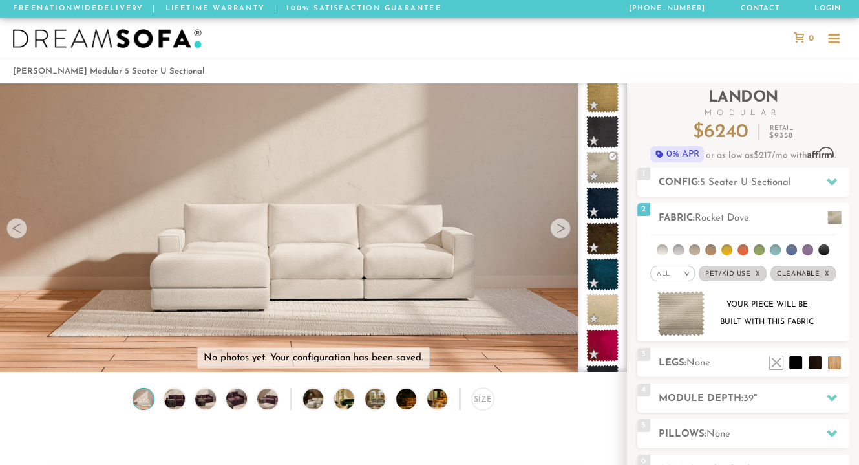
click at [676, 312] on img at bounding box center [681, 314] width 48 height 46
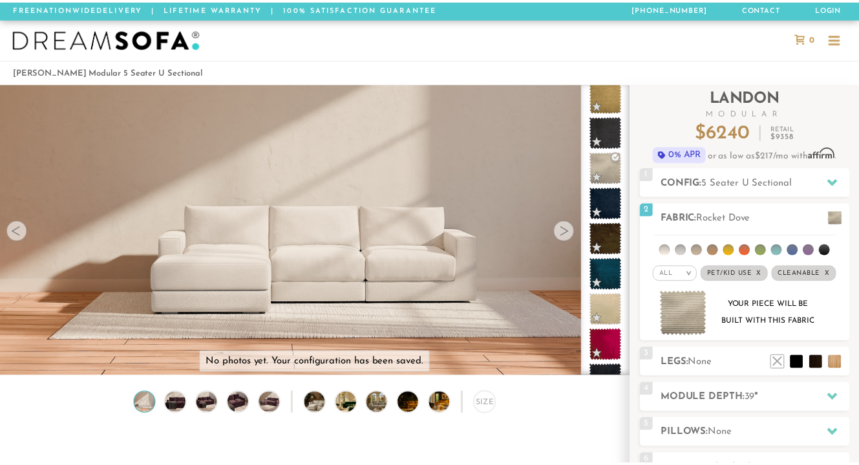
scroll to position [13991, 858]
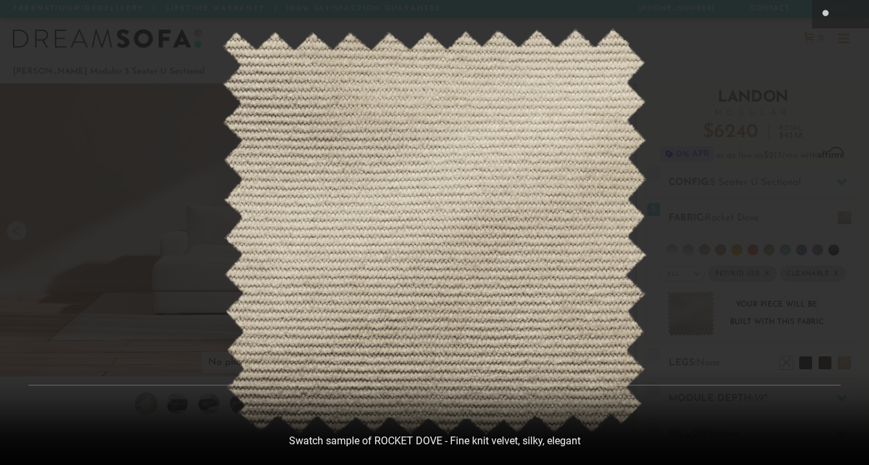
click at [701, 116] on div at bounding box center [434, 232] width 869 height 465
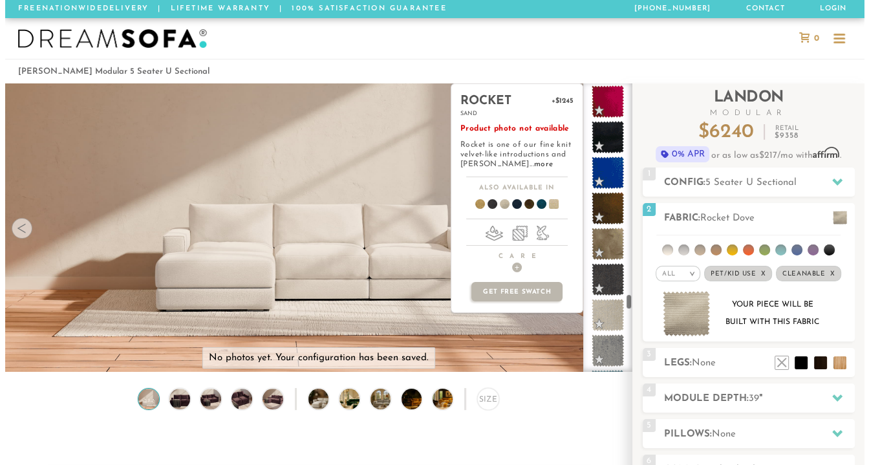
scroll to position [5518, 0]
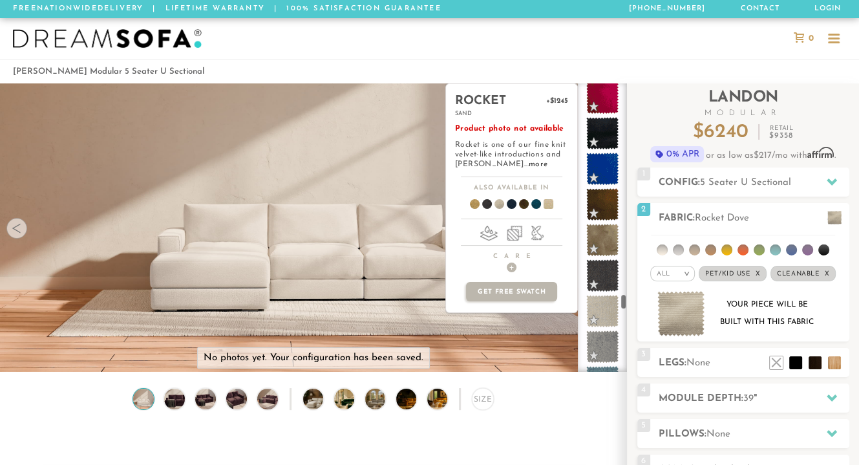
click at [600, 316] on span at bounding box center [602, 311] width 32 height 32
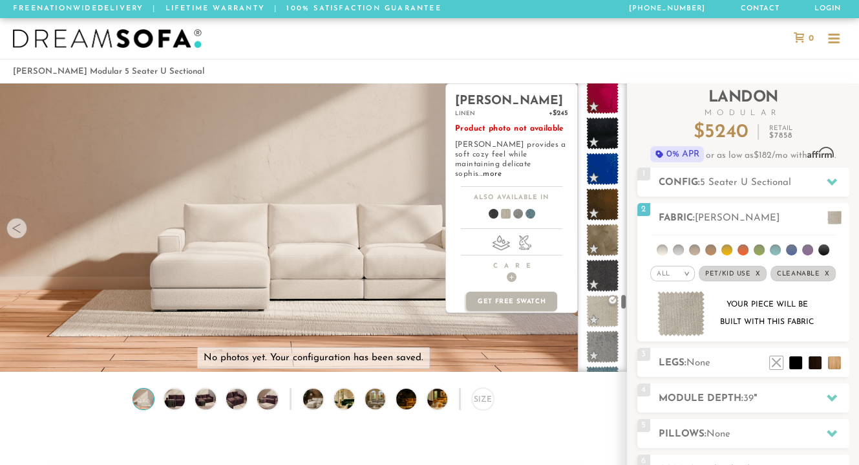
click at [602, 308] on span at bounding box center [602, 311] width 32 height 32
click at [501, 170] on link "more" at bounding box center [492, 174] width 19 height 8
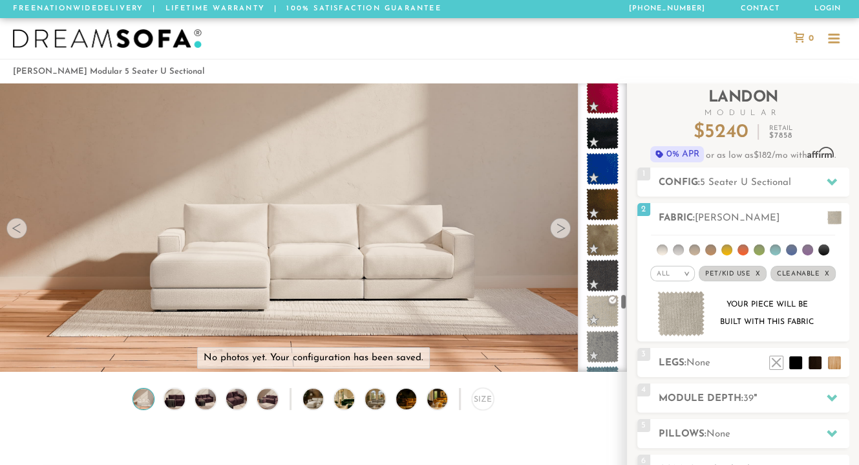
click at [681, 320] on img at bounding box center [681, 314] width 48 height 46
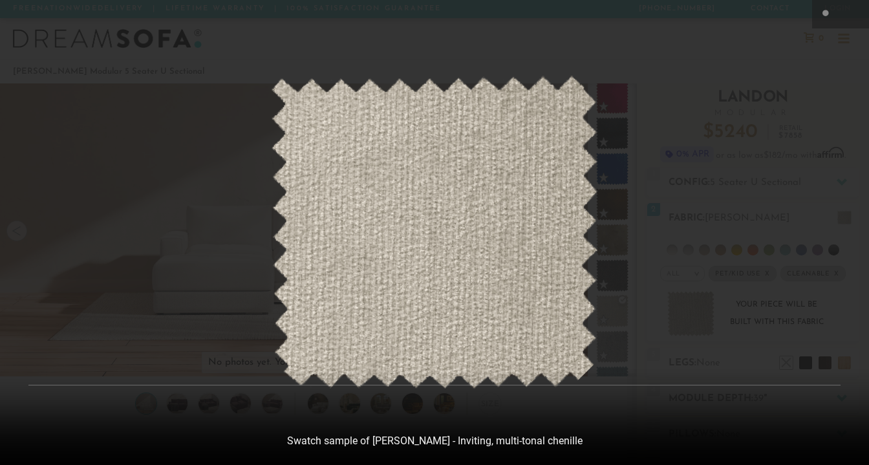
click at [671, 69] on div at bounding box center [434, 232] width 869 height 465
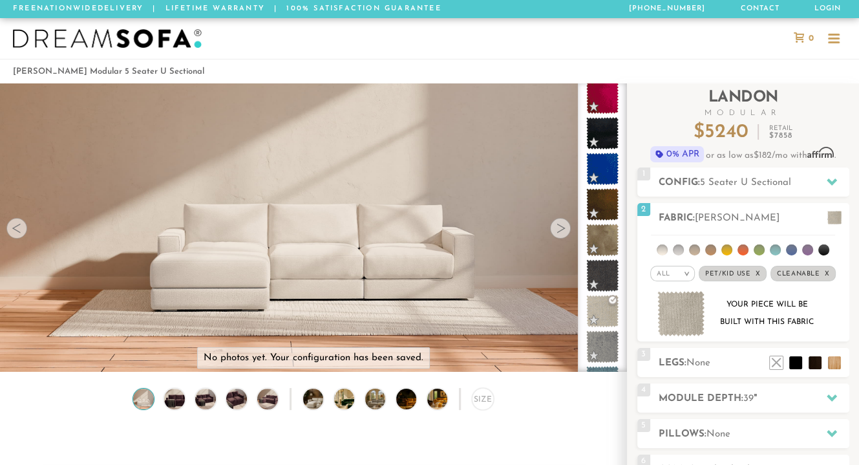
scroll to position [10, 10]
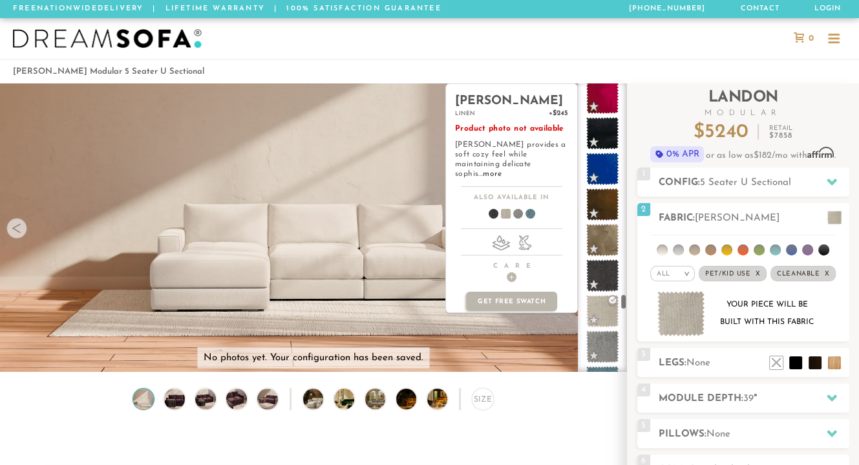
click at [606, 310] on span at bounding box center [602, 311] width 32 height 32
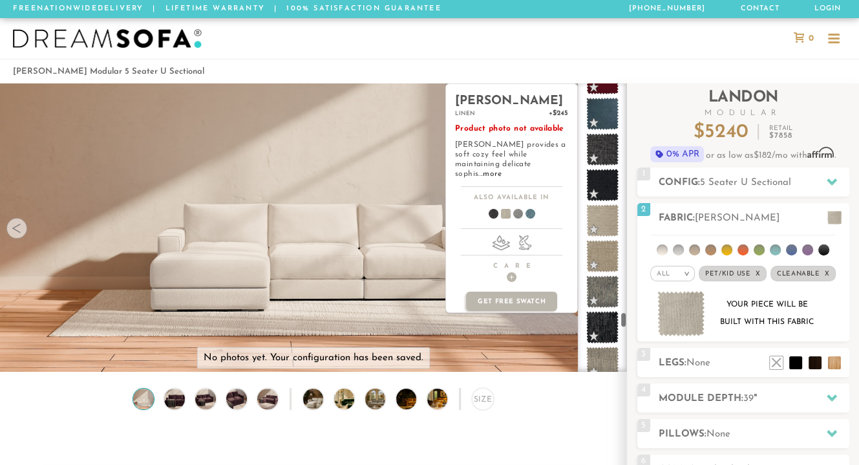
scroll to position [6002, 0]
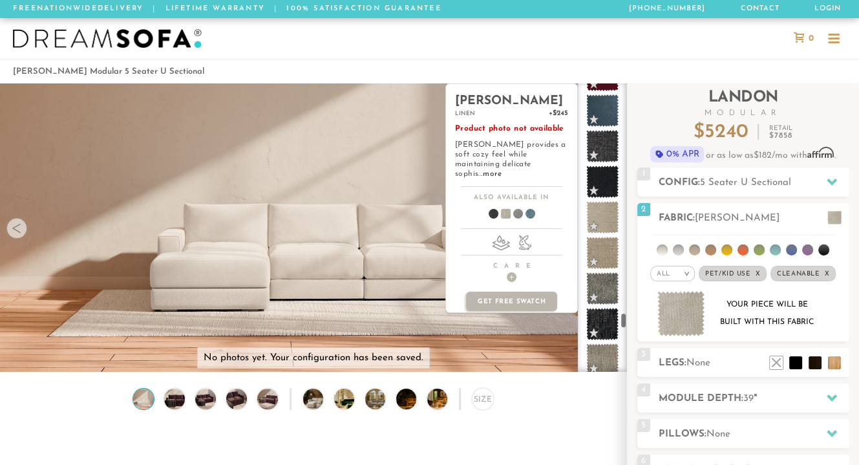
click at [603, 210] on span at bounding box center [602, 217] width 32 height 32
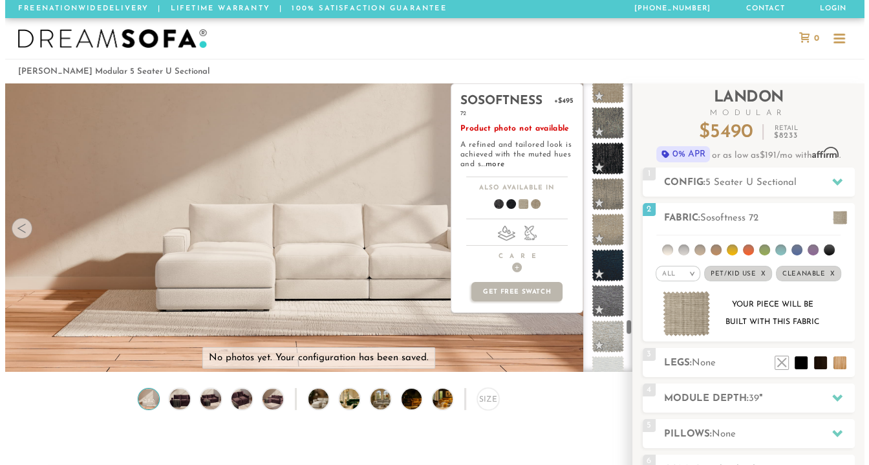
scroll to position [6176, 0]
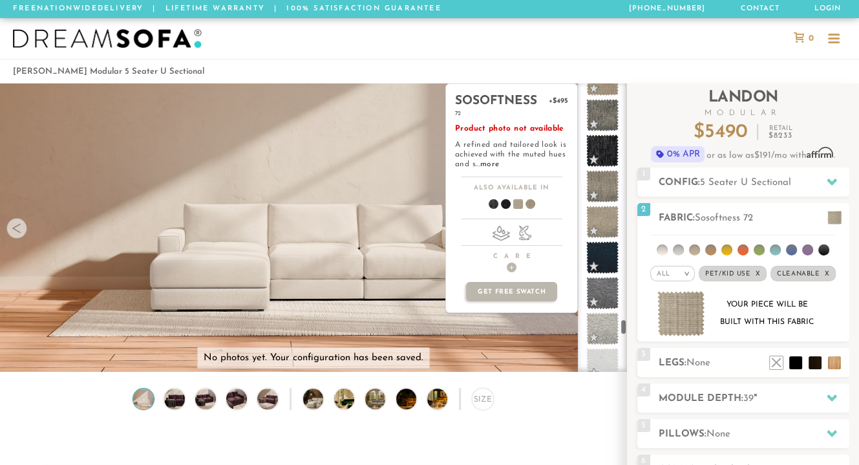
click at [605, 222] on span at bounding box center [602, 222] width 32 height 32
click at [611, 324] on span at bounding box center [602, 328] width 32 height 32
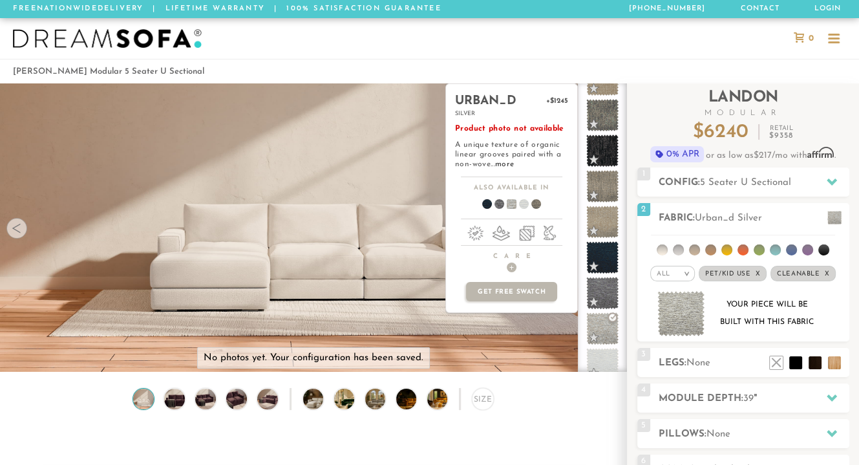
click at [506, 162] on link "more" at bounding box center [504, 164] width 19 height 8
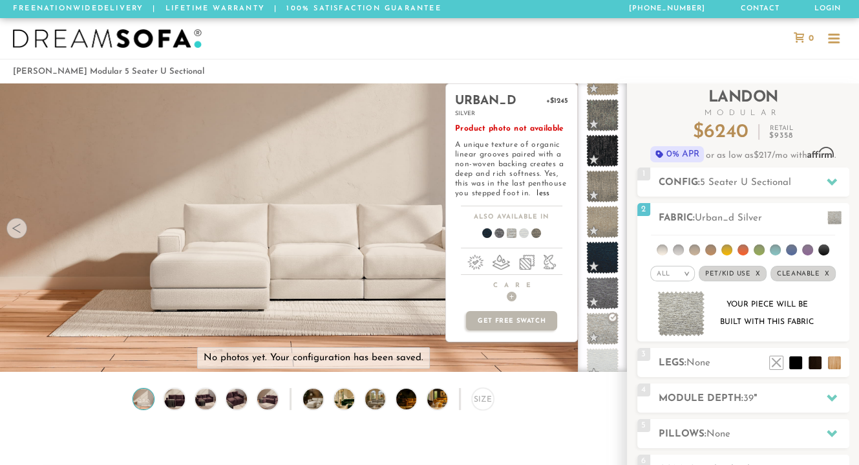
click at [680, 311] on img at bounding box center [681, 314] width 48 height 46
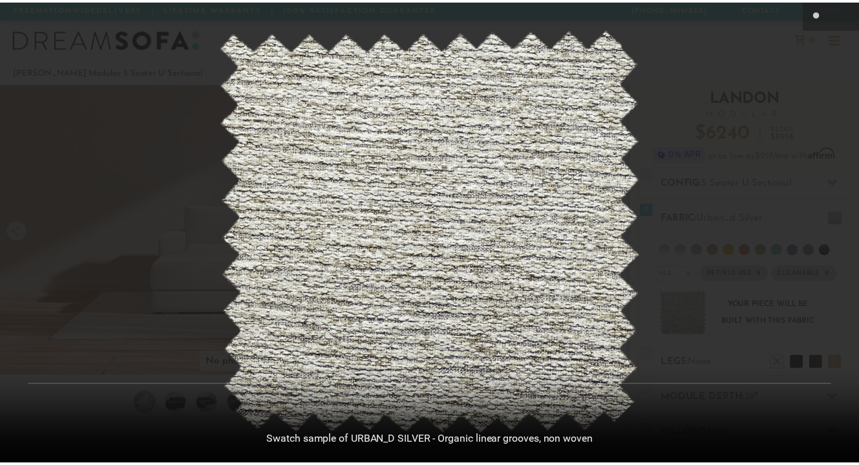
scroll to position [13991, 858]
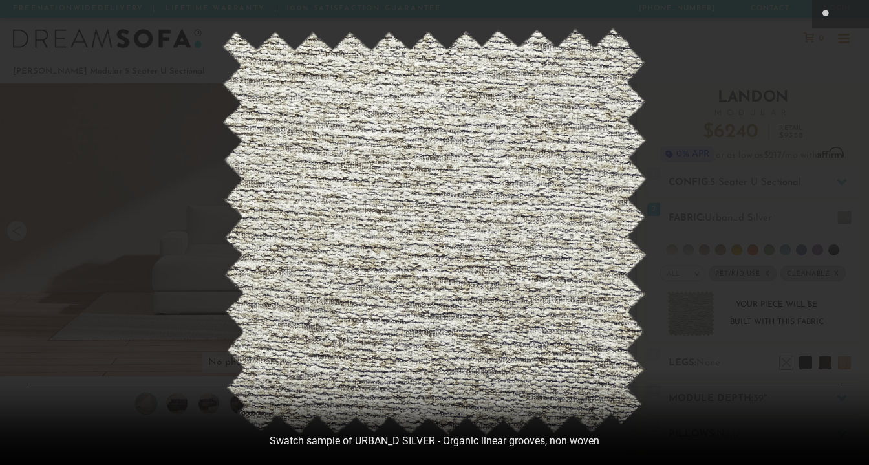
click at [690, 183] on div at bounding box center [434, 232] width 869 height 465
click at [664, 178] on div at bounding box center [434, 232] width 869 height 465
click at [655, 46] on div at bounding box center [434, 232] width 869 height 465
click at [563, 134] on img at bounding box center [434, 231] width 425 height 407
click at [708, 76] on div at bounding box center [434, 232] width 869 height 465
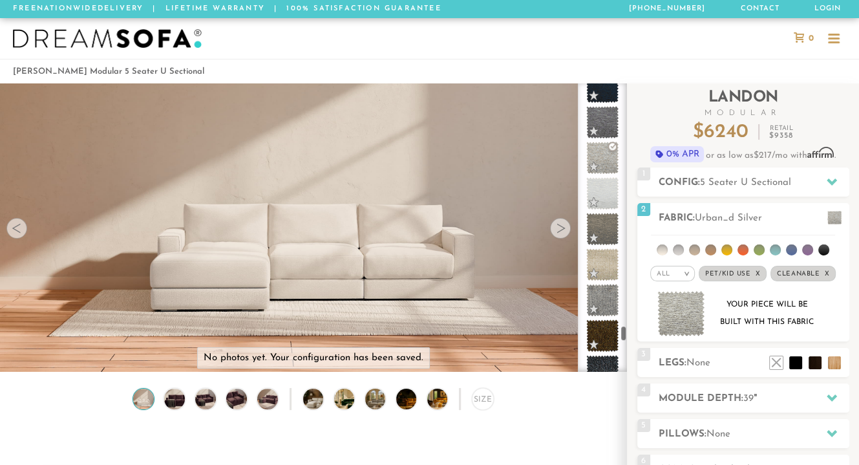
scroll to position [6351, 0]
click at [613, 183] on span at bounding box center [602, 189] width 32 height 32
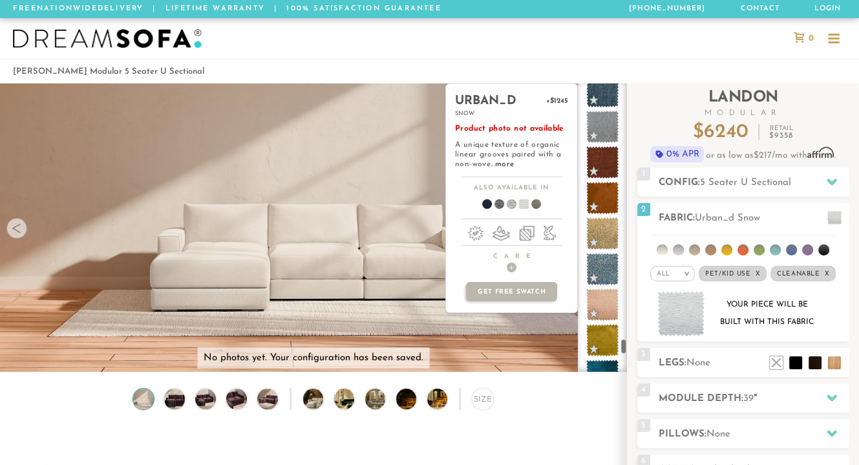
scroll to position [6693, 0]
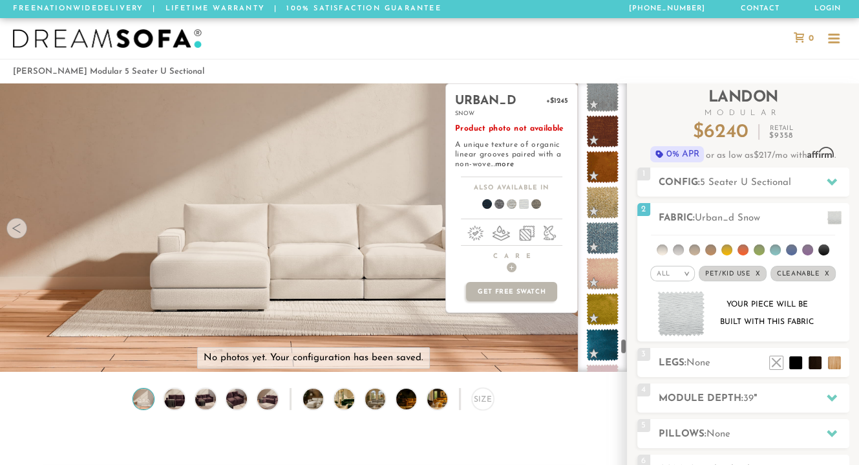
click at [610, 204] on span at bounding box center [602, 202] width 32 height 32
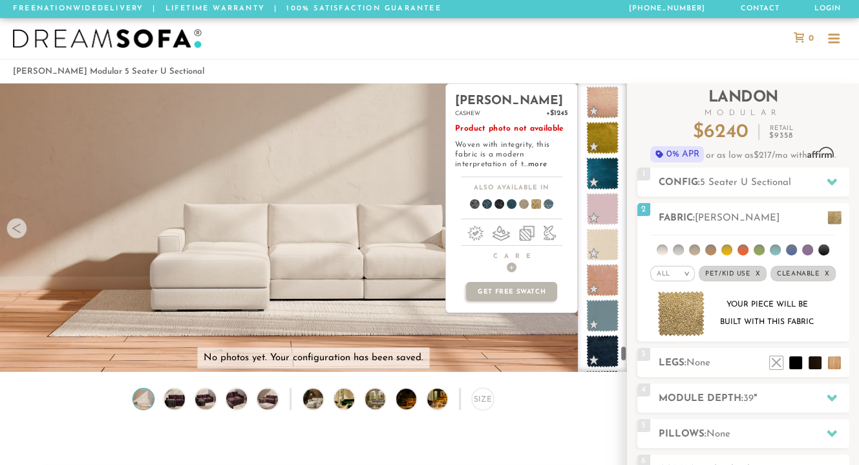
scroll to position [6873, 0]
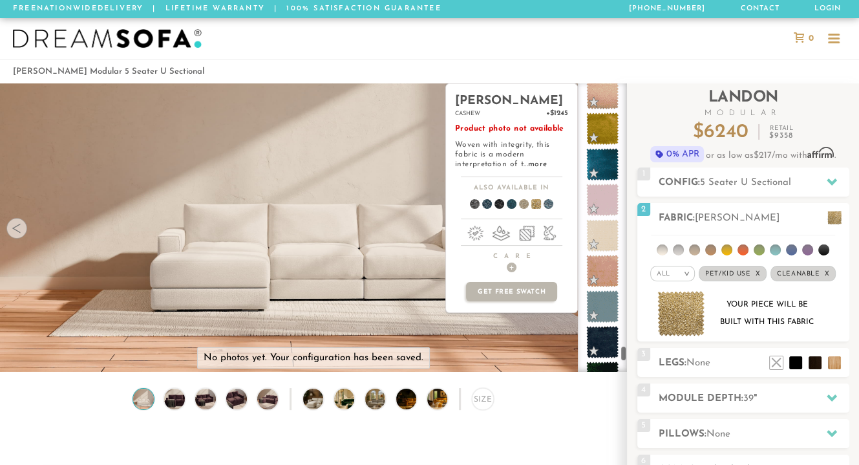
click at [608, 238] on span at bounding box center [602, 235] width 32 height 32
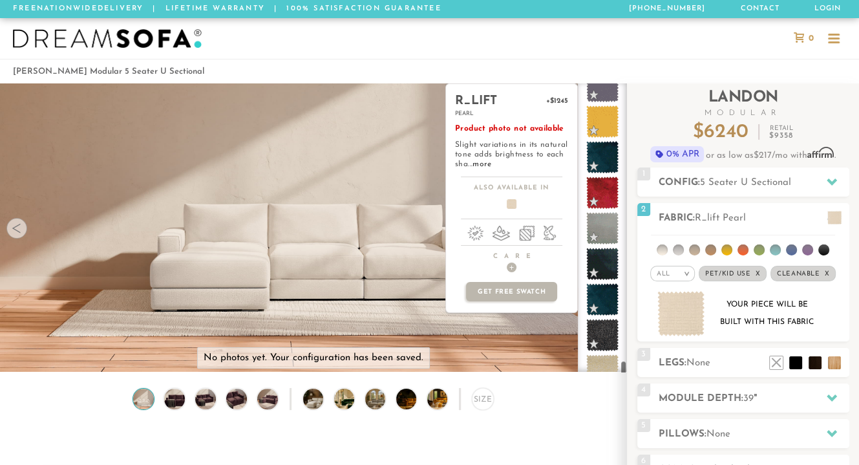
scroll to position [7252, 0]
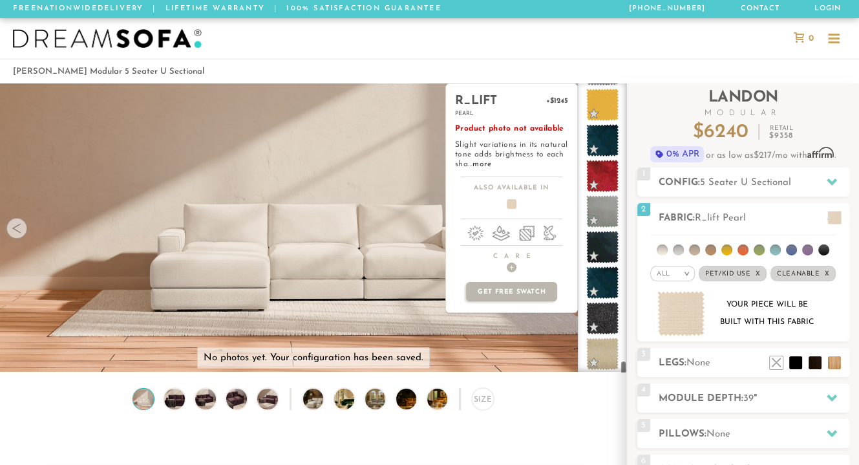
click at [610, 352] on span at bounding box center [602, 353] width 32 height 32
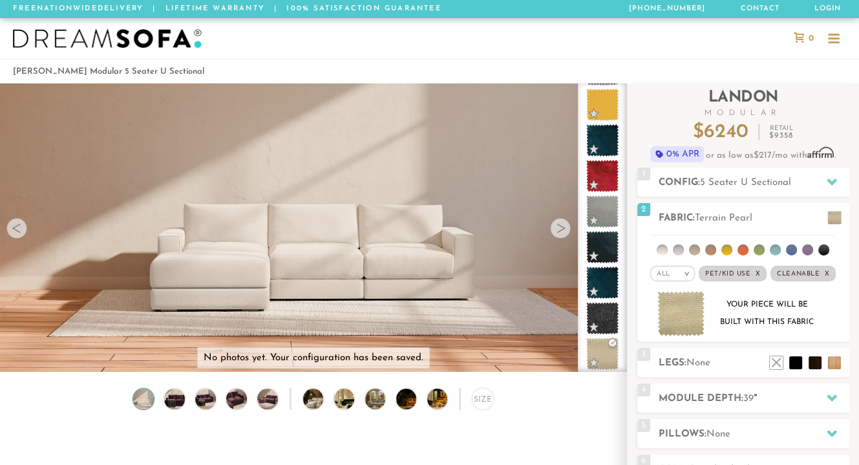
click at [639, 46] on div at bounding box center [429, 38] width 859 height 41
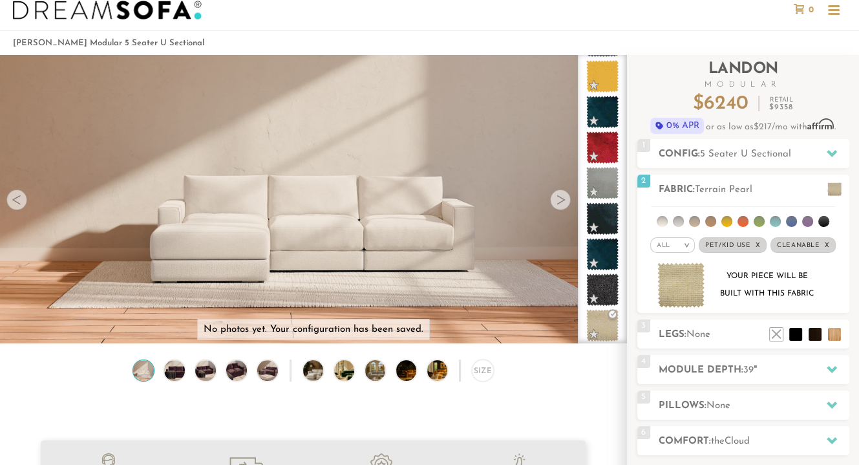
scroll to position [28, 0]
click at [830, 154] on icon at bounding box center [832, 154] width 10 height 7
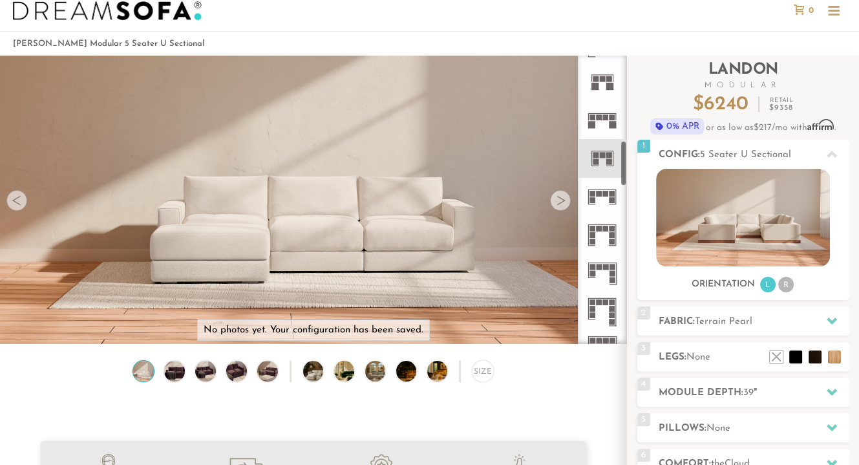
scroll to position [531, 0]
click at [607, 165] on icon at bounding box center [602, 157] width 38 height 38
click at [602, 163] on icon at bounding box center [602, 157] width 38 height 38
click at [601, 193] on rect at bounding box center [599, 193] width 6 height 6
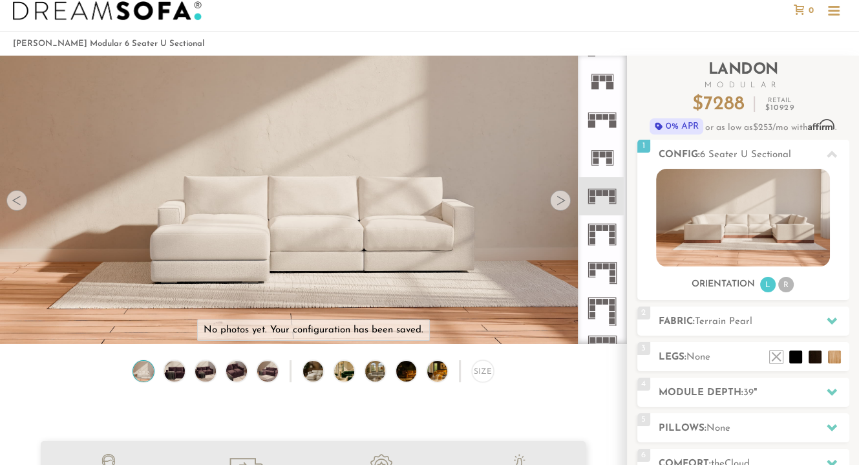
click at [603, 152] on rect at bounding box center [603, 154] width 6 height 6
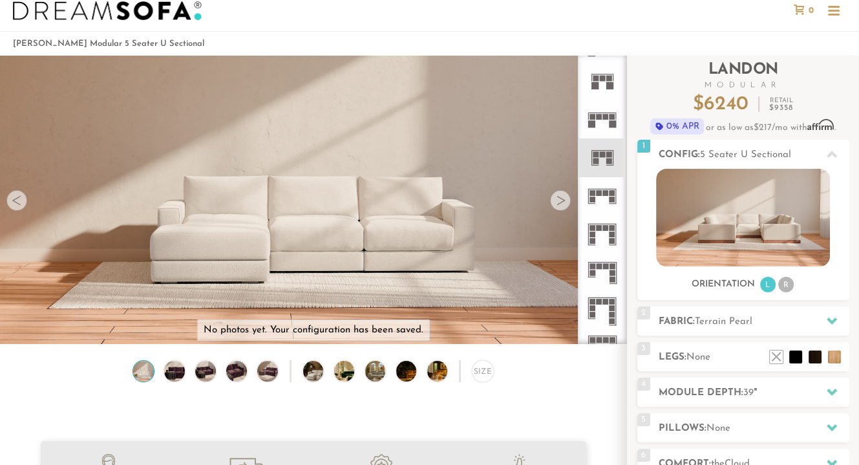
click at [783, 281] on li "R" at bounding box center [786, 285] width 16 height 16
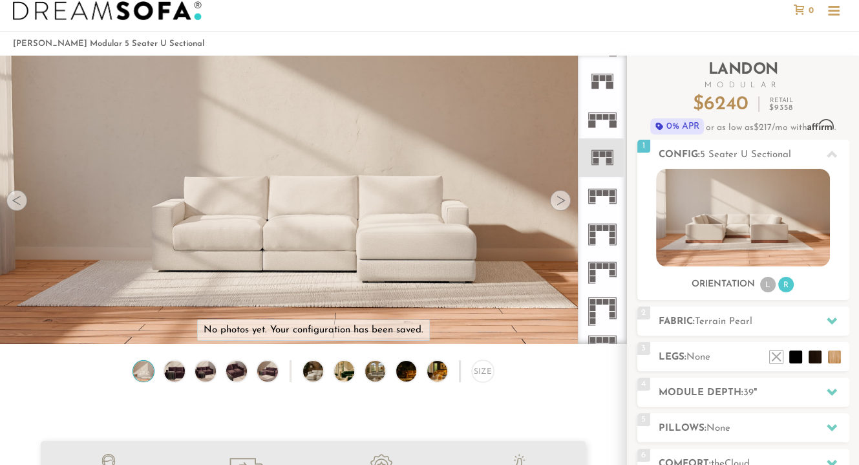
click at [764, 280] on li "L" at bounding box center [768, 285] width 16 height 16
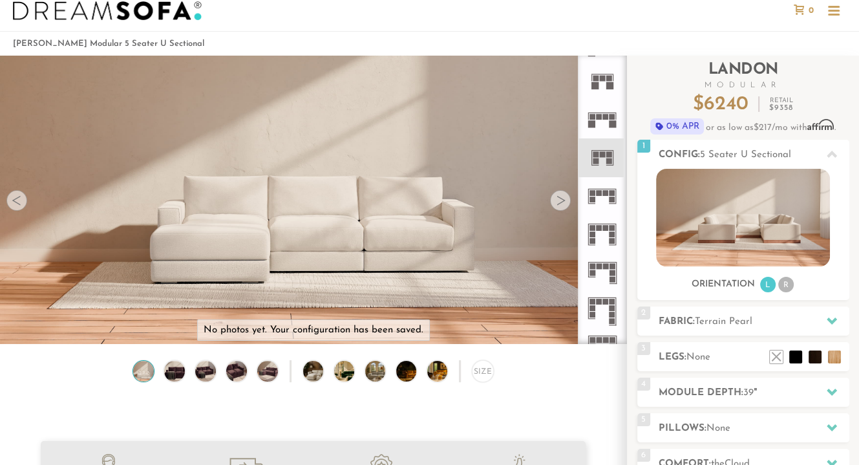
click at [793, 359] on li at bounding box center [795, 356] width 13 height 13
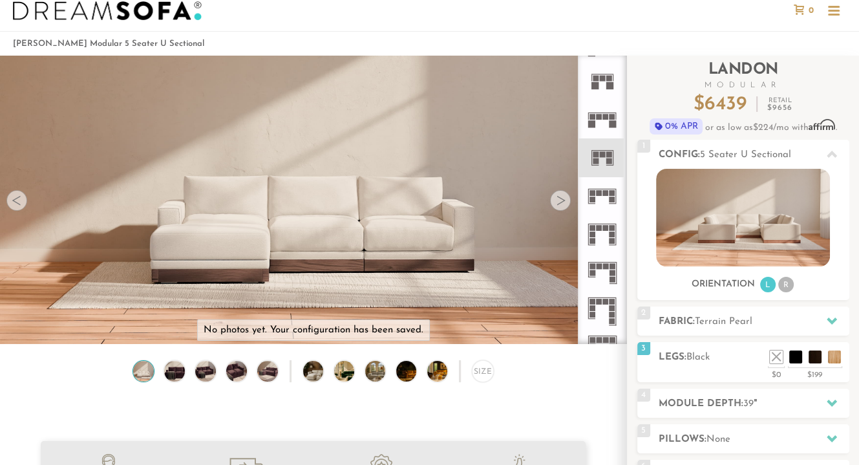
click at [814, 361] on li at bounding box center [814, 356] width 13 height 13
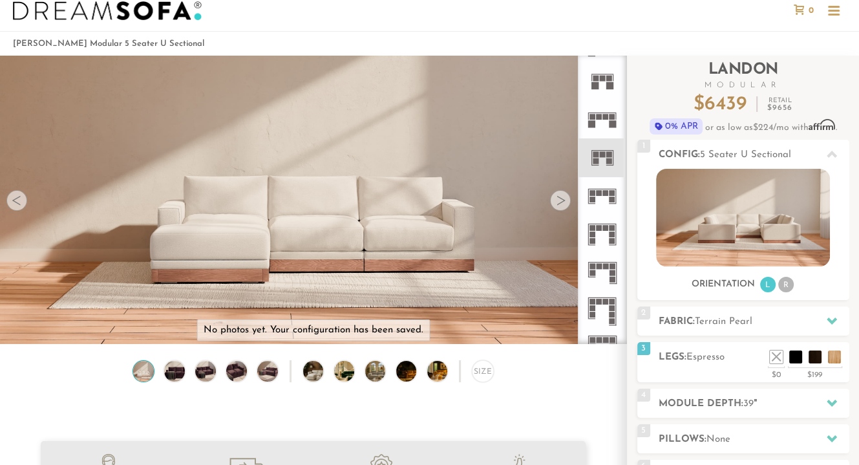
click at [828, 353] on li at bounding box center [834, 356] width 13 height 13
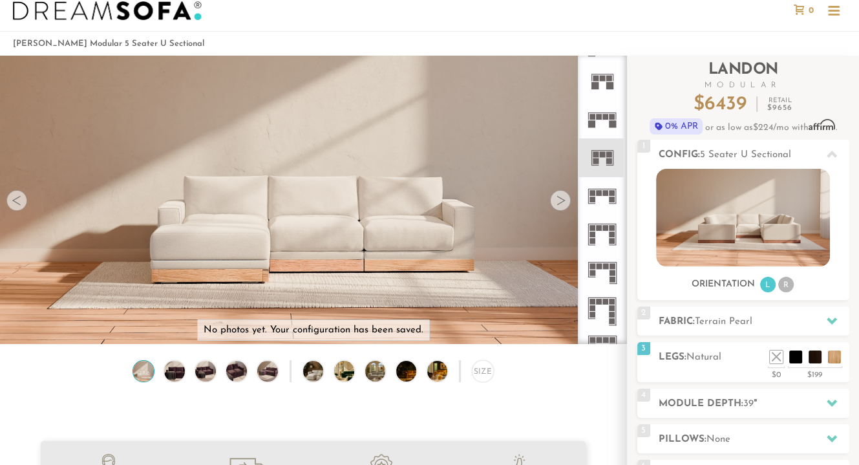
click at [791, 359] on li at bounding box center [795, 356] width 13 height 13
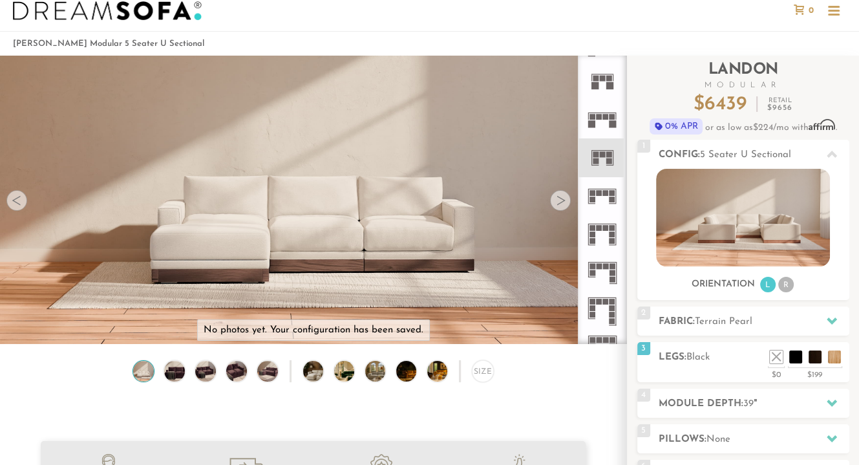
click at [832, 400] on icon at bounding box center [832, 402] width 10 height 10
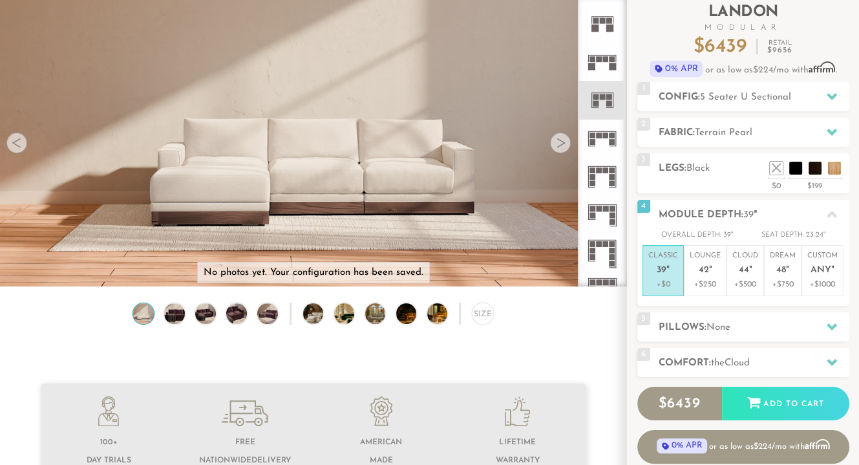
scroll to position [93, 0]
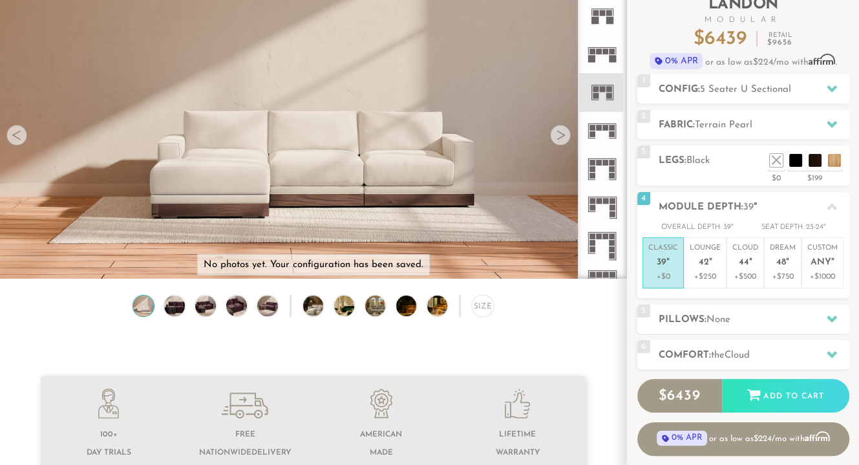
click at [829, 318] on icon at bounding box center [832, 318] width 10 height 7
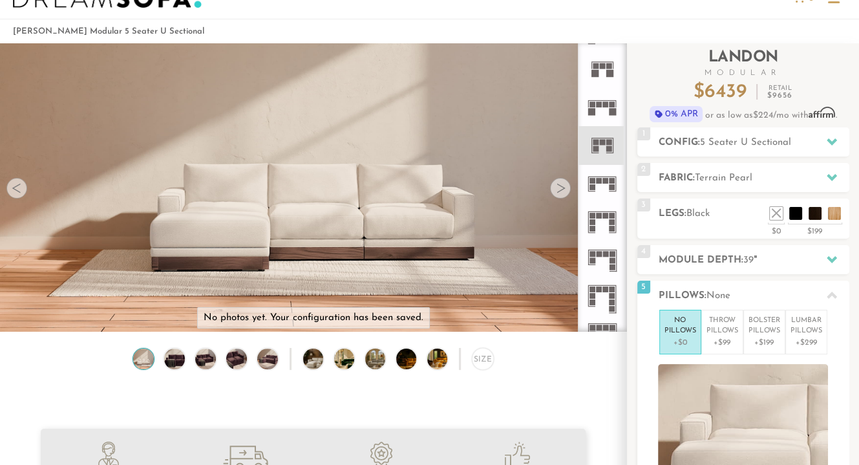
scroll to position [39, 0]
click at [478, 363] on div "Size" at bounding box center [482, 358] width 21 height 21
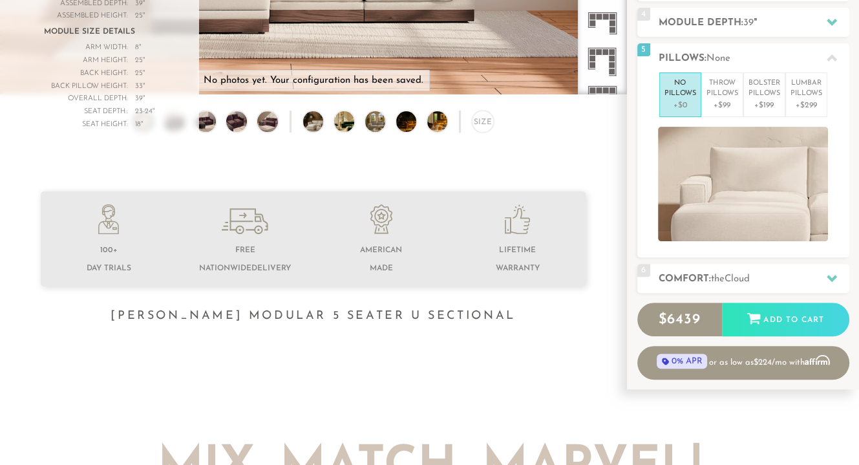
scroll to position [279, 0]
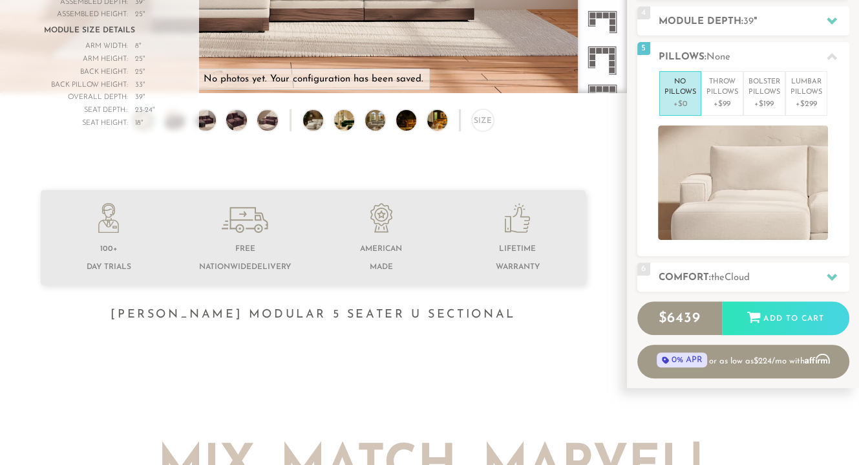
click at [827, 279] on icon at bounding box center [832, 276] width 10 height 10
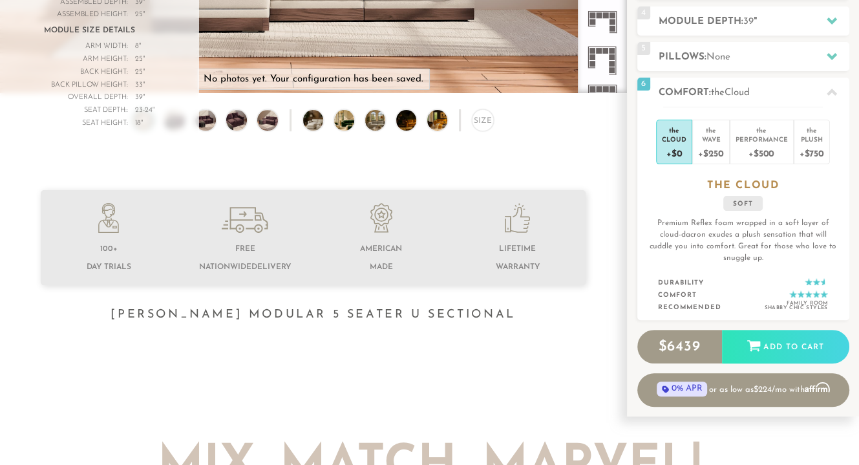
click at [804, 138] on div "Plush" at bounding box center [811, 138] width 25 height 9
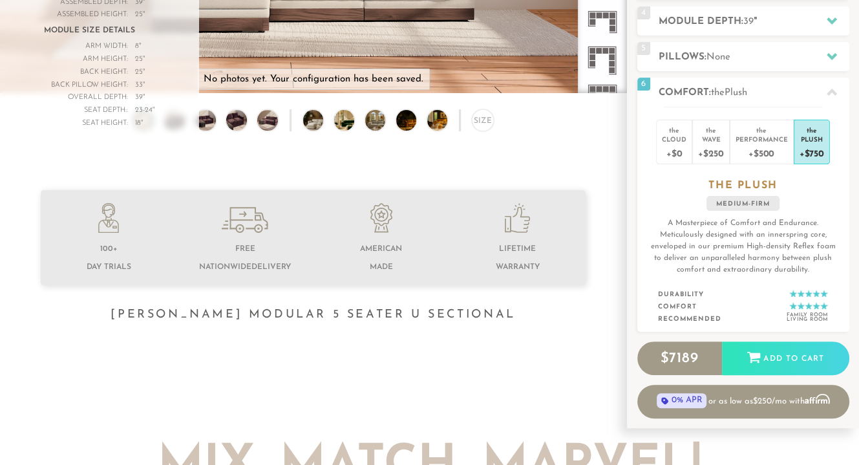
click at [768, 139] on div "Performance" at bounding box center [761, 138] width 52 height 9
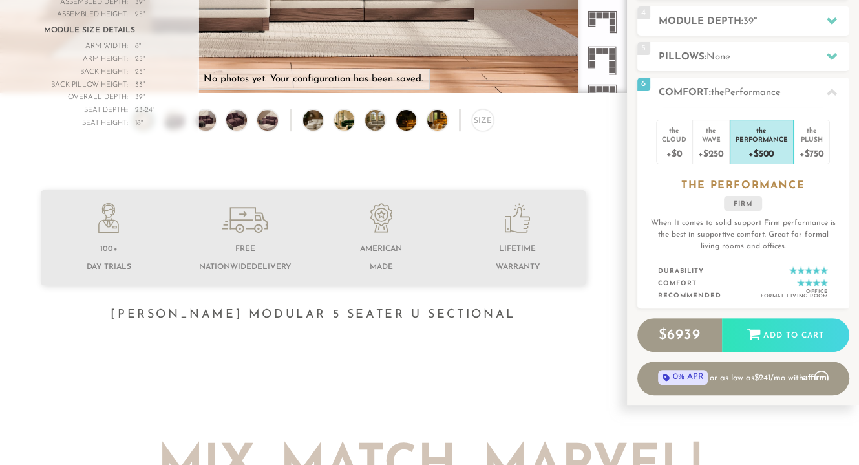
click at [801, 146] on div "+$750" at bounding box center [811, 152] width 25 height 19
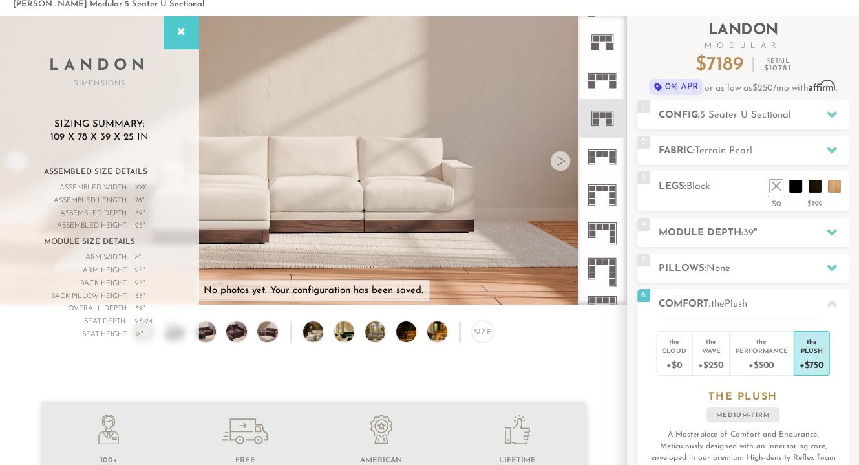
scroll to position [0, 0]
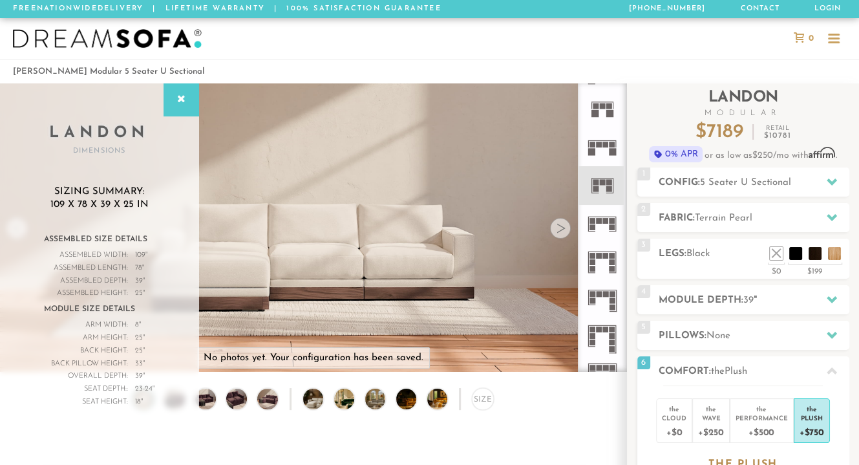
click at [776, 248] on li at bounding box center [776, 253] width 13 height 13
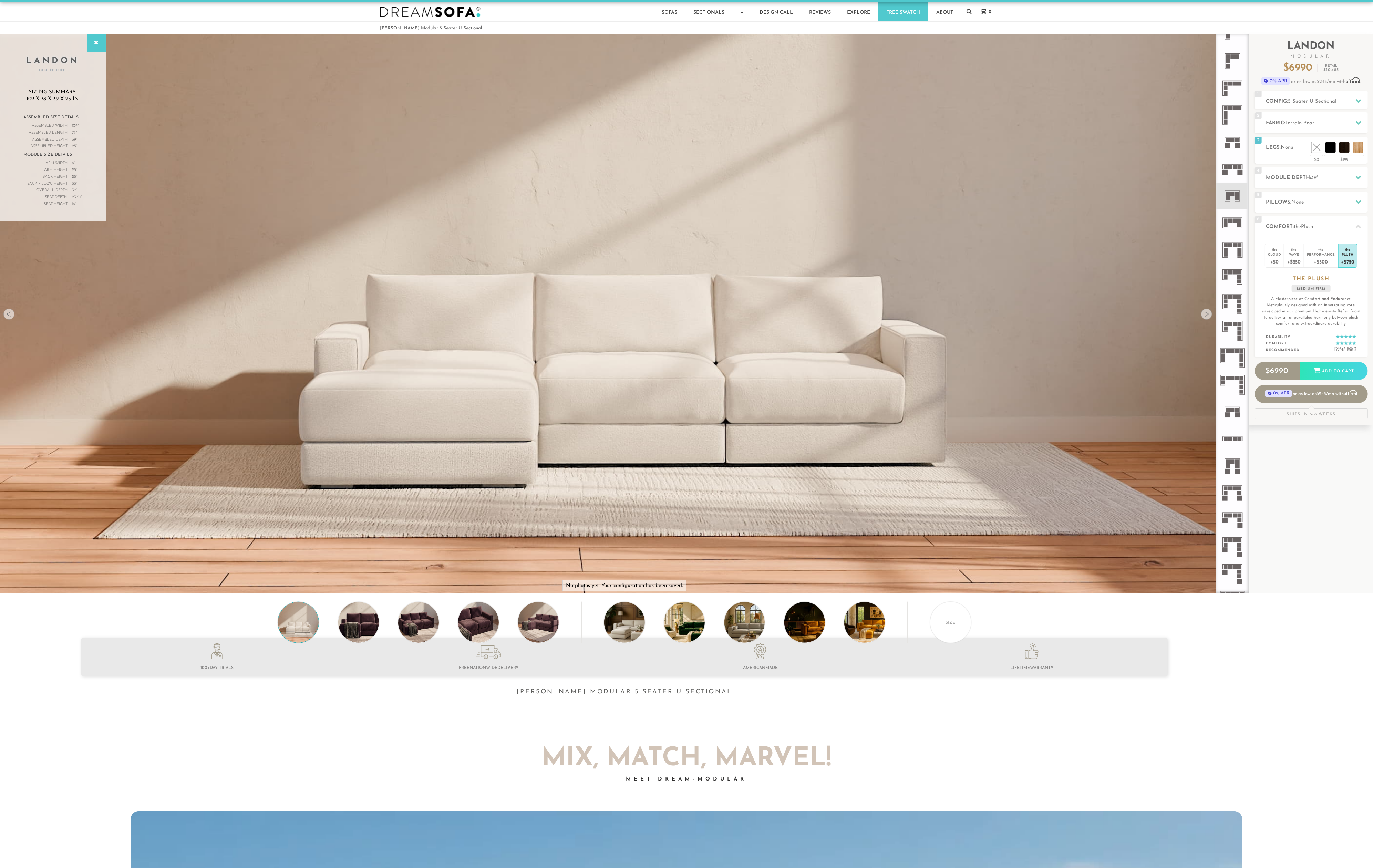
click at [457, 247] on img at bounding box center [624, 142] width 1249 height 416
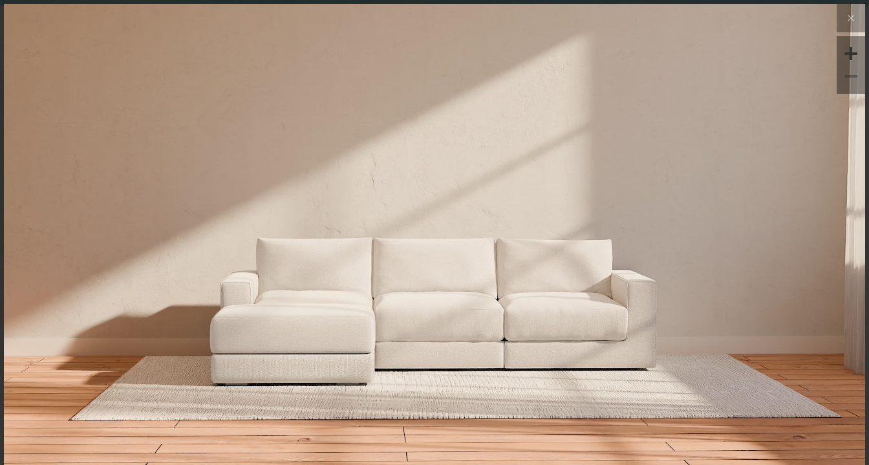
click at [478, 163] on img at bounding box center [434, 147] width 861 height 287
click at [843, 23] on icon at bounding box center [851, 18] width 16 height 16
